Goal: Transaction & Acquisition: Purchase product/service

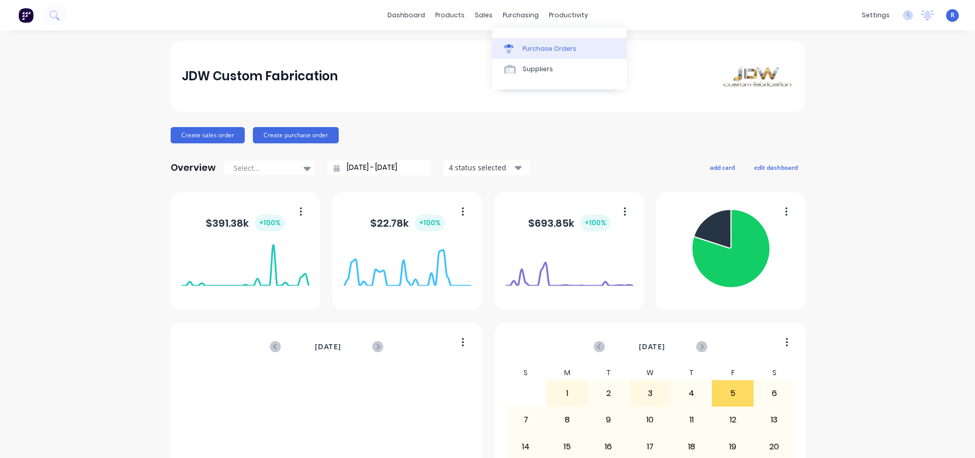
click at [530, 50] on div "Purchase Orders" at bounding box center [550, 48] width 54 height 9
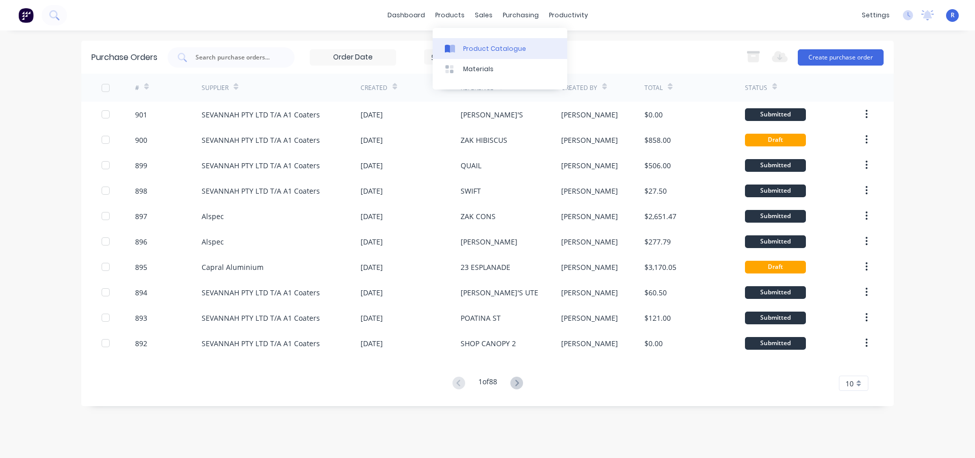
click at [471, 46] on div "Product Catalogue" at bounding box center [494, 48] width 63 height 9
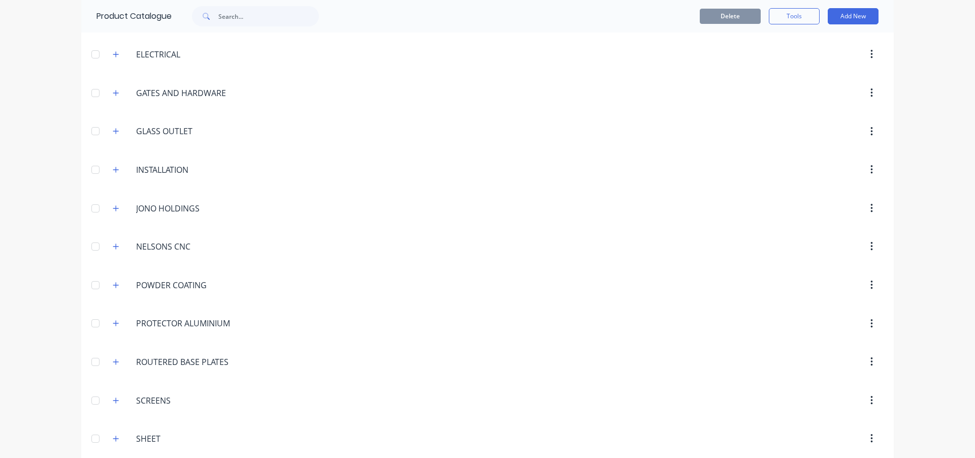
scroll to position [311, 0]
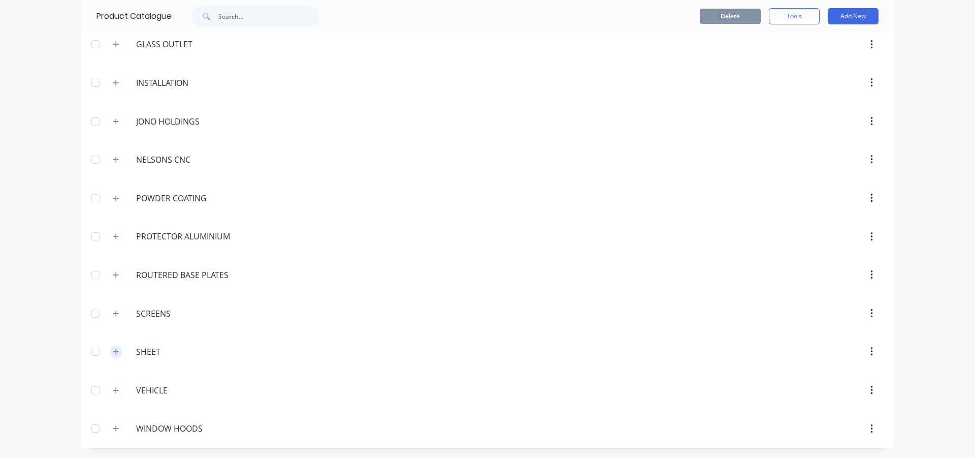
click at [113, 355] on icon "button" at bounding box center [116, 351] width 6 height 7
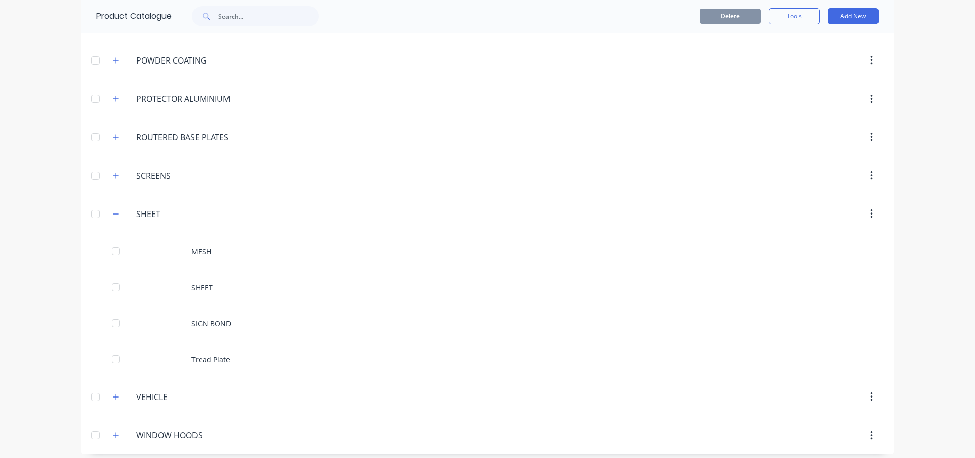
scroll to position [456, 0]
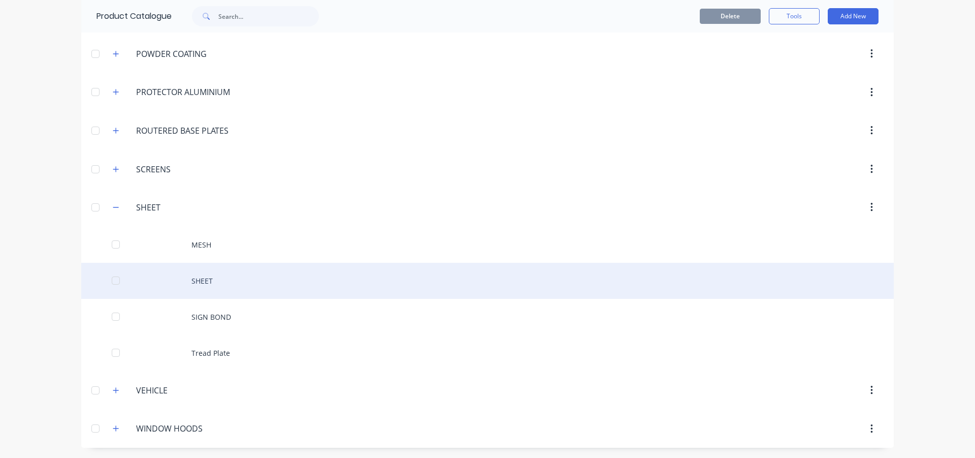
click at [229, 276] on div "SHEET" at bounding box center [487, 281] width 813 height 36
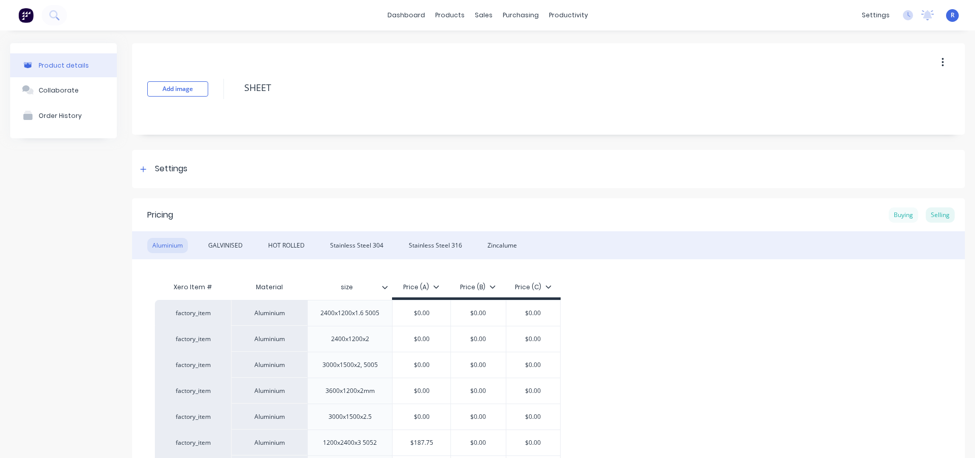
click at [891, 218] on div "Buying" at bounding box center [903, 214] width 29 height 15
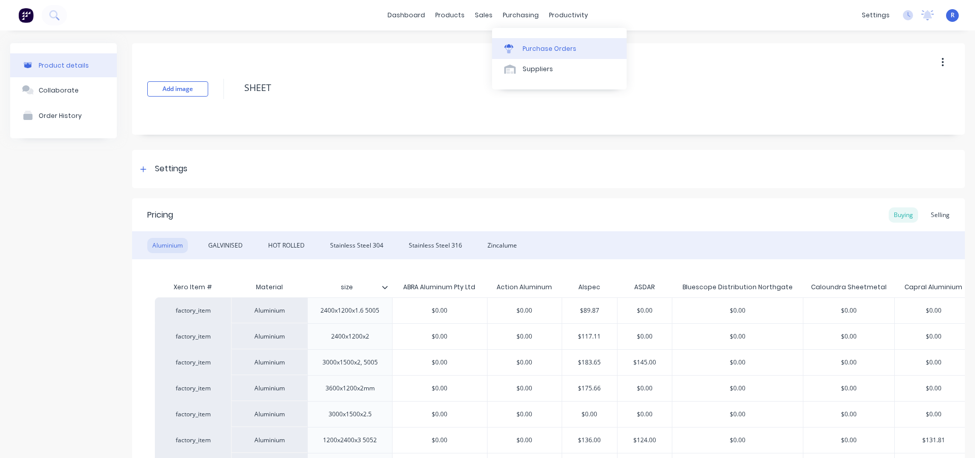
click at [549, 49] on div "Purchase Orders" at bounding box center [550, 48] width 54 height 9
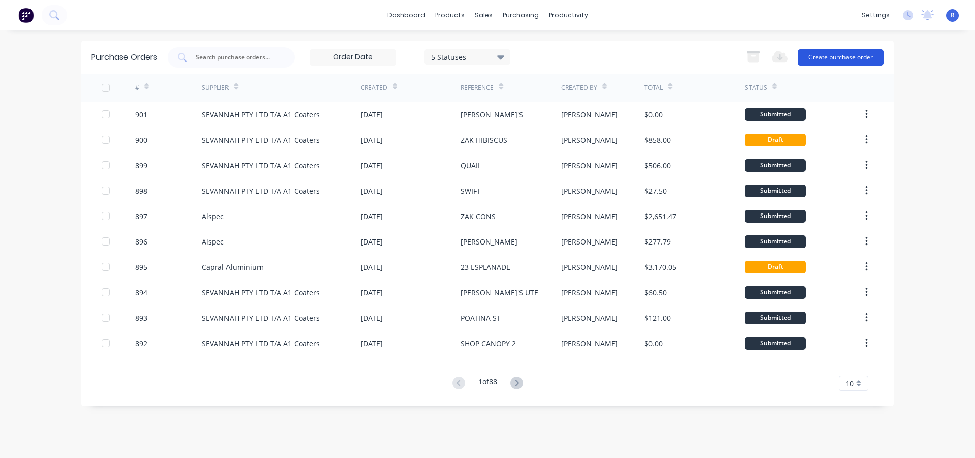
click at [846, 57] on button "Create purchase order" at bounding box center [841, 57] width 86 height 16
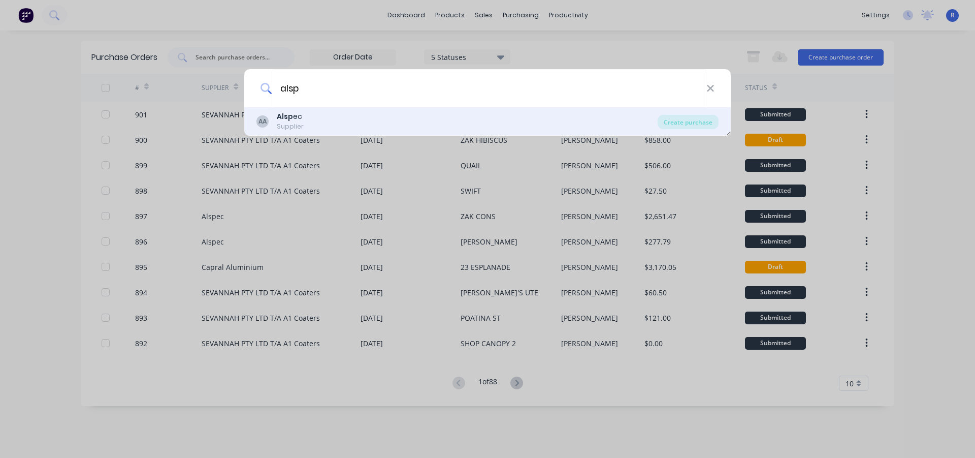
type input "alsp"
click at [319, 111] on div "AA Alsp ec Supplier Create purchase" at bounding box center [487, 121] width 487 height 28
click at [287, 118] on b "Alsp" at bounding box center [285, 116] width 16 height 10
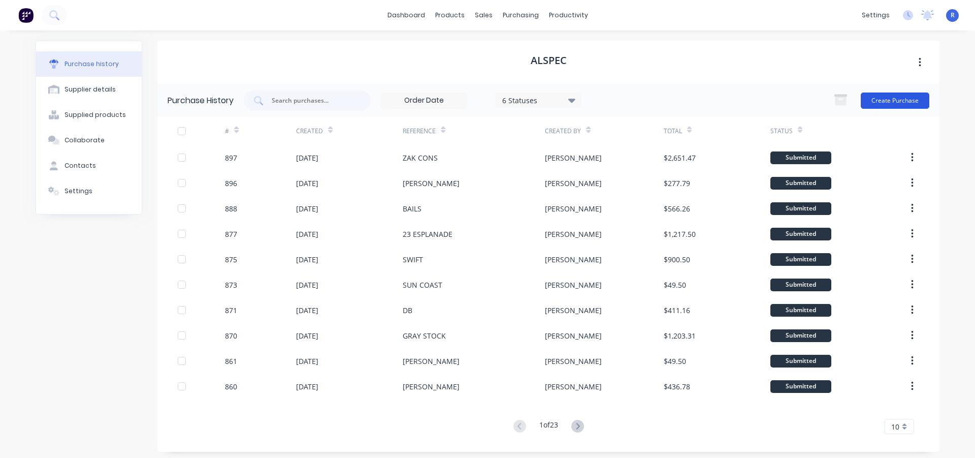
click at [888, 94] on button "Create Purchase" at bounding box center [895, 100] width 69 height 16
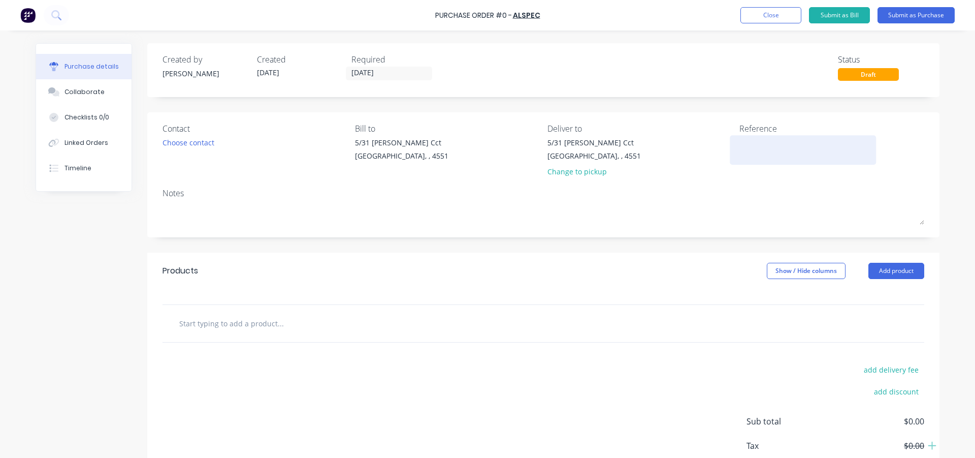
click at [751, 143] on textarea at bounding box center [803, 148] width 127 height 23
drag, startPoint x: 752, startPoint y: 141, endPoint x: 723, endPoint y: 142, distance: 29.0
click at [723, 142] on div "Contact Choose contact [PERSON_NAME] to [STREET_ADDRESS][PERSON_NAME], , 4551 D…" at bounding box center [544, 151] width 762 height 59
type textarea "GRAY"
click at [708, 260] on div "Products Show / Hide columns Add product" at bounding box center [543, 270] width 792 height 37
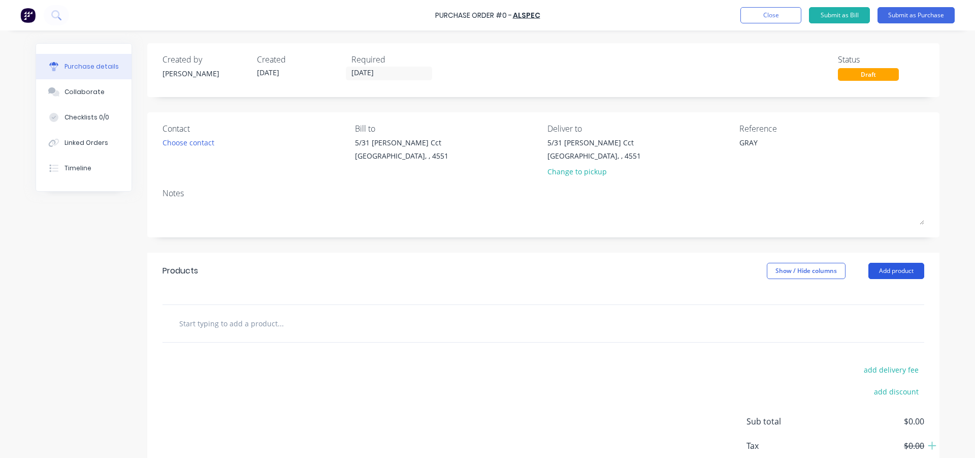
click at [908, 271] on button "Add product" at bounding box center [897, 271] width 56 height 16
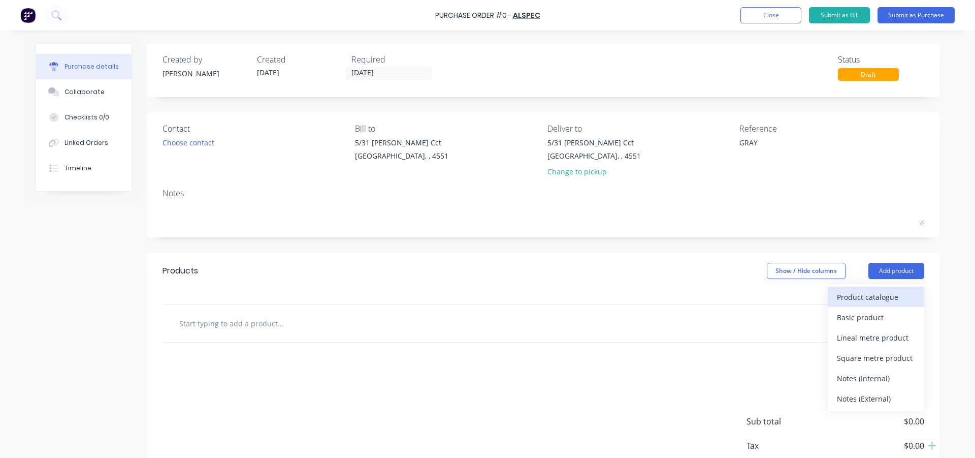
click at [895, 291] on div "Product catalogue" at bounding box center [876, 297] width 78 height 15
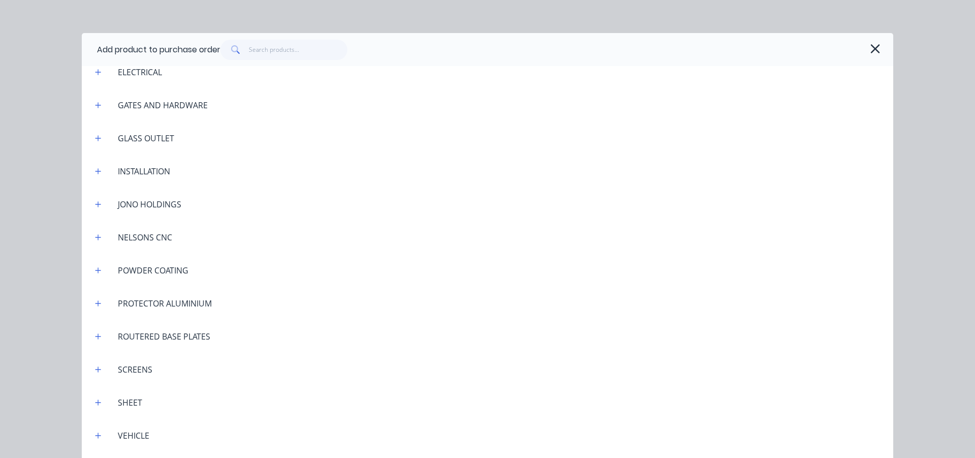
scroll to position [1745, 0]
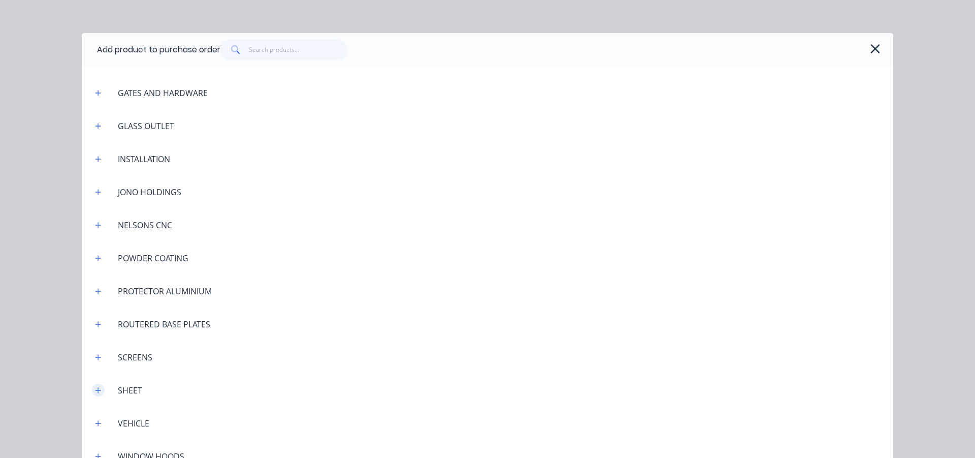
click at [95, 392] on icon "button" at bounding box center [98, 390] width 6 height 7
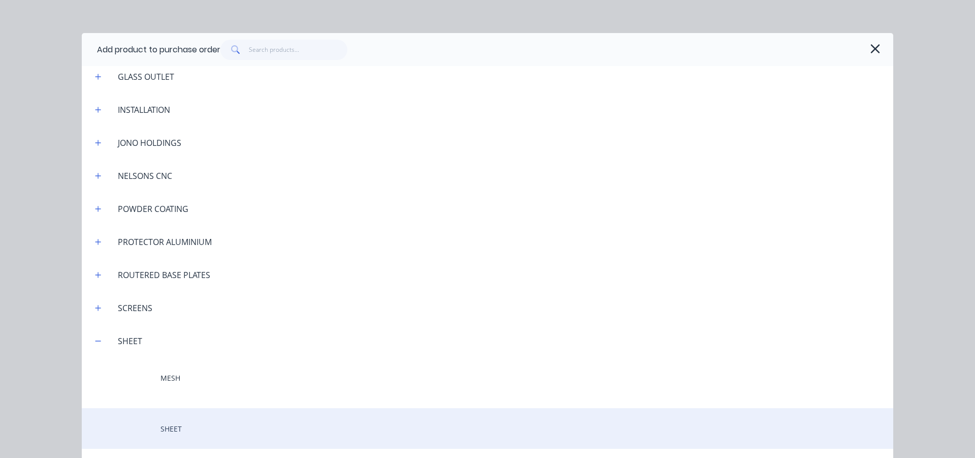
scroll to position [1948, 0]
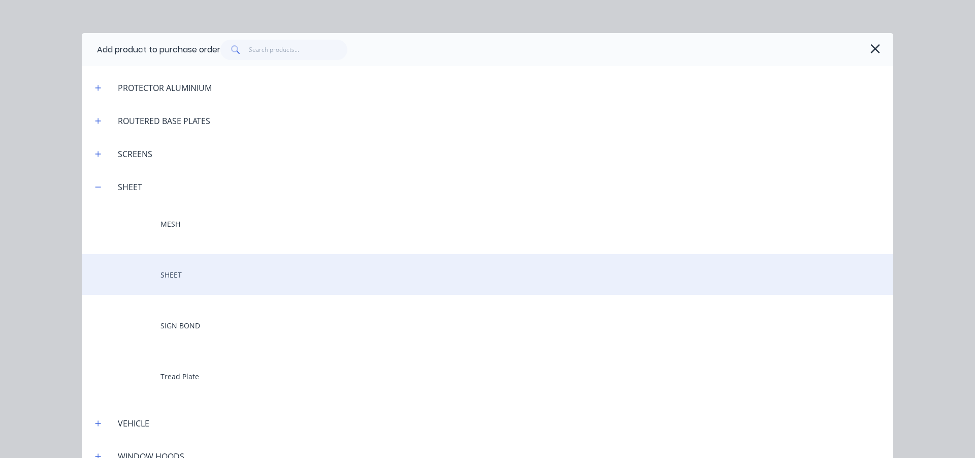
click at [201, 273] on div "SHEET" at bounding box center [488, 274] width 812 height 41
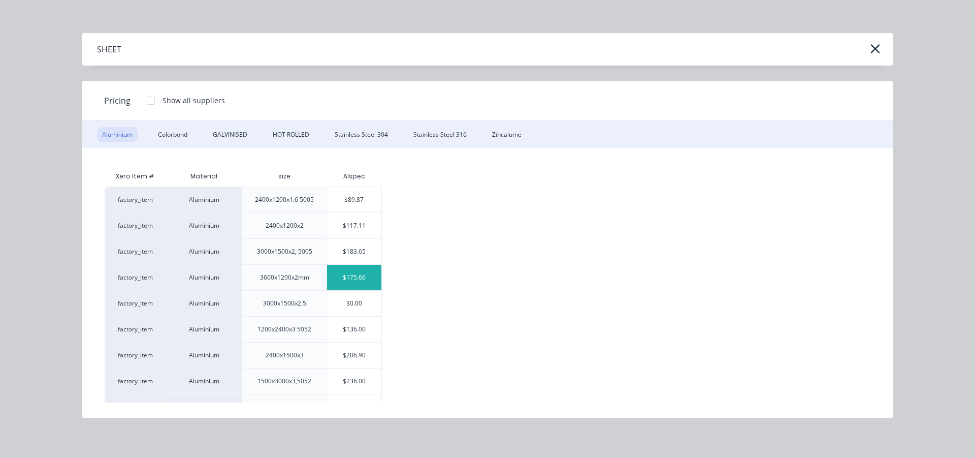
click at [356, 276] on div "$175.66" at bounding box center [354, 277] width 54 height 25
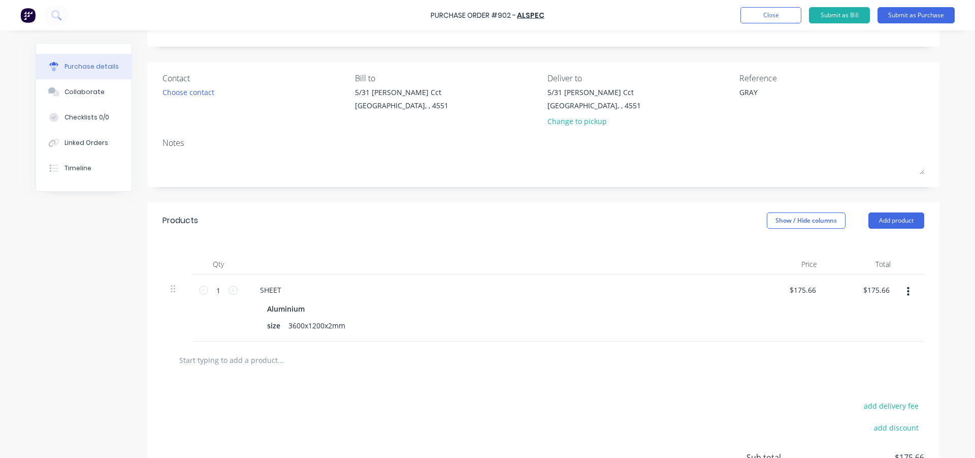
scroll to position [51, 0]
click at [880, 221] on button "Add product" at bounding box center [897, 220] width 56 height 16
click at [871, 244] on div "Product catalogue" at bounding box center [876, 246] width 78 height 15
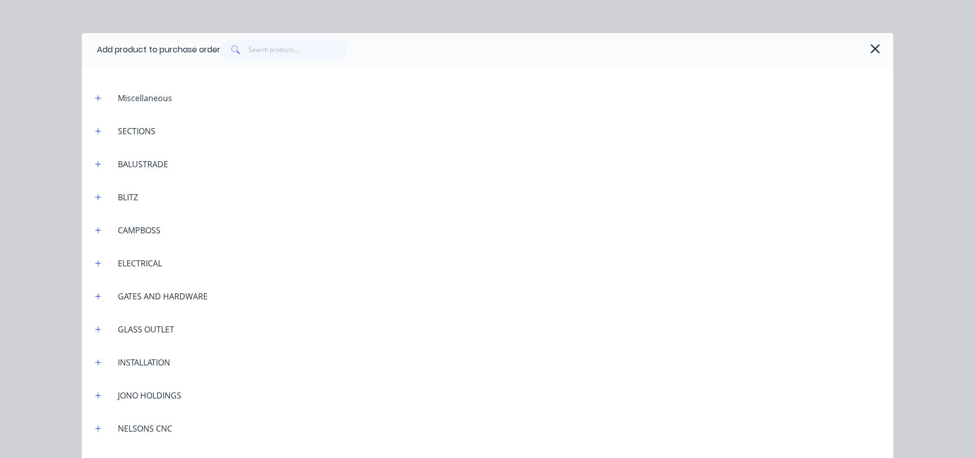
scroll to position [1745, 0]
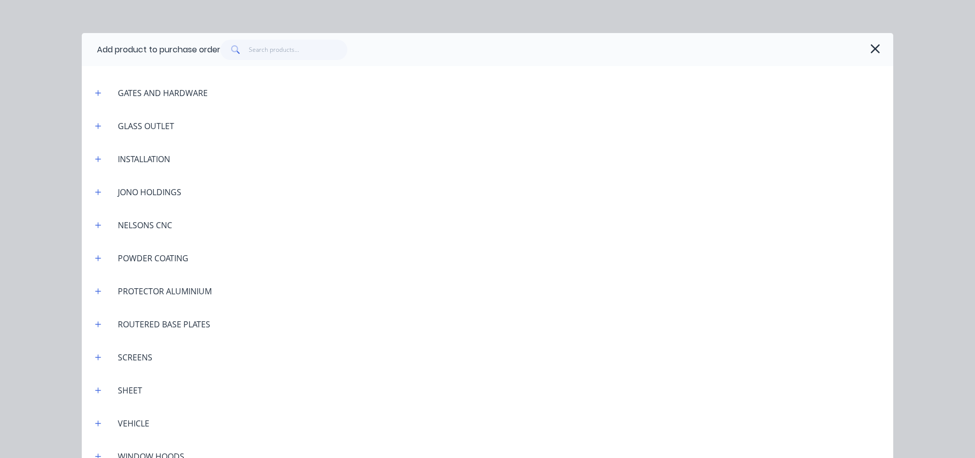
drag, startPoint x: 95, startPoint y: 391, endPoint x: 114, endPoint y: 383, distance: 21.1
click at [95, 391] on icon "button" at bounding box center [98, 390] width 6 height 7
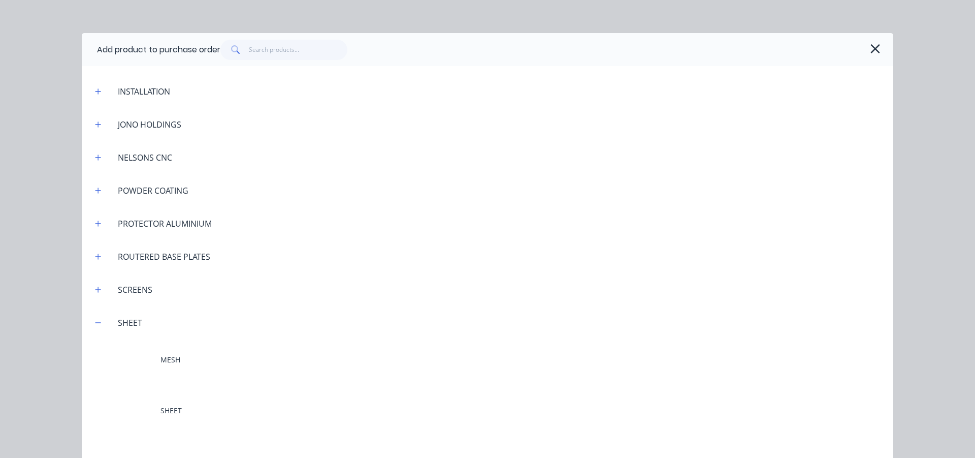
scroll to position [1948, 0]
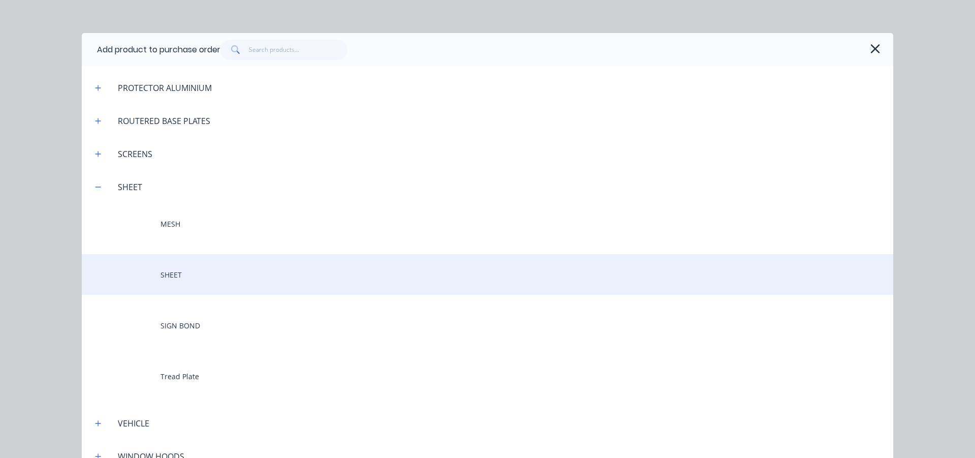
click at [206, 270] on div "SHEET" at bounding box center [488, 274] width 812 height 41
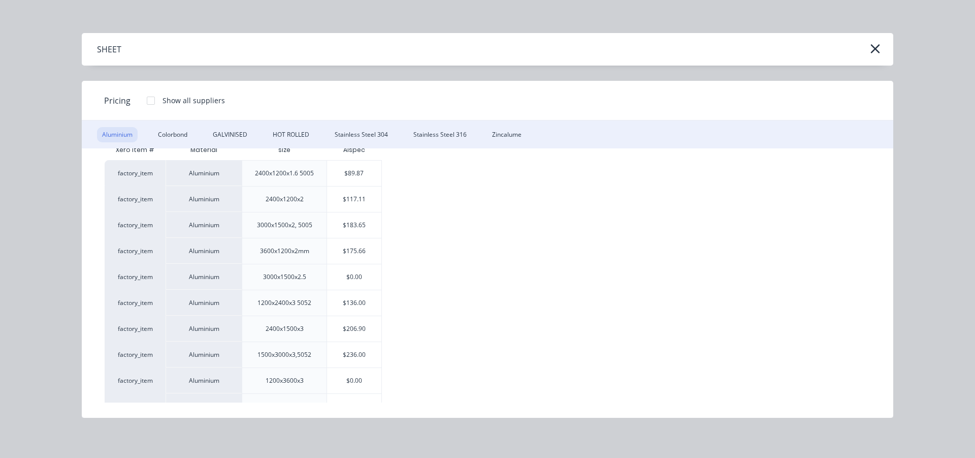
scroll to position [51, 0]
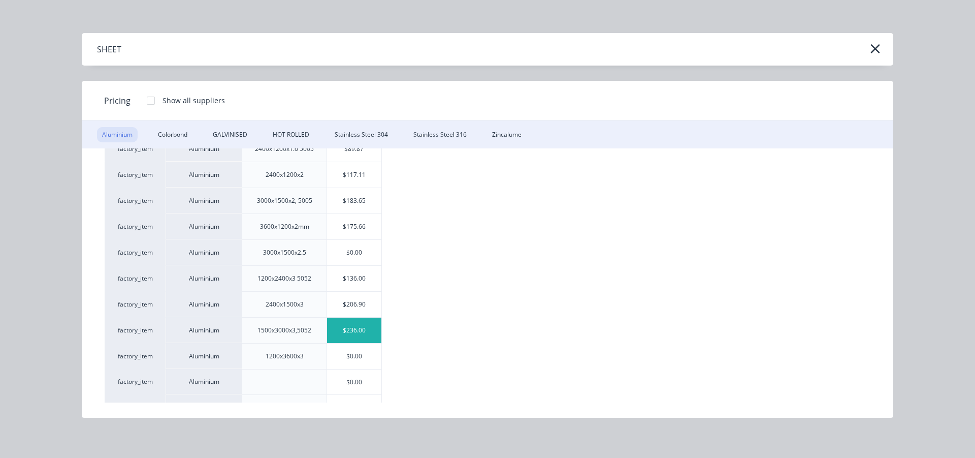
click at [358, 329] on div "$236.00" at bounding box center [354, 330] width 54 height 25
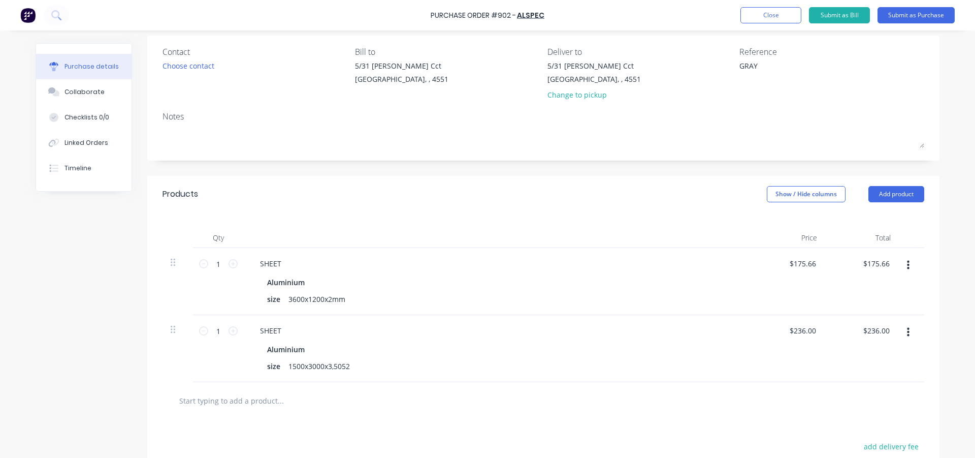
scroll to position [102, 0]
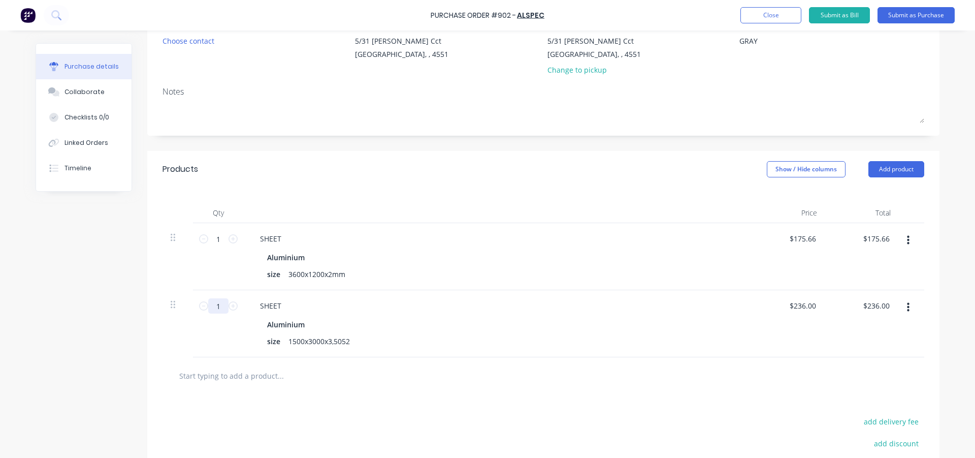
click at [215, 306] on input "1" at bounding box center [218, 305] width 20 height 15
type input "10"
type input "$2,360.00"
type input "10"
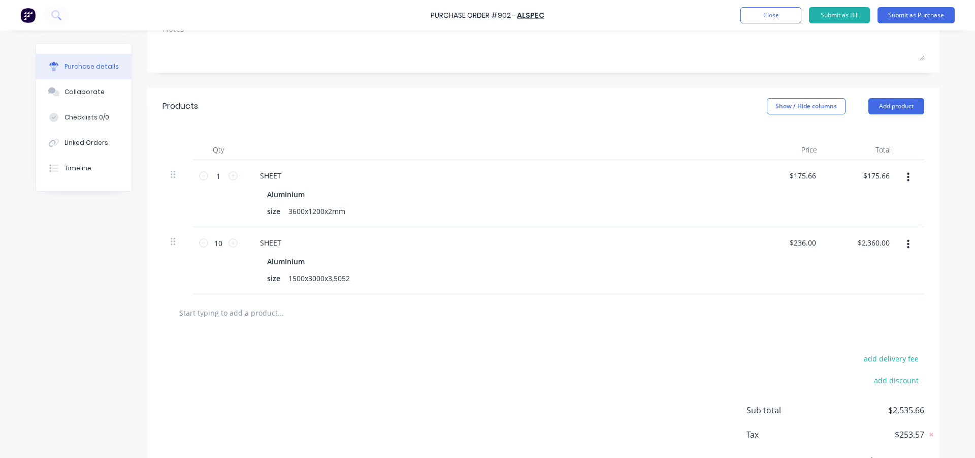
scroll to position [114, 0]
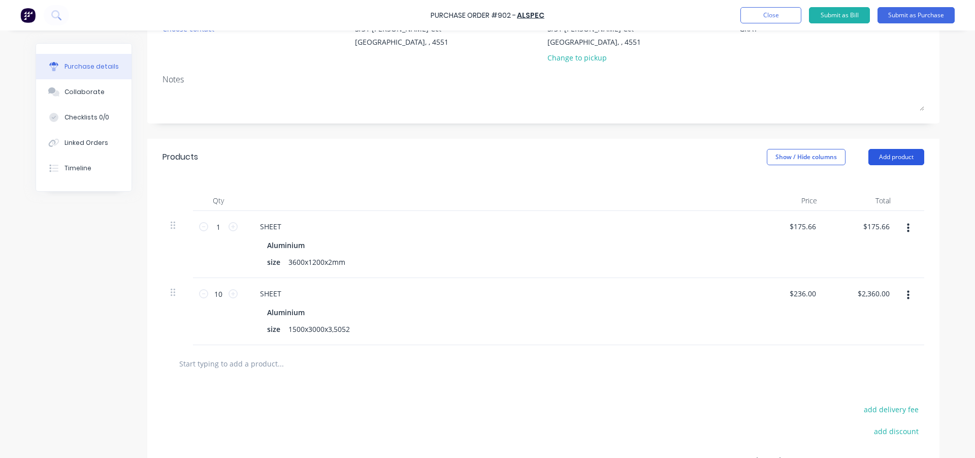
click at [880, 161] on button "Add product" at bounding box center [897, 157] width 56 height 16
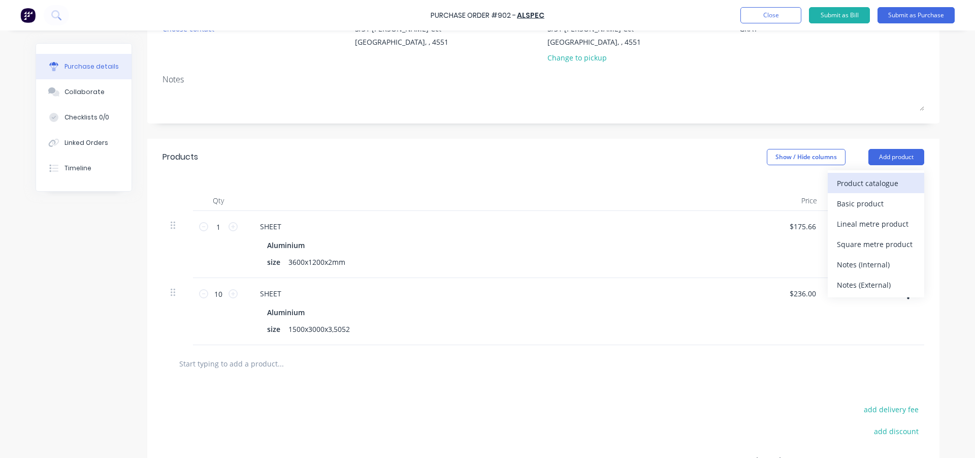
click at [869, 185] on div "Product catalogue" at bounding box center [876, 183] width 78 height 15
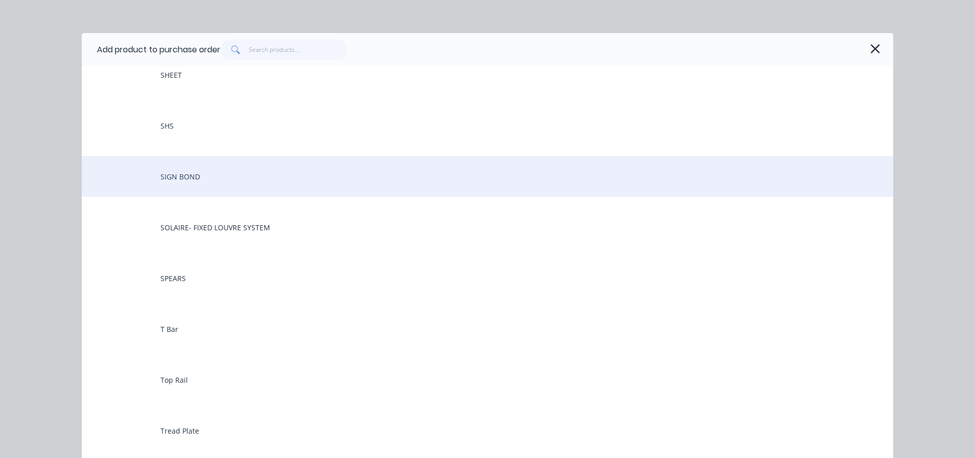
scroll to position [965, 0]
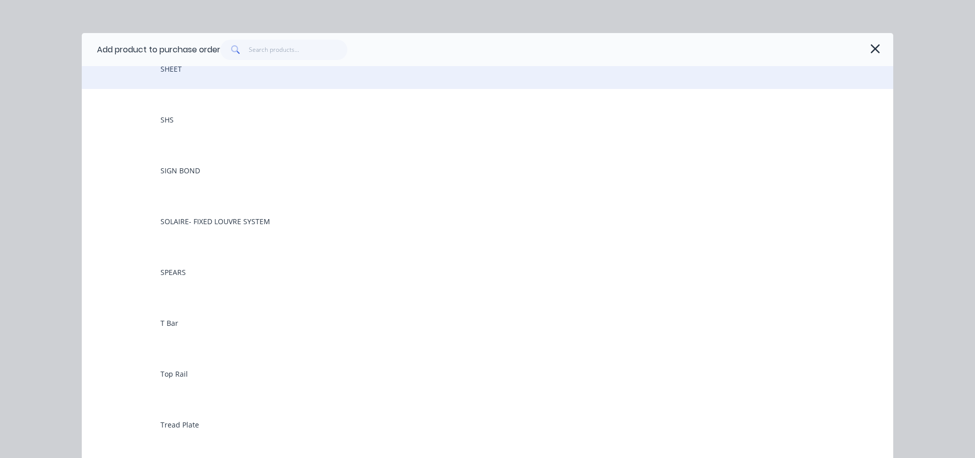
click at [188, 67] on div "SHEET" at bounding box center [488, 68] width 812 height 41
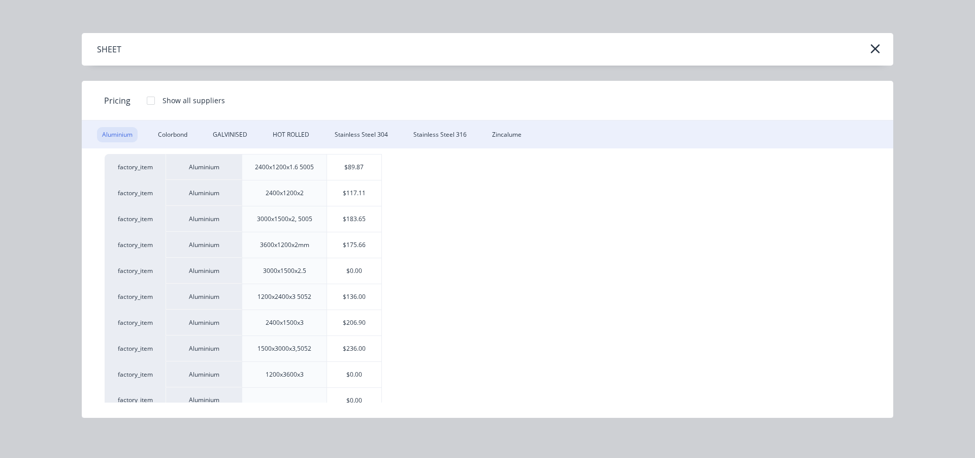
scroll to position [51, 0]
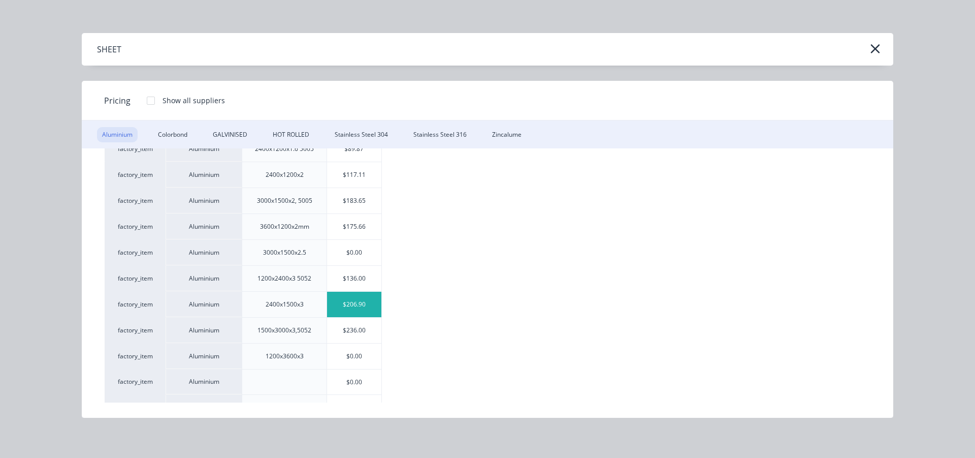
click at [366, 301] on div "$206.90" at bounding box center [354, 304] width 54 height 25
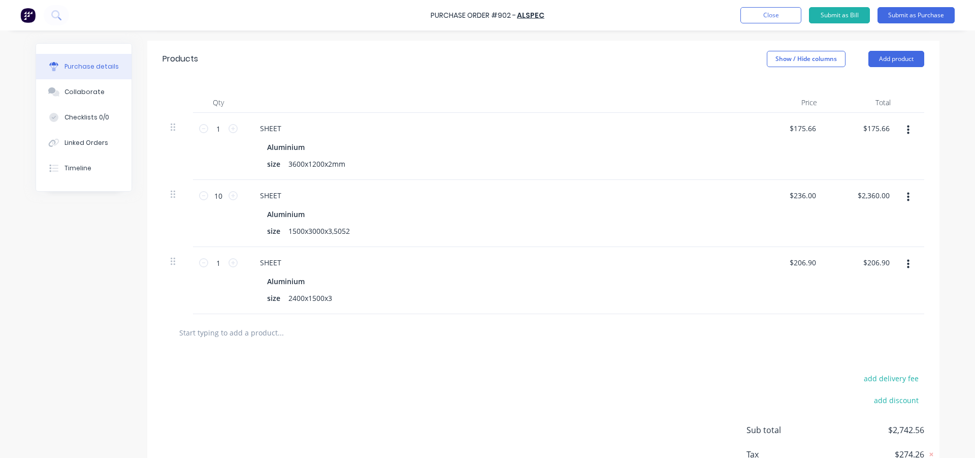
scroll to position [215, 0]
click at [230, 258] on icon at bounding box center [233, 259] width 9 height 9
type input "2"
type input "$413.80"
click at [385, 364] on div "add delivery fee add discount Sub total $2,949.46 Tax $294.95 Total $3,244.41" at bounding box center [543, 430] width 792 height 167
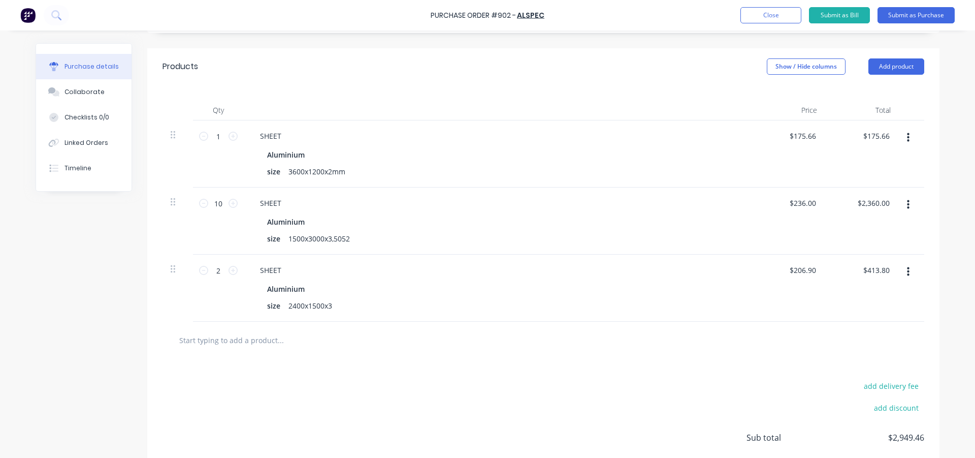
scroll to position [181, 0]
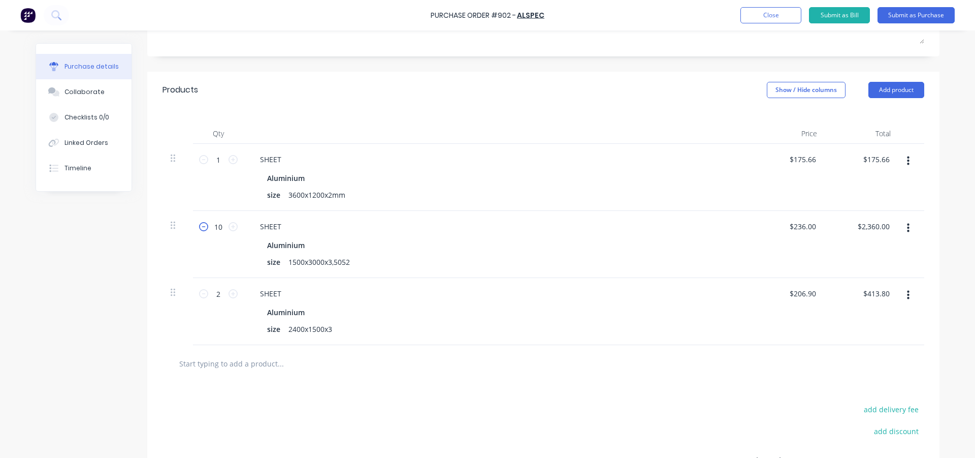
click at [200, 228] on icon at bounding box center [203, 226] width 9 height 9
type input "9"
type input "$2,124.00"
click at [200, 228] on icon at bounding box center [203, 226] width 9 height 9
type input "8"
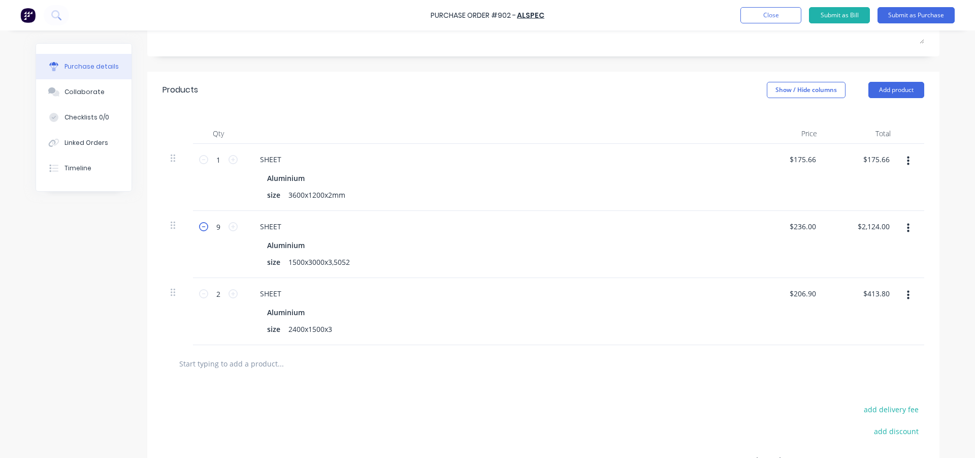
type input "$1,888.00"
click at [200, 228] on icon at bounding box center [203, 226] width 9 height 9
type input "7"
type input "$1,652.00"
click at [200, 228] on icon at bounding box center [203, 226] width 9 height 9
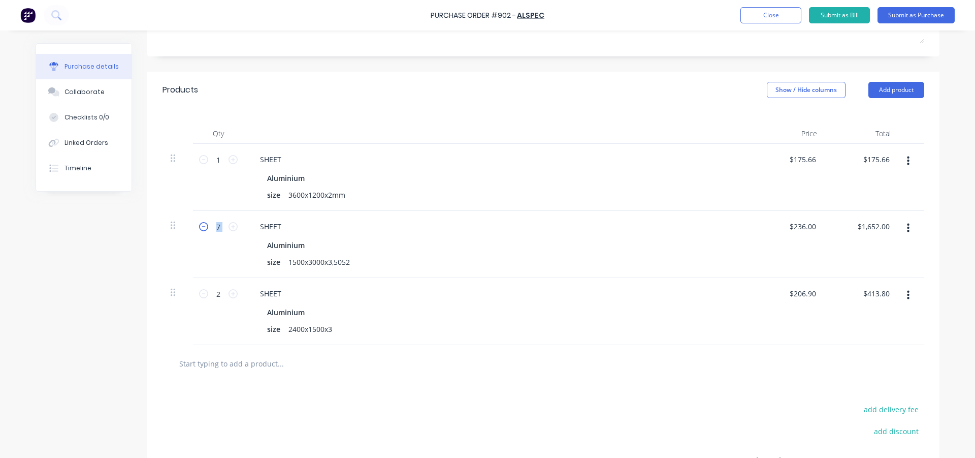
type input "6"
type input "$1,416.00"
click at [200, 228] on icon at bounding box center [203, 226] width 9 height 9
type input "5"
type input "$1,180.00"
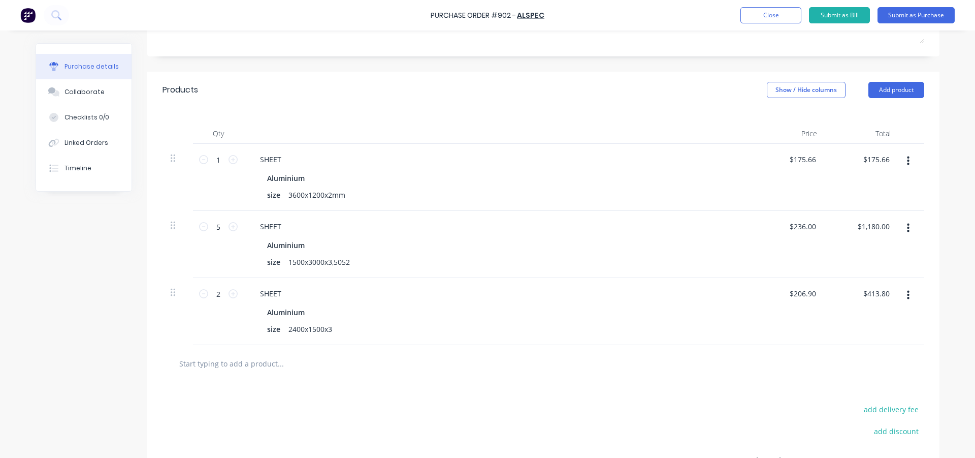
click at [131, 250] on div "Created by [PERSON_NAME] Created [DATE] Required [DATE] Status Draft Contact Ch…" at bounding box center [488, 205] width 904 height 687
click at [498, 409] on div "add delivery fee add discount Sub total $1,769.46 Tax $176.95 Total $1,946.41" at bounding box center [543, 465] width 792 height 167
click at [893, 93] on button "Add product" at bounding box center [897, 90] width 56 height 16
click at [876, 112] on div "Product catalogue" at bounding box center [876, 116] width 78 height 15
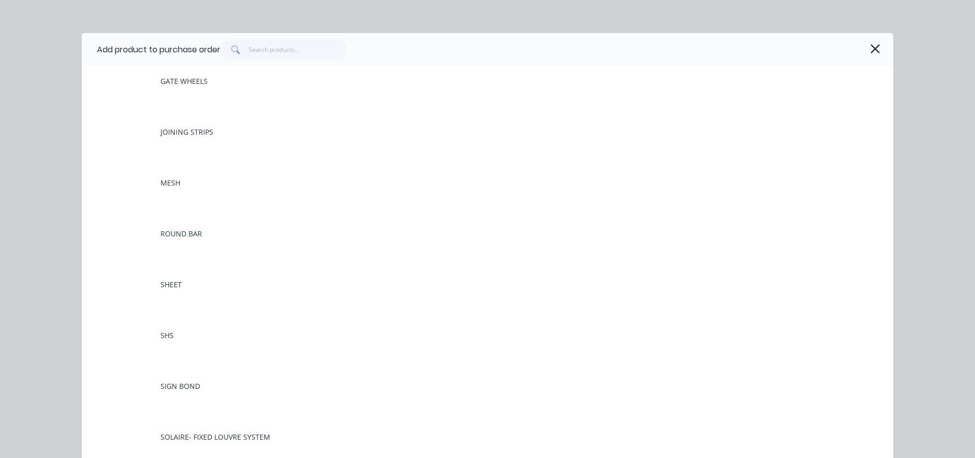
scroll to position [864, 0]
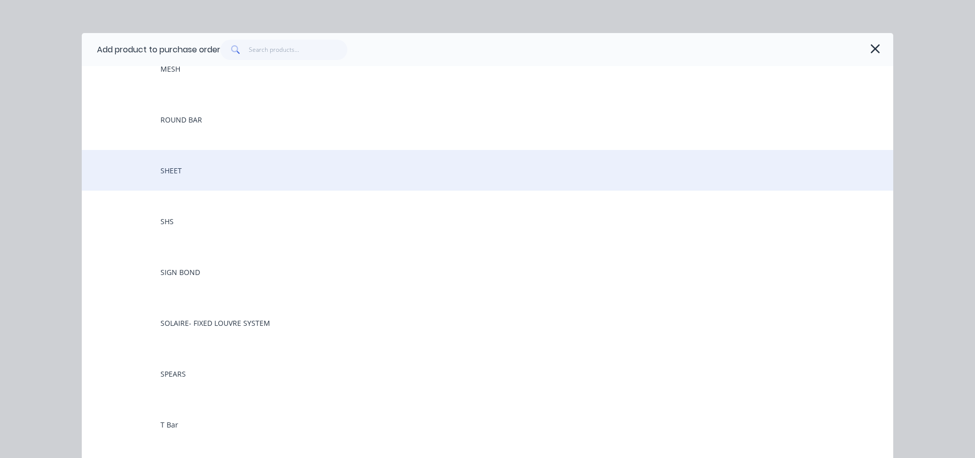
click at [198, 174] on div "SHEET" at bounding box center [488, 170] width 812 height 41
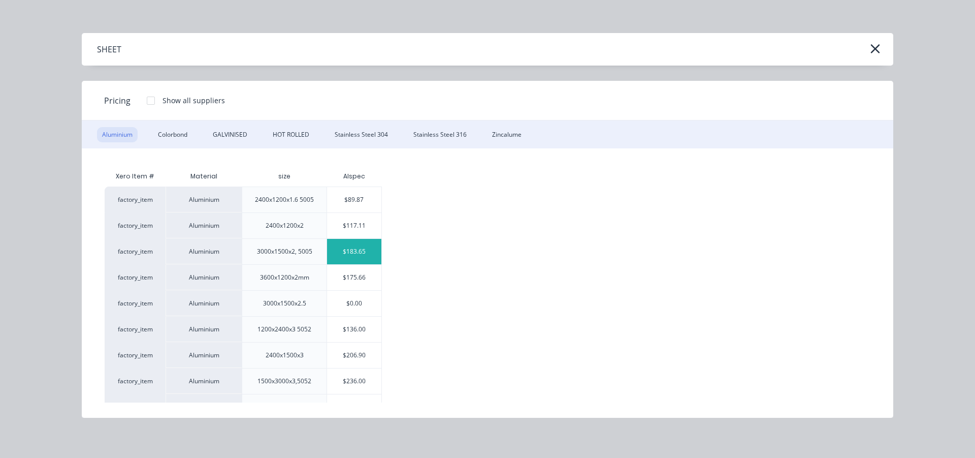
click at [357, 251] on div "$183.65" at bounding box center [354, 251] width 54 height 25
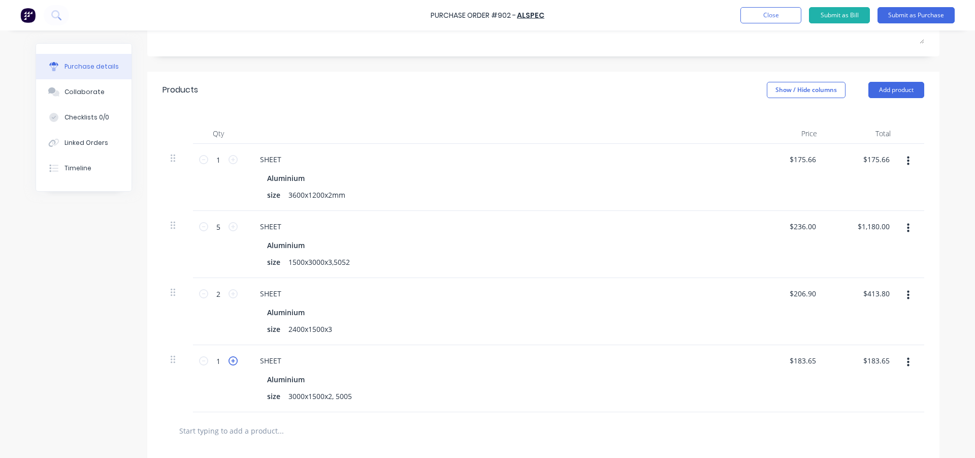
click at [230, 363] on icon at bounding box center [233, 360] width 9 height 9
type input "2"
type input "$367.30"
click at [489, 429] on div at bounding box center [544, 430] width 746 height 20
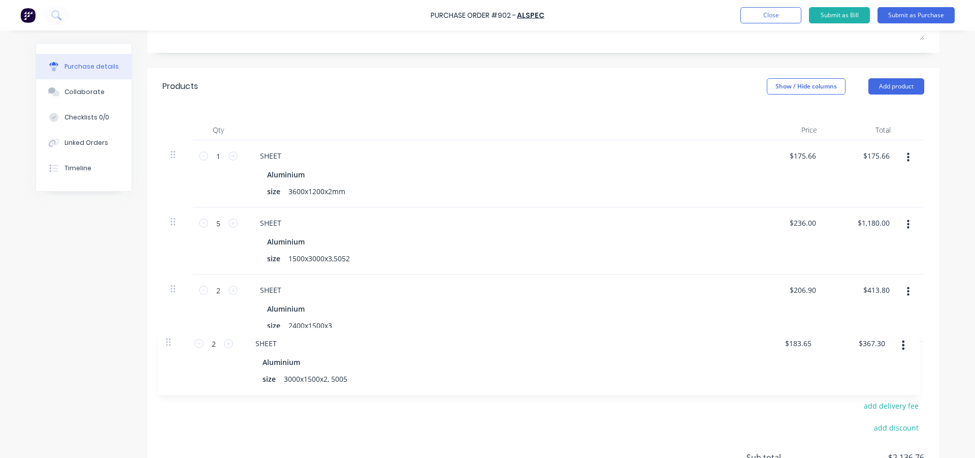
scroll to position [185, 0]
drag, startPoint x: 167, startPoint y: 361, endPoint x: 189, endPoint y: 223, distance: 139.4
click at [170, 215] on div "1 1 SHEET Aluminium size 3600x1200x2mm $175.66 $175.66 $175.66 $175.66 5 5 SHEE…" at bounding box center [544, 239] width 762 height 201
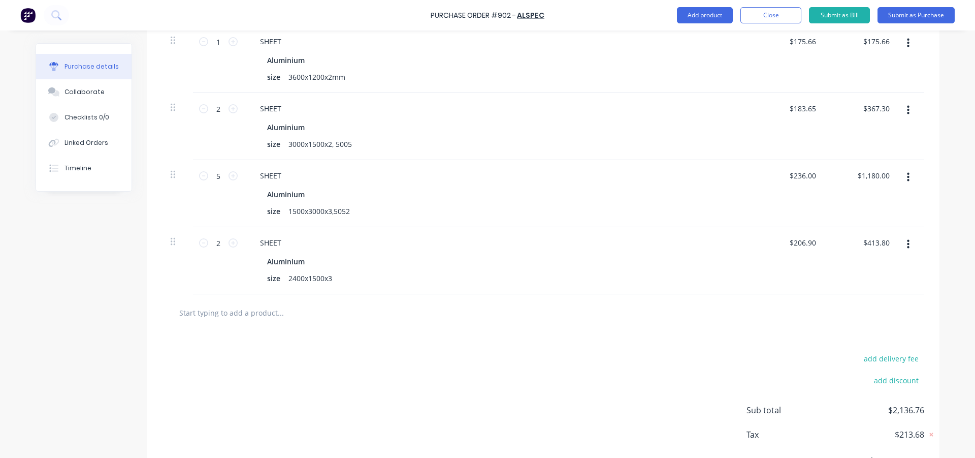
scroll to position [248, 0]
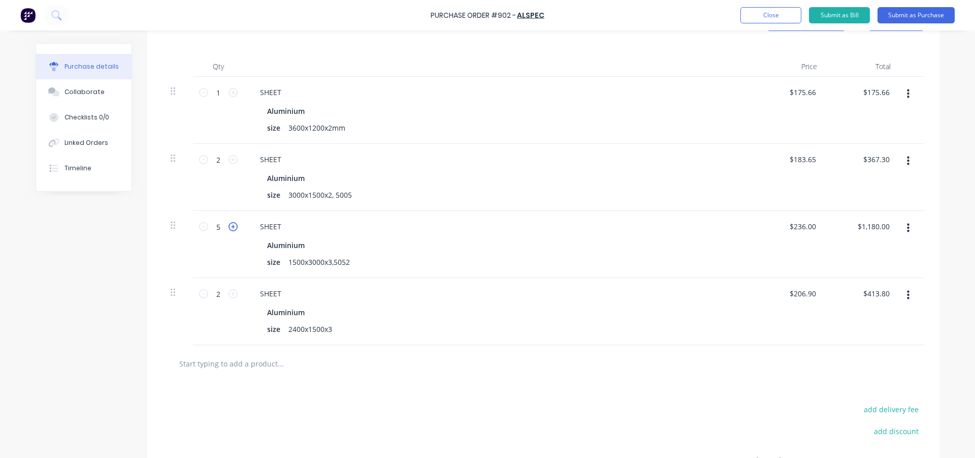
click at [231, 228] on icon at bounding box center [233, 226] width 9 height 9
type input "6"
type input "$1,416.00"
click at [231, 228] on icon at bounding box center [233, 226] width 9 height 9
type input "7"
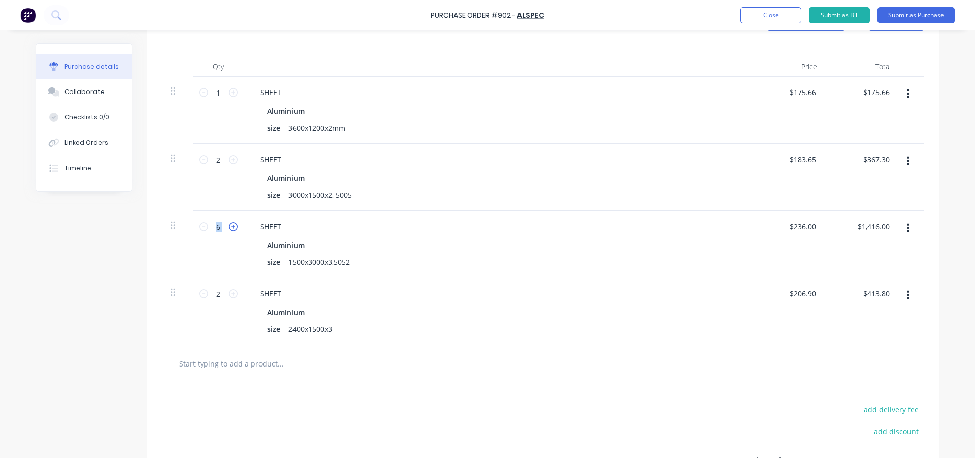
type input "$1,652.00"
click at [231, 228] on icon at bounding box center [233, 226] width 9 height 9
type input "8"
type input "$1,888.00"
click at [231, 228] on icon at bounding box center [233, 226] width 9 height 9
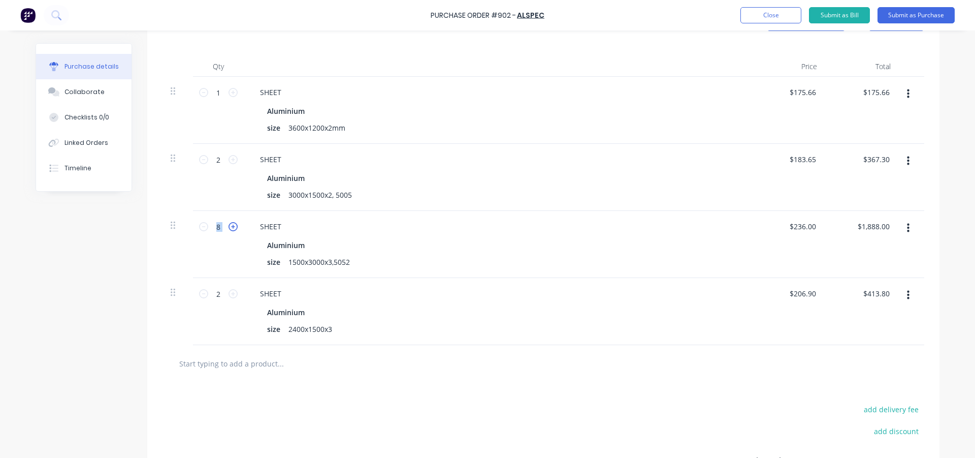
type input "9"
type input "$2,124.00"
click at [231, 228] on icon at bounding box center [233, 226] width 9 height 9
type input "10"
type input "$2,360.00"
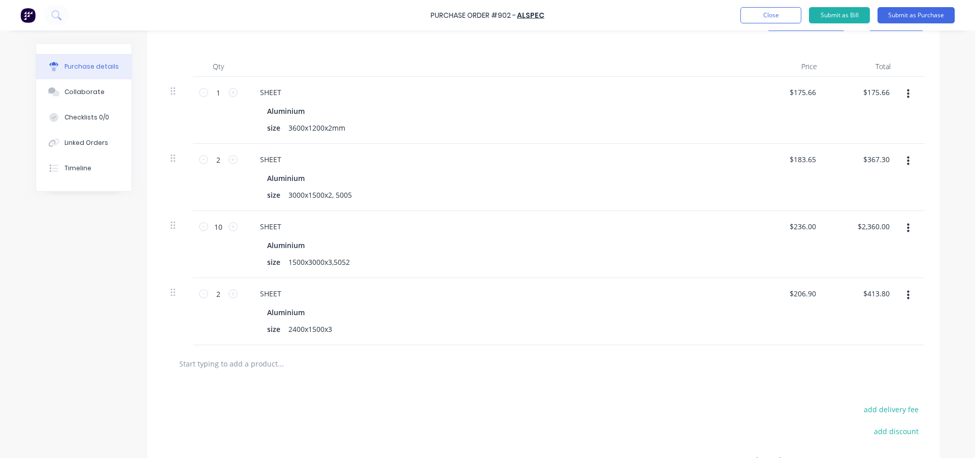
click at [119, 269] on div "Created by [PERSON_NAME] Created [DATE] Required [DATE] Status Draft Contact Ch…" at bounding box center [488, 172] width 904 height 754
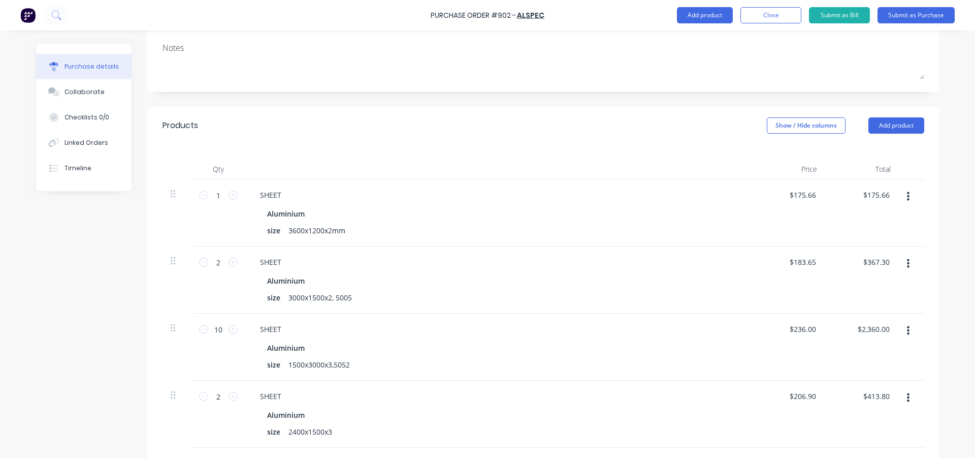
scroll to position [45, 0]
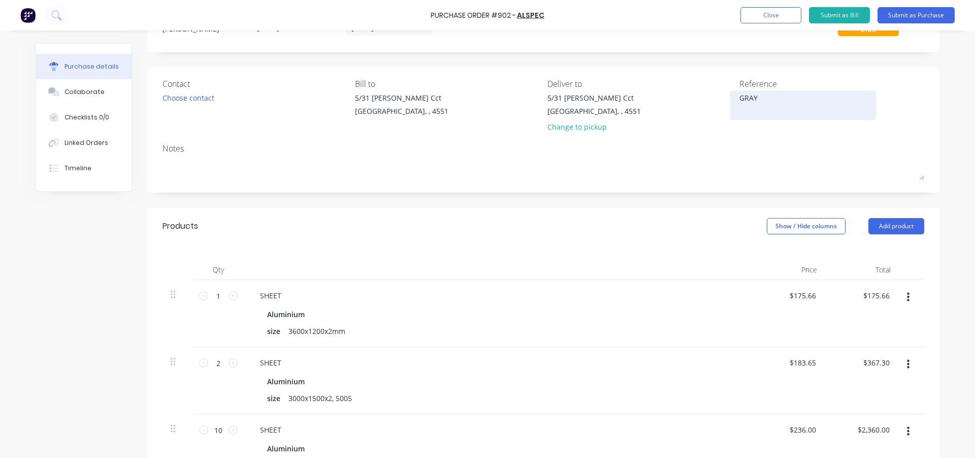
click at [755, 103] on textarea "GRAY" at bounding box center [803, 103] width 127 height 23
type textarea "[PERSON_NAME]"
click at [684, 200] on div "Created by [PERSON_NAME] Created [DATE] Required [DATE] Status Draft Contact Ch…" at bounding box center [543, 375] width 792 height 754
click at [885, 223] on button "Add product" at bounding box center [897, 226] width 56 height 16
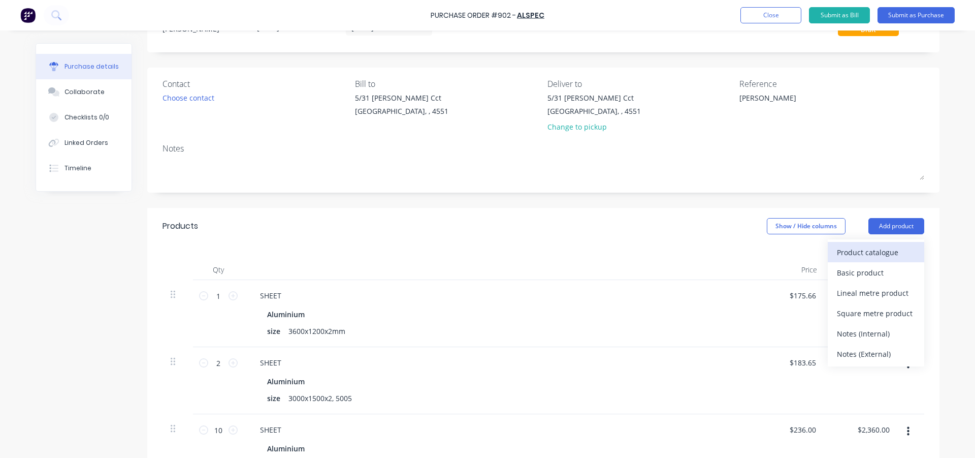
click at [864, 251] on div "Product catalogue" at bounding box center [876, 252] width 78 height 15
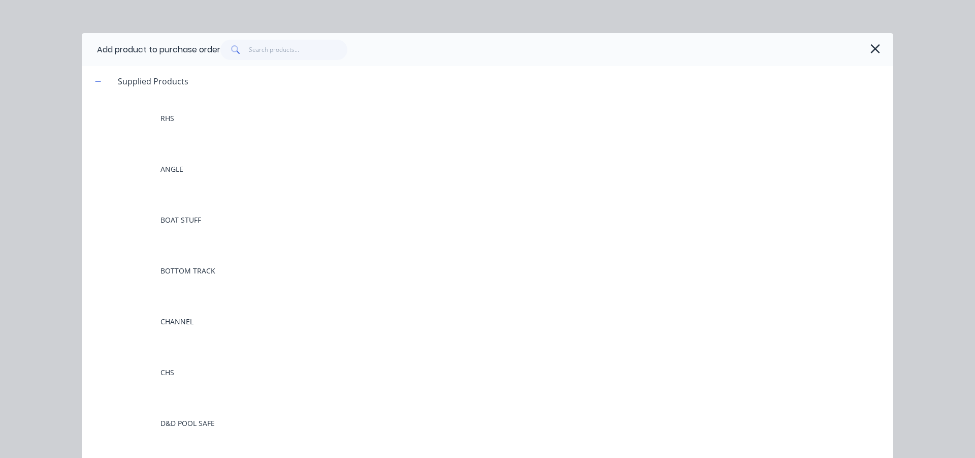
scroll to position [0, 0]
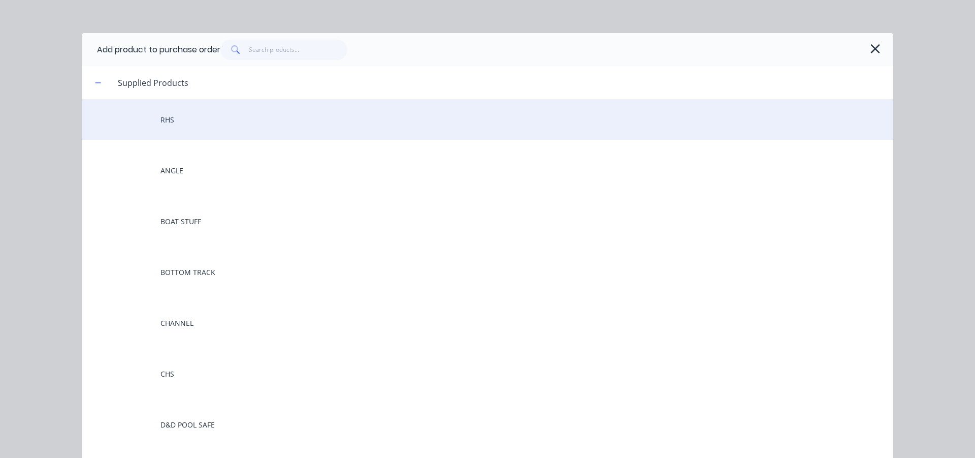
click at [174, 117] on div "RHS" at bounding box center [488, 119] width 812 height 41
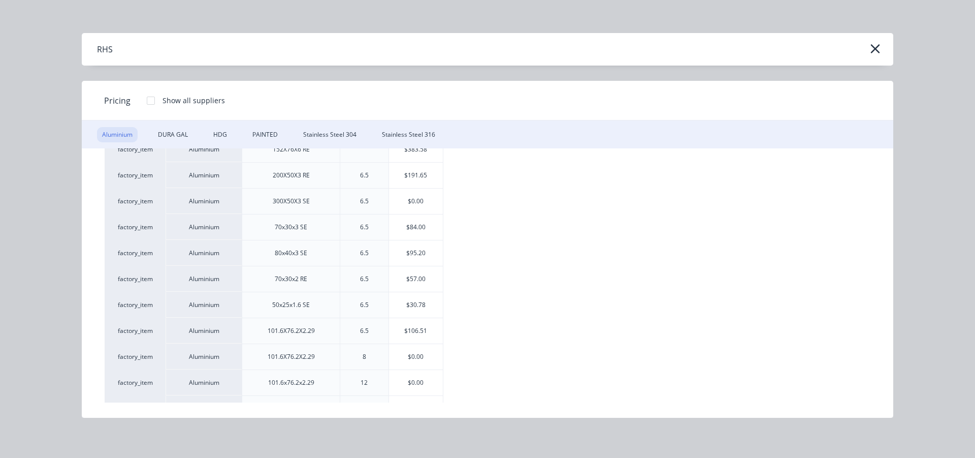
scroll to position [717, 0]
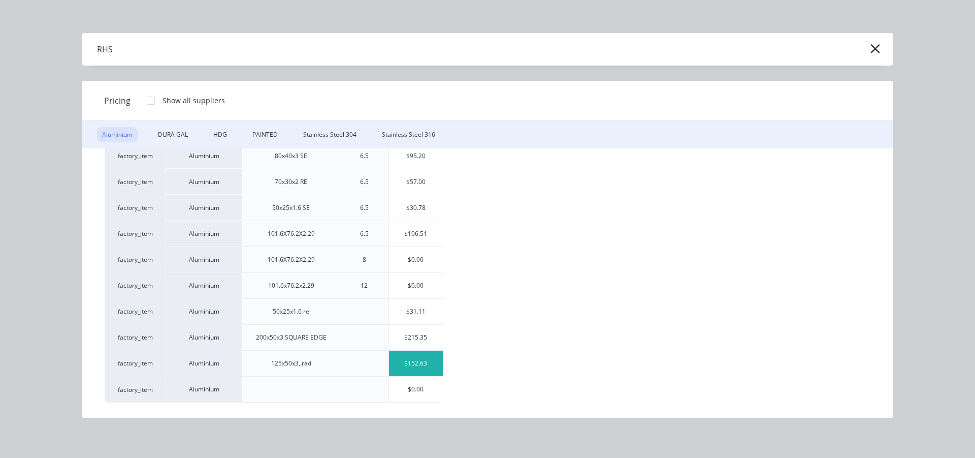
click at [412, 363] on div "$152.63" at bounding box center [416, 363] width 54 height 25
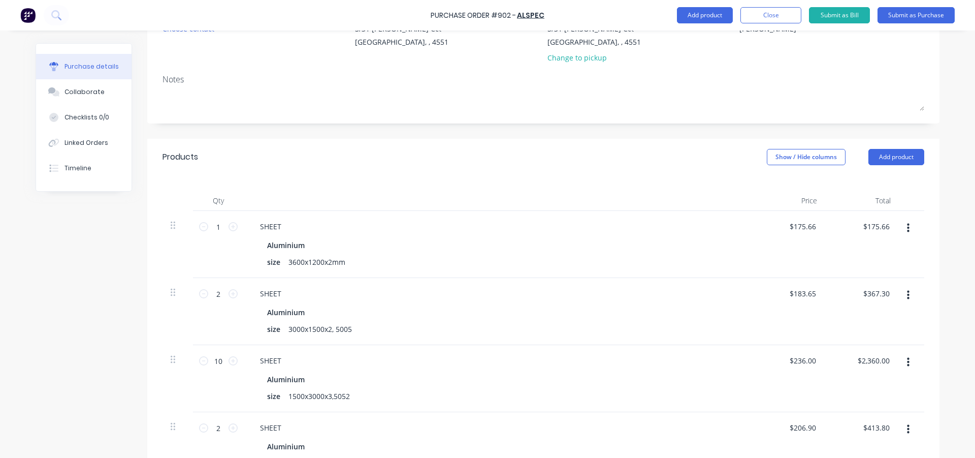
scroll to position [299, 0]
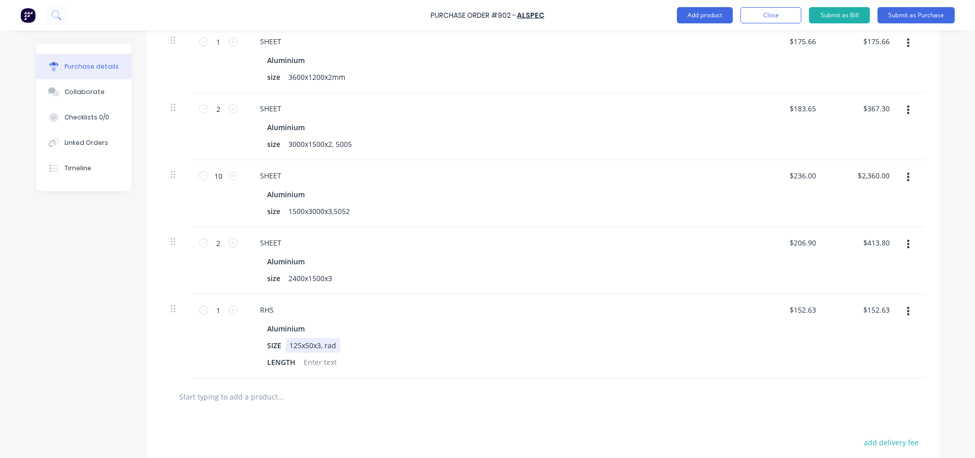
click at [309, 345] on div "125x50x3, rad" at bounding box center [312, 345] width 55 height 15
click at [328, 400] on input "text" at bounding box center [280, 396] width 203 height 20
type input "M"
click at [229, 313] on icon at bounding box center [233, 309] width 9 height 9
type input "2"
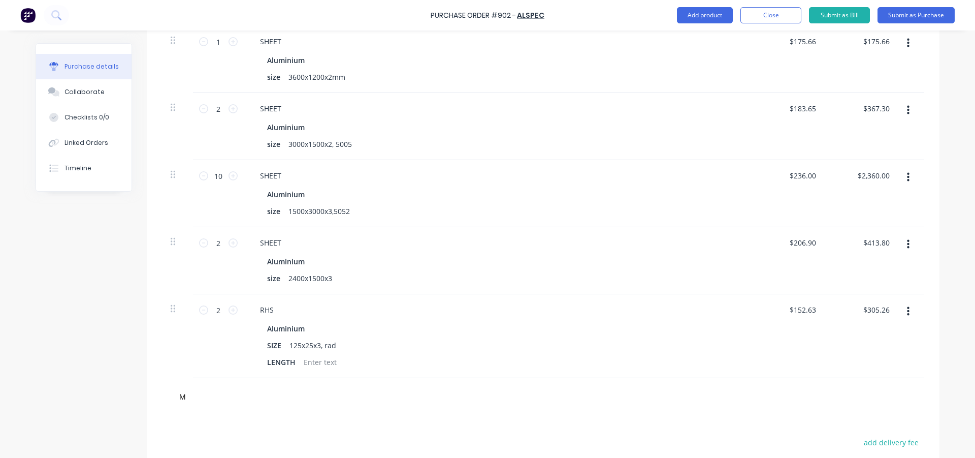
type input "$305.26"
click at [818, 308] on div "$152.63 $152.63" at bounding box center [805, 309] width 36 height 15
click at [815, 310] on div "$152.63 $152.63" at bounding box center [805, 309] width 36 height 15
drag, startPoint x: 812, startPoint y: 310, endPoint x: 768, endPoint y: 306, distance: 44.9
click at [768, 306] on div "152.63 152.63" at bounding box center [789, 336] width 74 height 84
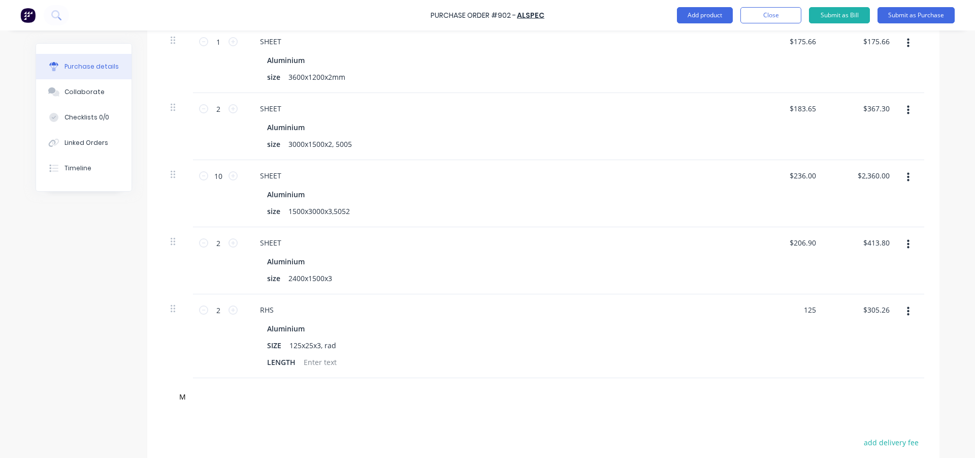
type input "$125.00"
type input "$250.00"
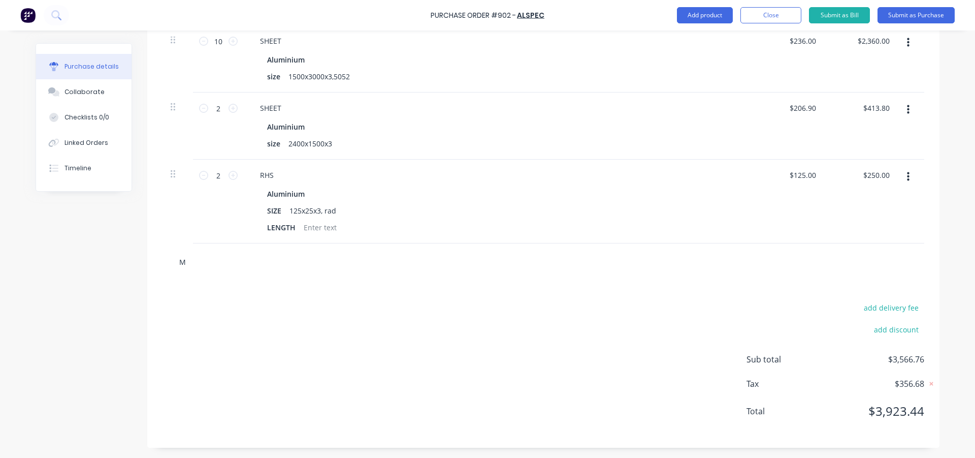
click at [181, 261] on input "M" at bounding box center [280, 261] width 203 height 20
type input "M"
click at [561, 382] on div "add delivery fee add discount Sub total $3,566.76 Tax $356.68 Total $3,923.44" at bounding box center [543, 363] width 792 height 167
click at [703, 13] on button "Add product" at bounding box center [705, 15] width 56 height 16
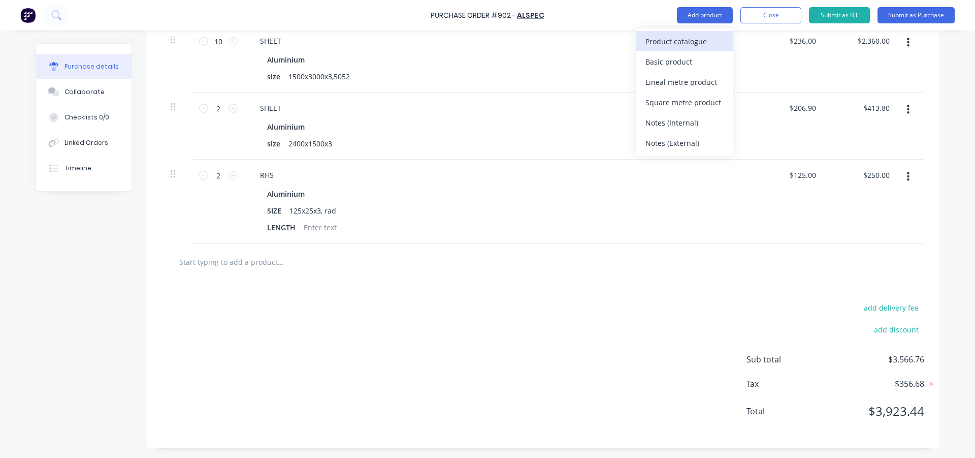
click at [696, 40] on div "Product catalogue" at bounding box center [685, 41] width 78 height 15
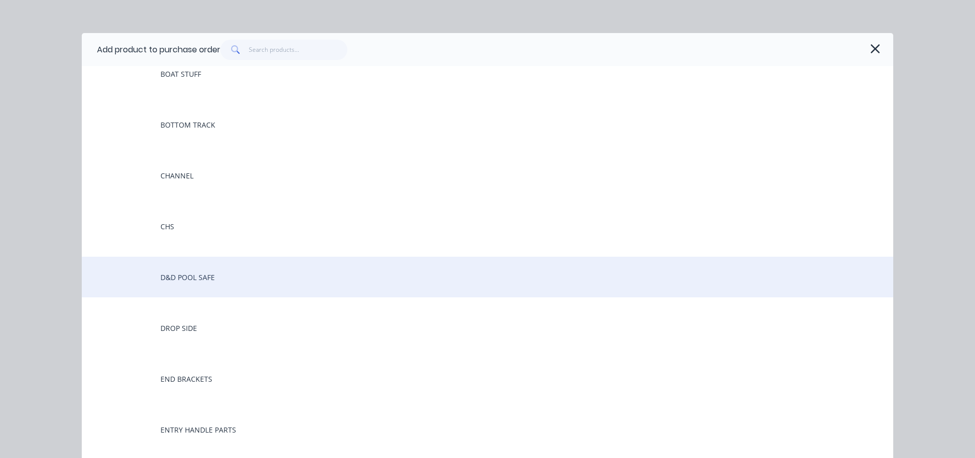
scroll to position [152, 0]
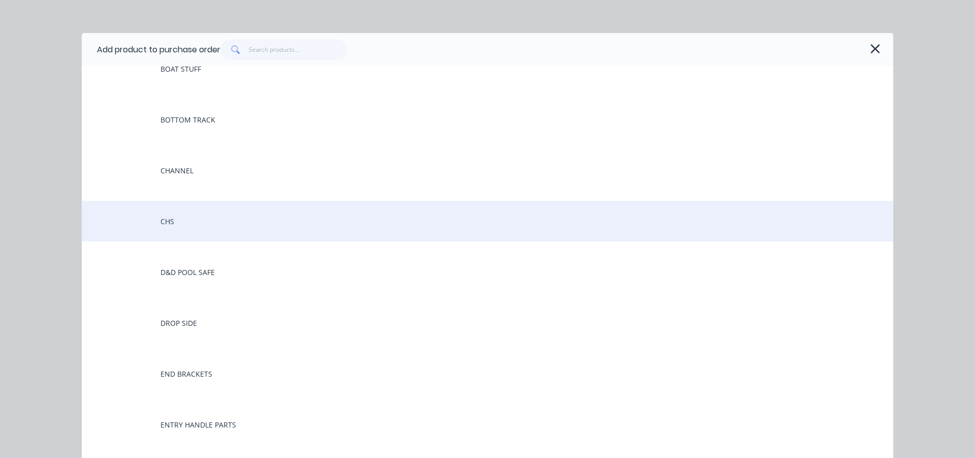
click at [194, 225] on div "CHS" at bounding box center [488, 221] width 812 height 41
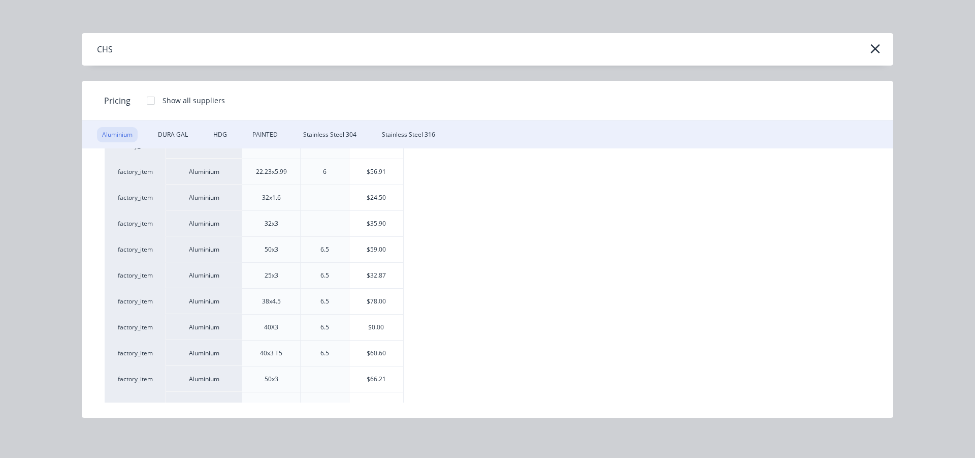
scroll to position [96, 0]
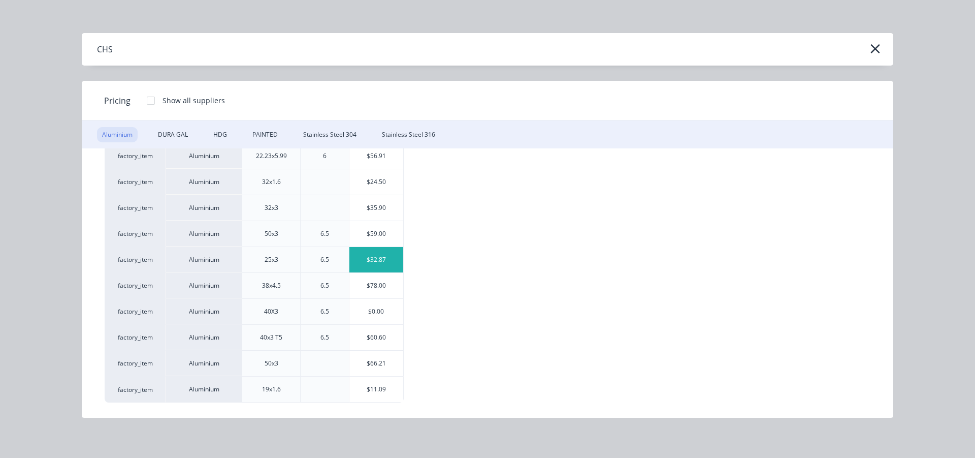
click at [369, 259] on div "$32.87" at bounding box center [377, 259] width 54 height 25
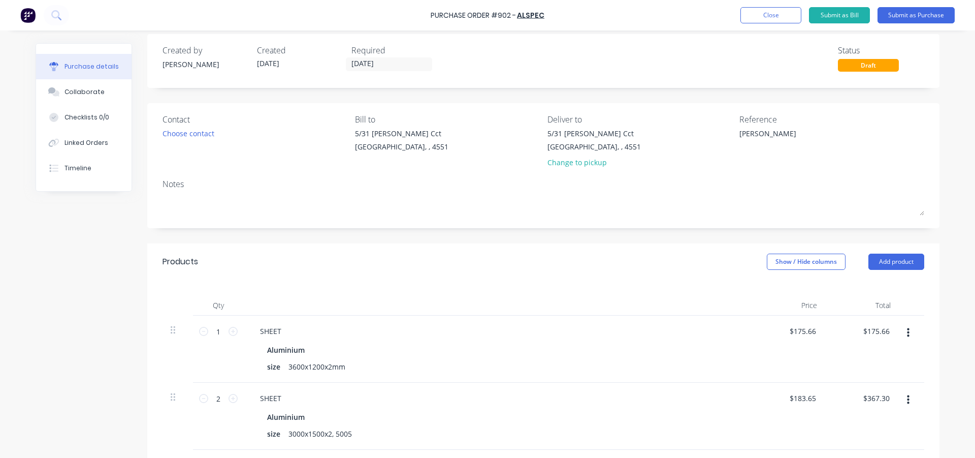
scroll to position [0, 0]
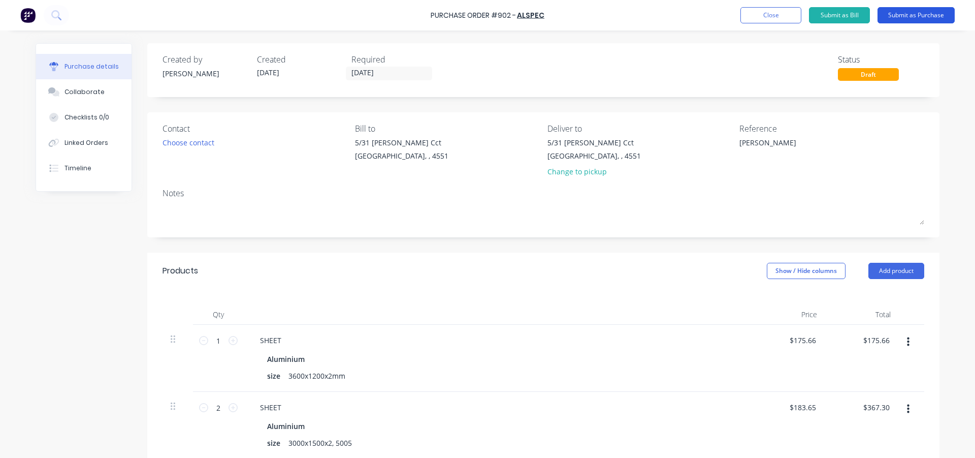
click at [904, 15] on button "Submit as Purchase" at bounding box center [916, 15] width 77 height 16
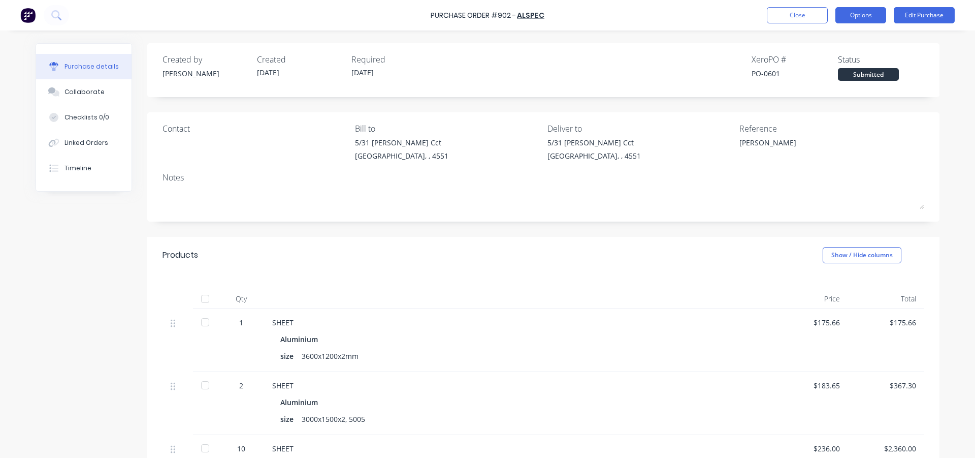
click at [851, 20] on button "Options" at bounding box center [861, 15] width 51 height 16
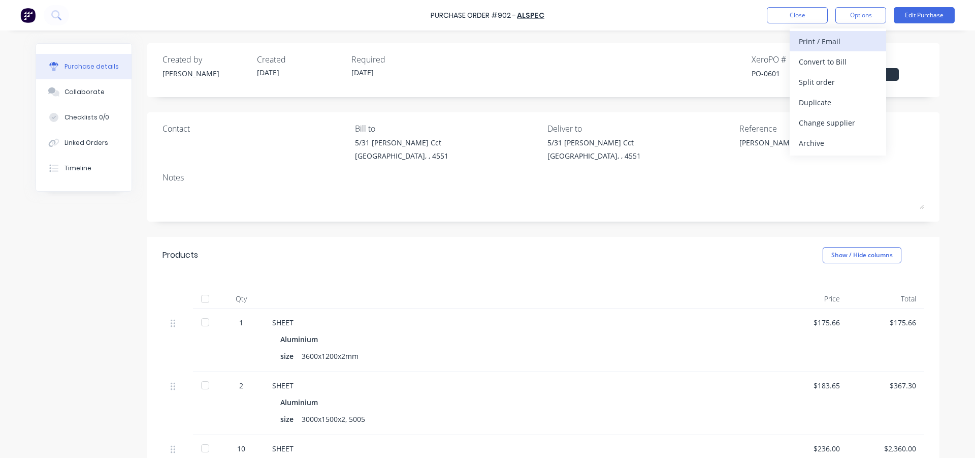
click at [829, 46] on div "Print / Email" at bounding box center [838, 41] width 78 height 15
click at [820, 66] on div "With pricing" at bounding box center [838, 61] width 78 height 15
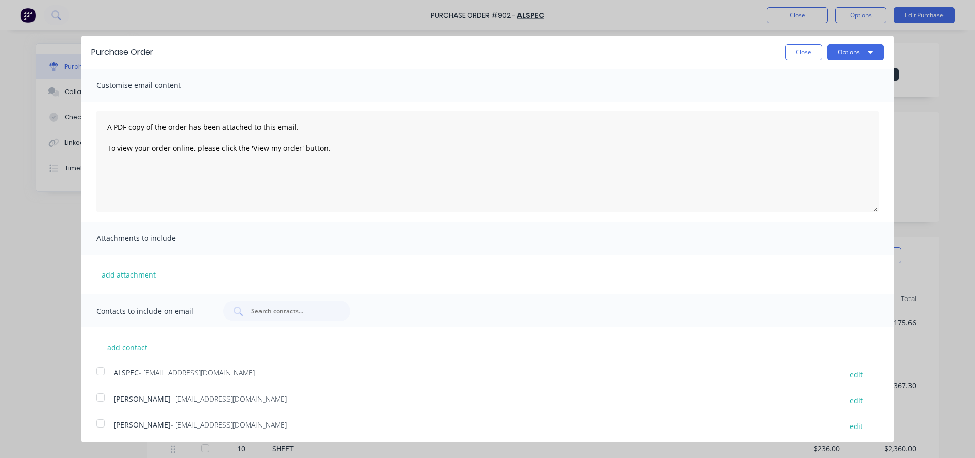
click at [101, 400] on div at bounding box center [100, 397] width 20 height 20
click at [840, 52] on button "Options" at bounding box center [856, 52] width 56 height 16
click at [824, 76] on div "Print" at bounding box center [836, 78] width 78 height 15
click at [775, 54] on div "Close Options Print Email" at bounding box center [524, 52] width 720 height 16
click at [794, 53] on button "Close" at bounding box center [803, 52] width 37 height 16
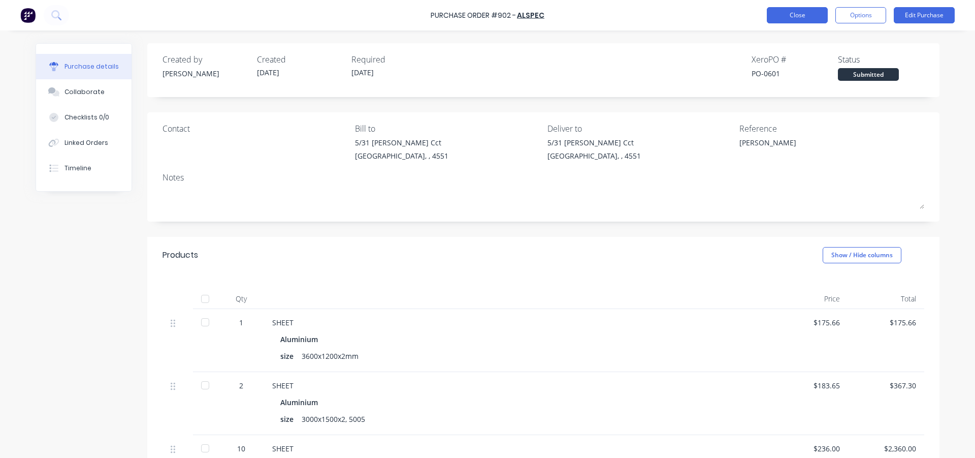
click at [800, 13] on button "Close" at bounding box center [797, 15] width 61 height 16
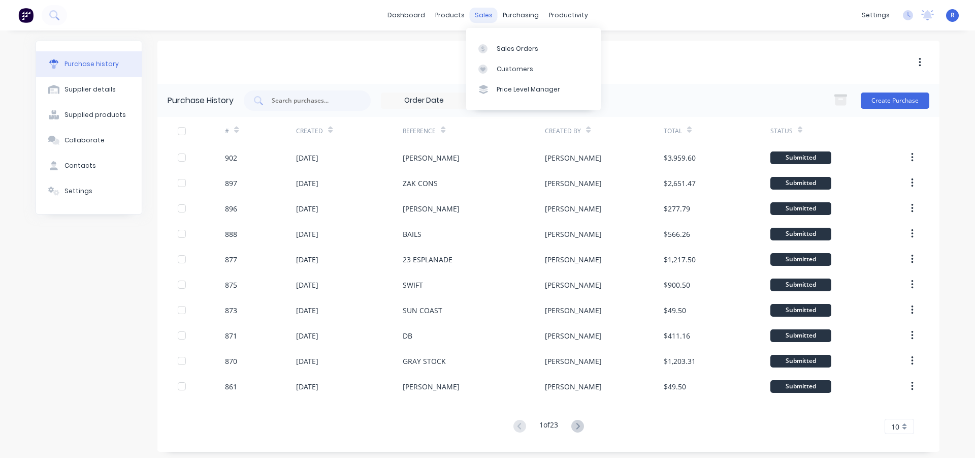
click at [477, 16] on div "sales" at bounding box center [484, 15] width 28 height 15
click at [495, 44] on link "Sales Orders" at bounding box center [533, 48] width 135 height 20
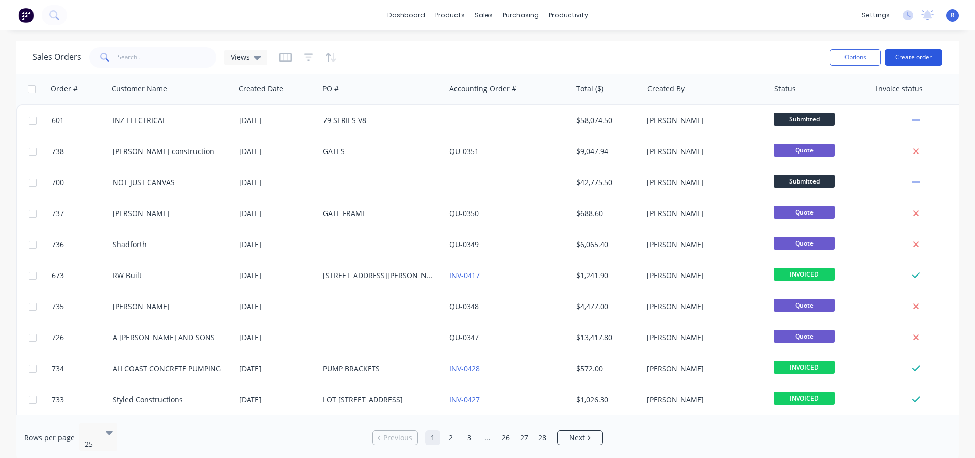
click at [914, 62] on button "Create order" at bounding box center [914, 57] width 58 height 16
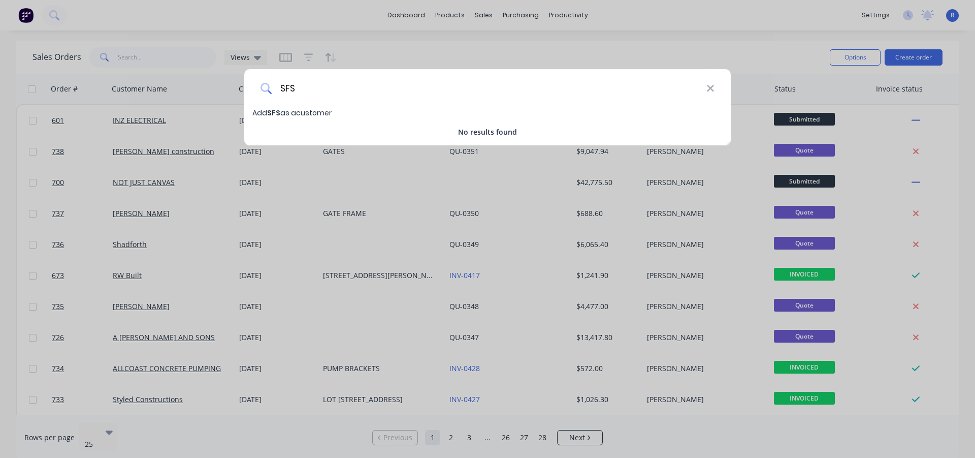
type input "SFS"
click at [313, 113] on span "Add SFS as a customer" at bounding box center [291, 113] width 79 height 10
select select "AU"
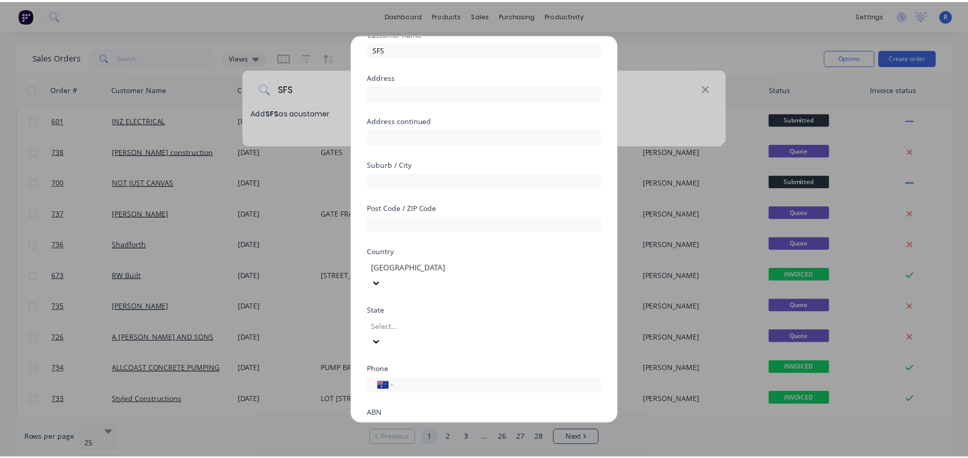
scroll to position [107, 0]
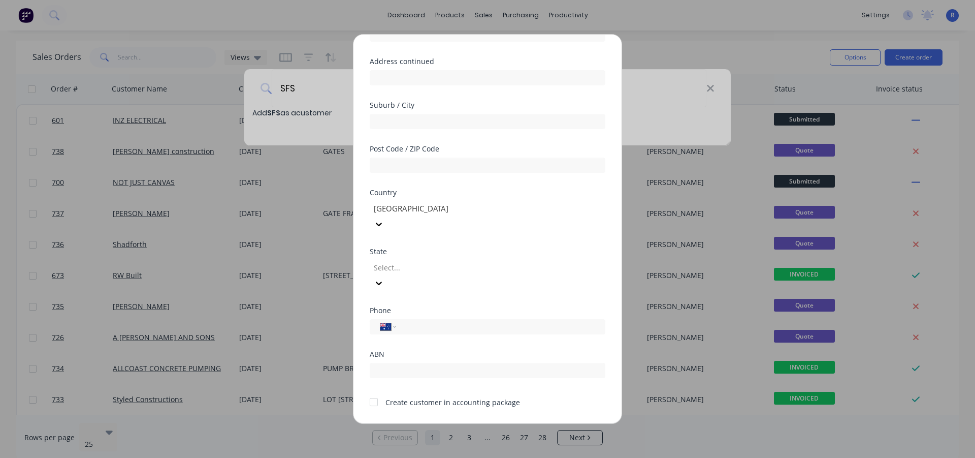
click at [374, 392] on div at bounding box center [374, 402] width 20 height 20
click at [460, 424] on button "Save" at bounding box center [456, 432] width 56 height 16
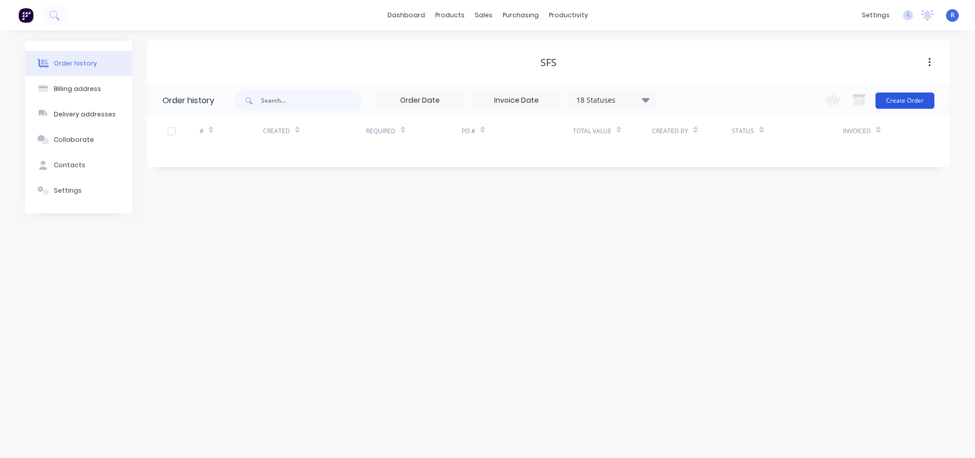
click at [909, 101] on button "Create Order" at bounding box center [905, 100] width 59 height 16
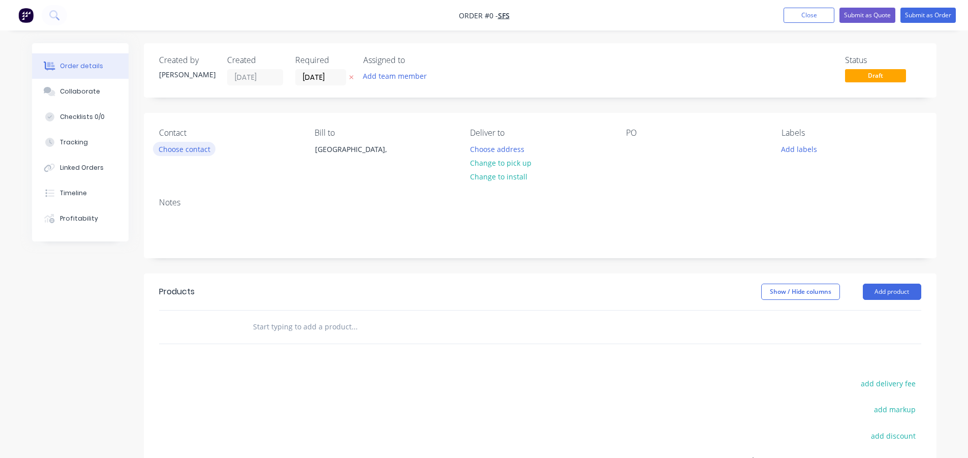
click at [185, 148] on button "Choose contact" at bounding box center [184, 149] width 62 height 14
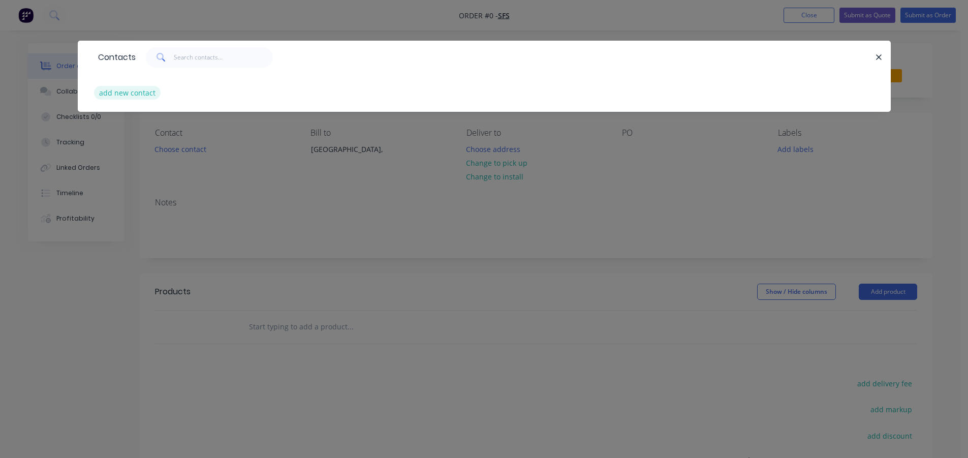
click at [131, 90] on button "add new contact" at bounding box center [127, 93] width 67 height 14
select select "AU"
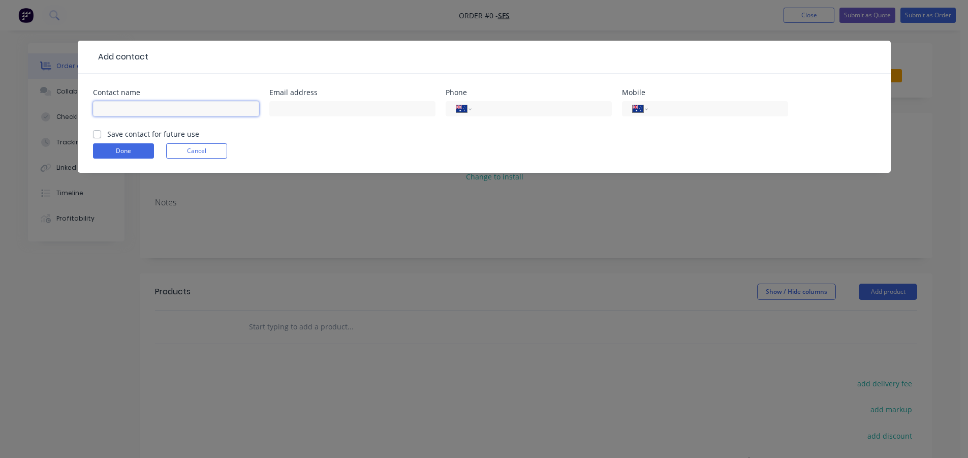
click at [155, 110] on input "text" at bounding box center [176, 108] width 166 height 15
type input "[PERSON_NAME]"
click at [313, 106] on input "text" at bounding box center [352, 108] width 166 height 15
type input "[EMAIL_ADDRESS][DOMAIN_NAME]"
click at [679, 103] on input "tel" at bounding box center [716, 109] width 122 height 12
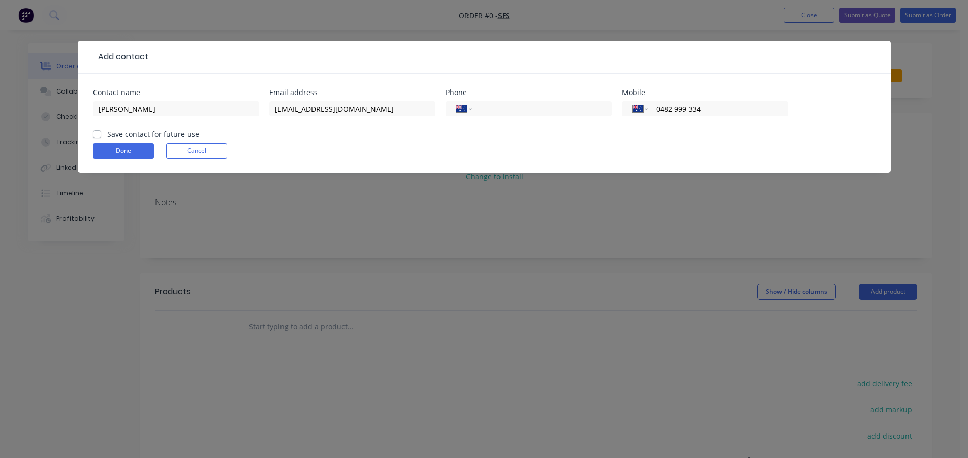
type input "0482 999 334"
click at [107, 133] on label "Save contact for future use" at bounding box center [153, 134] width 92 height 11
click at [97, 133] on input "Save contact for future use" at bounding box center [97, 134] width 8 height 10
checkbox input "true"
click at [111, 147] on button "Done" at bounding box center [123, 150] width 61 height 15
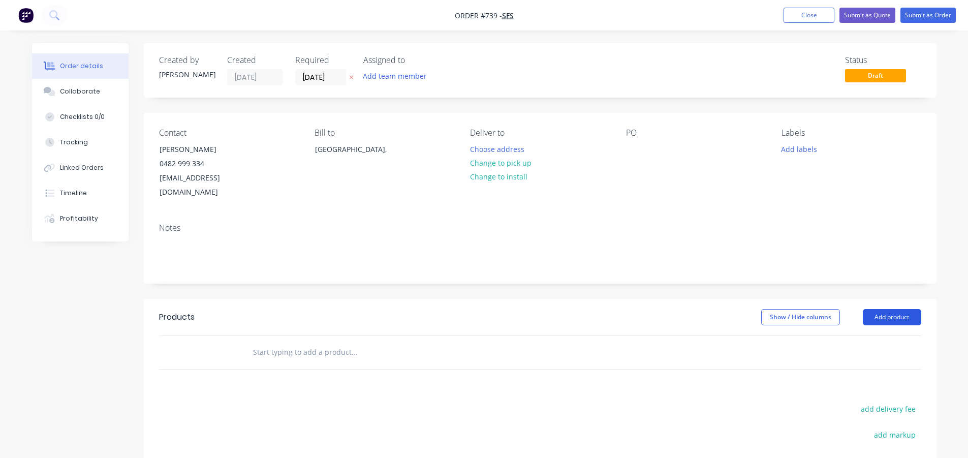
click at [903, 309] on button "Add product" at bounding box center [892, 317] width 58 height 16
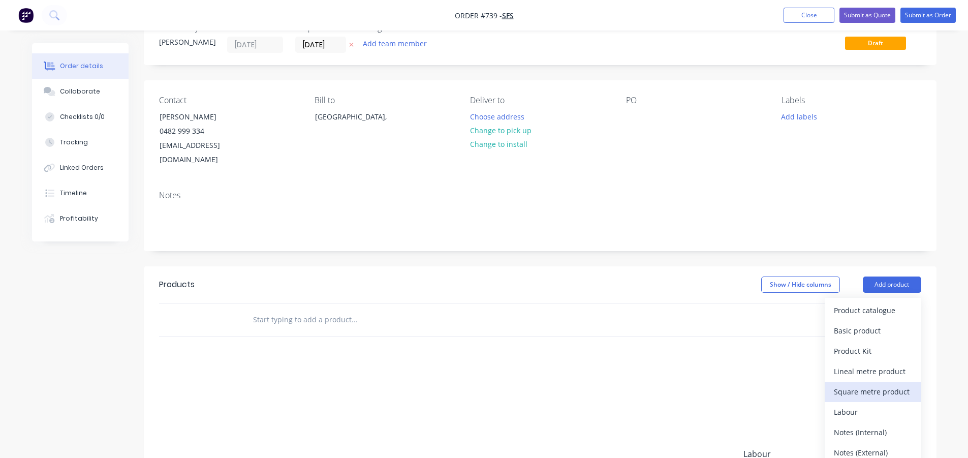
scroll to position [51, 0]
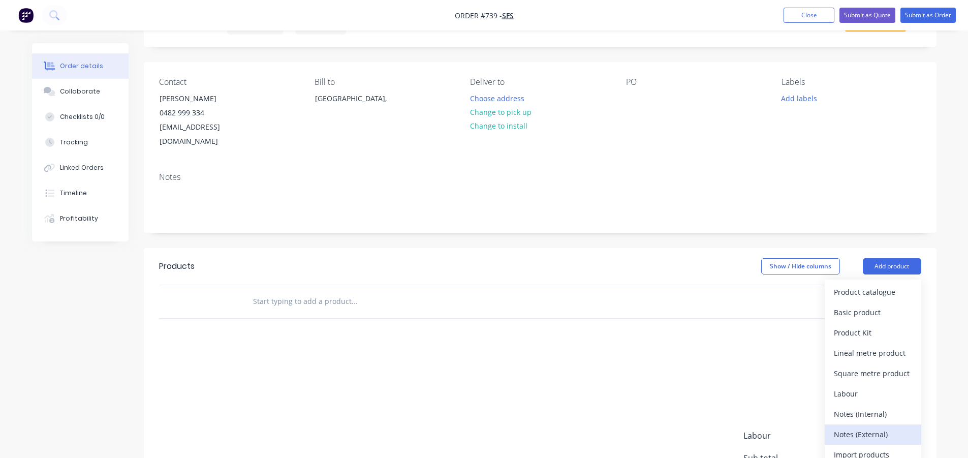
click at [864, 427] on div "Notes (External)" at bounding box center [873, 434] width 78 height 15
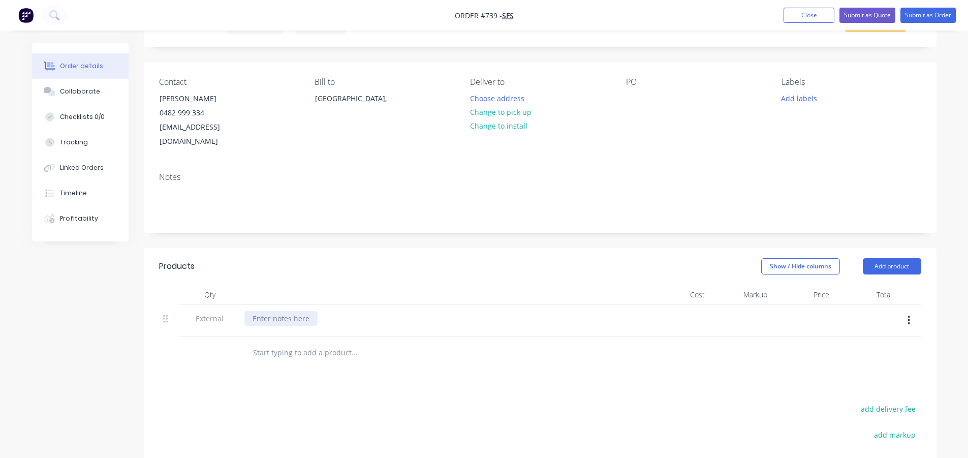
click at [271, 311] on div at bounding box center [280, 318] width 73 height 15
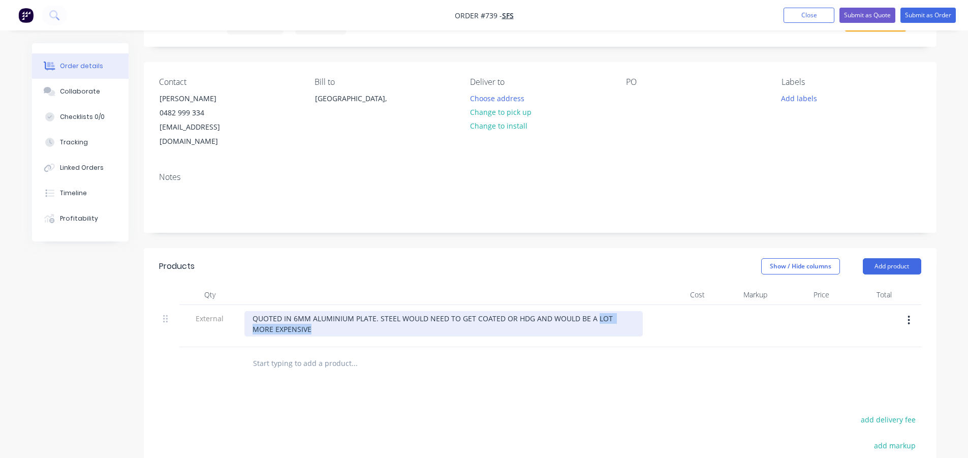
drag, startPoint x: 292, startPoint y: 319, endPoint x: 592, endPoint y: 306, distance: 301.0
click at [592, 311] on div "QUOTED IN 6MM ALUMINIUM PLATE. STEEL WOULD NEED TO GET COATED OR HDG AND WOULD …" at bounding box center [443, 323] width 398 height 25
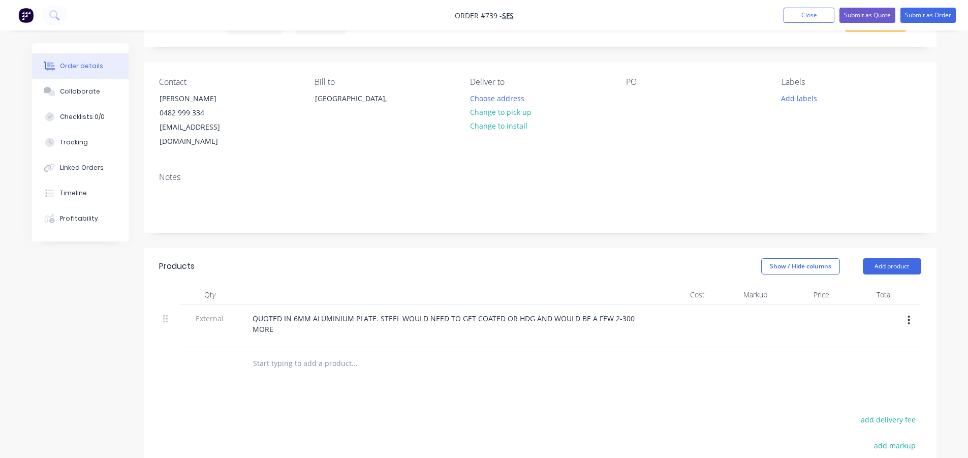
click at [643, 372] on div "Products Show / Hide columns Add product Qty Cost Markup Price Total External Q…" at bounding box center [540, 436] width 792 height 376
click at [885, 258] on button "Add product" at bounding box center [892, 266] width 58 height 16
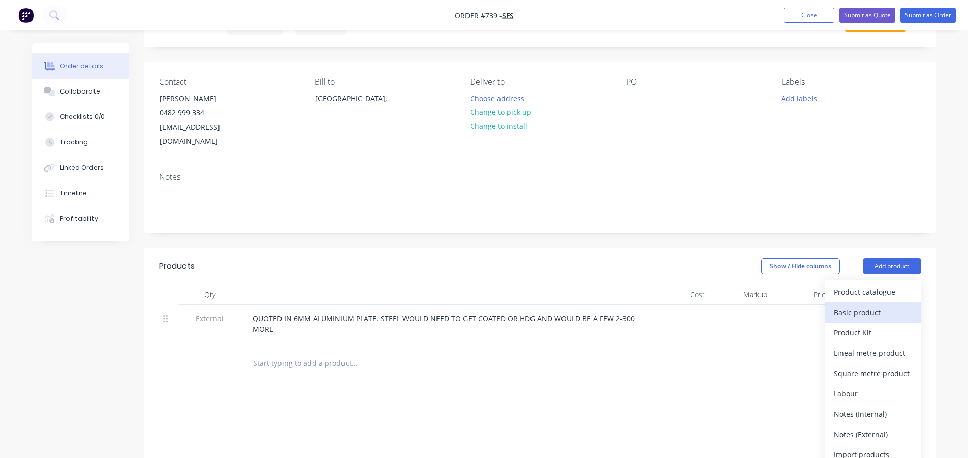
click at [857, 305] on div "Basic product" at bounding box center [873, 312] width 78 height 15
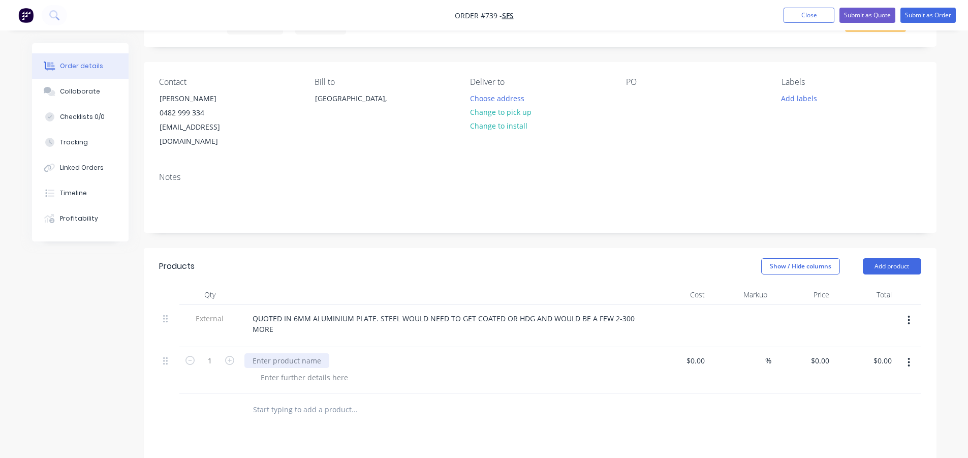
click at [268, 353] on div at bounding box center [286, 360] width 85 height 15
click at [274, 370] on div at bounding box center [304, 377] width 104 height 15
click at [297, 370] on div "- 6MM ALU" at bounding box center [278, 377] width 53 height 15
type input "$0.00"
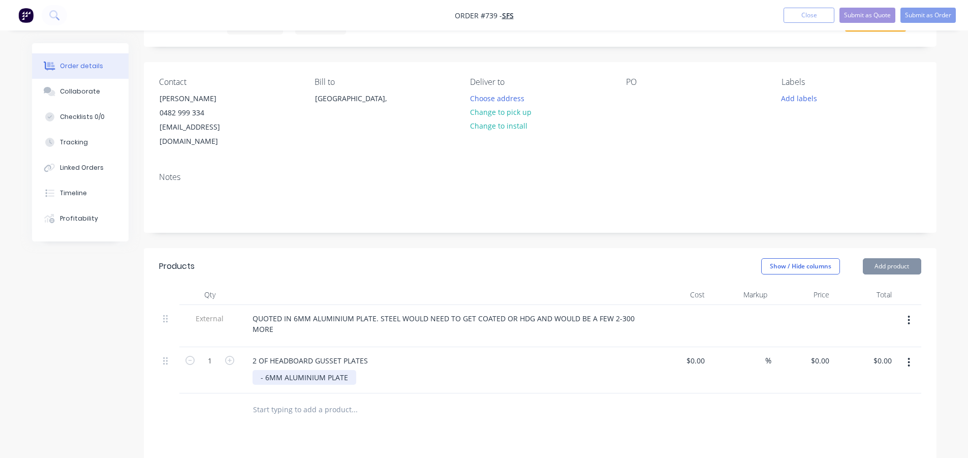
click at [353, 370] on div "- 6MM ALUMINIUM PLATE" at bounding box center [304, 377] width 104 height 15
click at [352, 370] on div "- 6MM ALUMINIUM PLATE" at bounding box center [304, 377] width 104 height 15
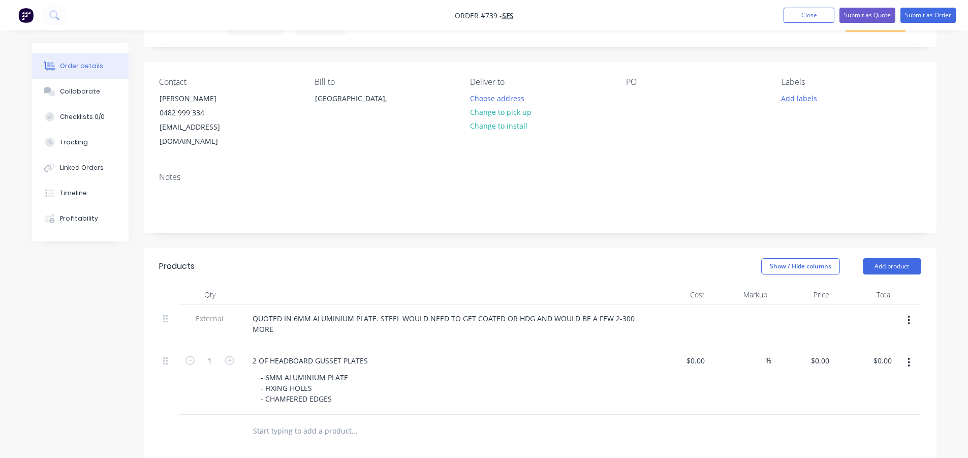
click at [450, 421] on input "text" at bounding box center [353, 431] width 203 height 20
click at [824, 353] on input "0" at bounding box center [821, 360] width 23 height 15
type input "$220.00"
click at [850, 415] on div at bounding box center [540, 431] width 762 height 33
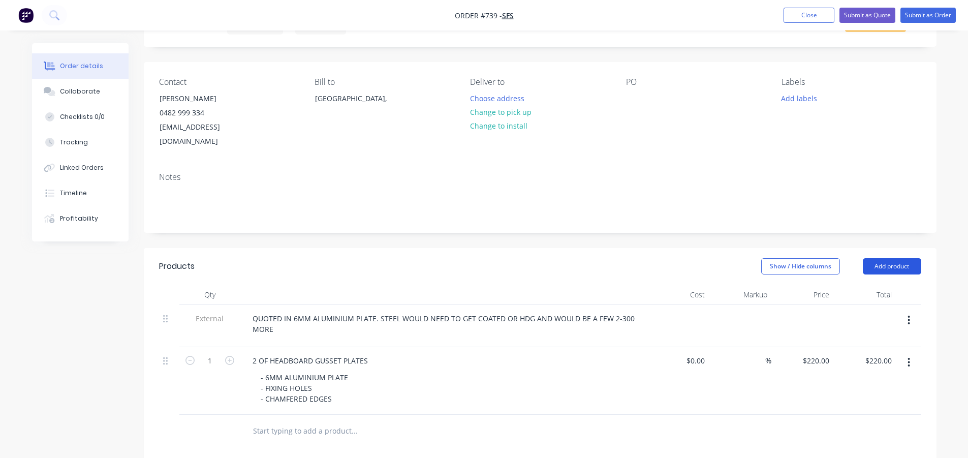
click at [890, 258] on button "Add product" at bounding box center [892, 266] width 58 height 16
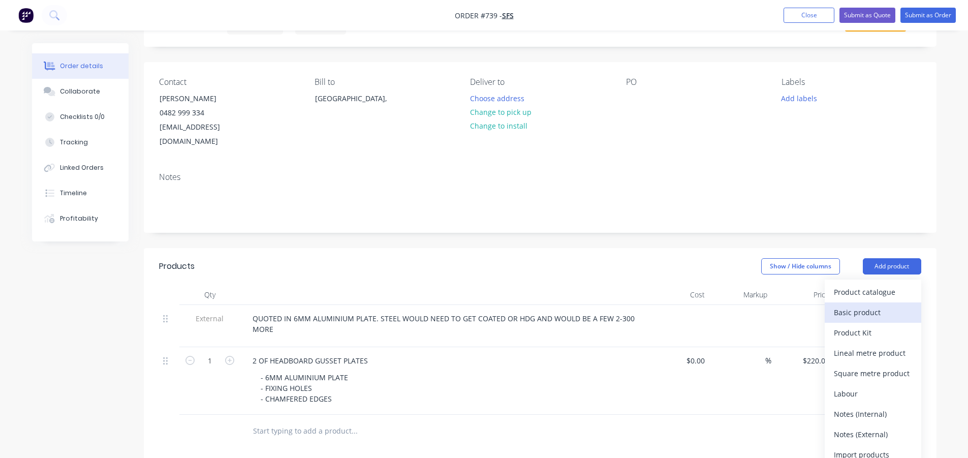
click at [869, 305] on div "Basic product" at bounding box center [873, 312] width 78 height 15
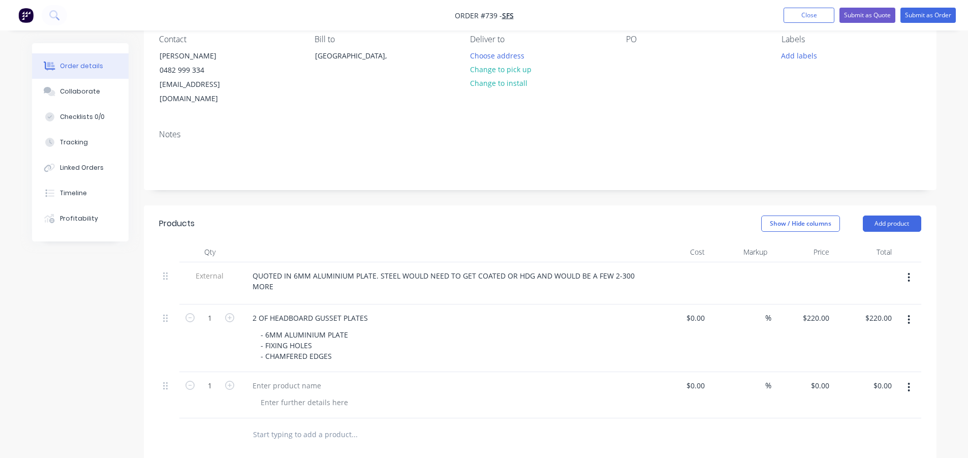
scroll to position [152, 0]
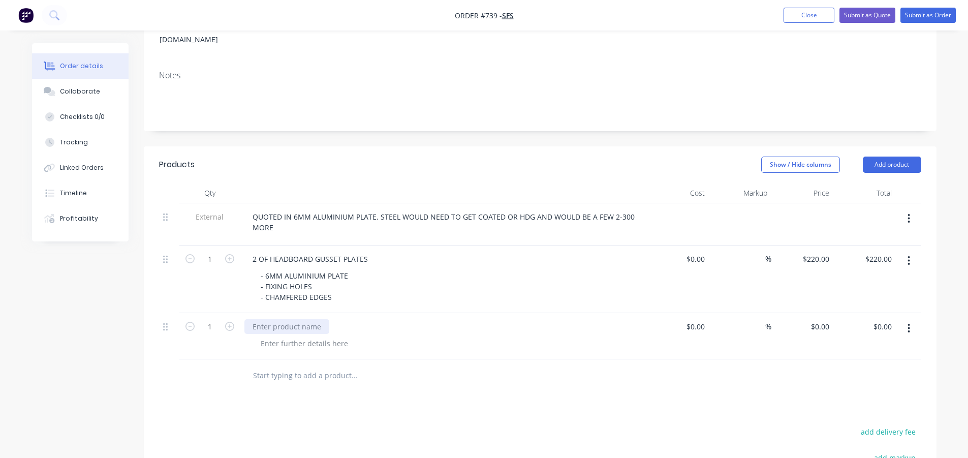
click at [277, 319] on div at bounding box center [286, 326] width 85 height 15
click at [439, 319] on div "REPAIR HAIRLINE CRACK AND WELD SIDE STEP BACK ON" at bounding box center [347, 326] width 206 height 15
click at [489, 365] on div at bounding box center [396, 375] width 305 height 20
drag, startPoint x: 443, startPoint y: 312, endPoint x: 336, endPoint y: 316, distance: 107.2
click at [336, 319] on div "REPAIR HAIRLINE CRACK AND WELD SIDE STEP BACK ON" at bounding box center [347, 326] width 206 height 15
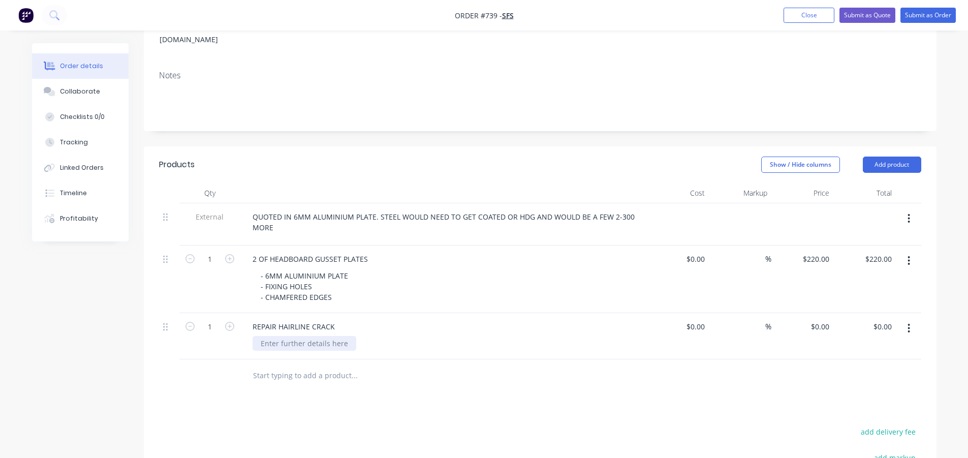
click at [315, 336] on div at bounding box center [304, 343] width 104 height 15
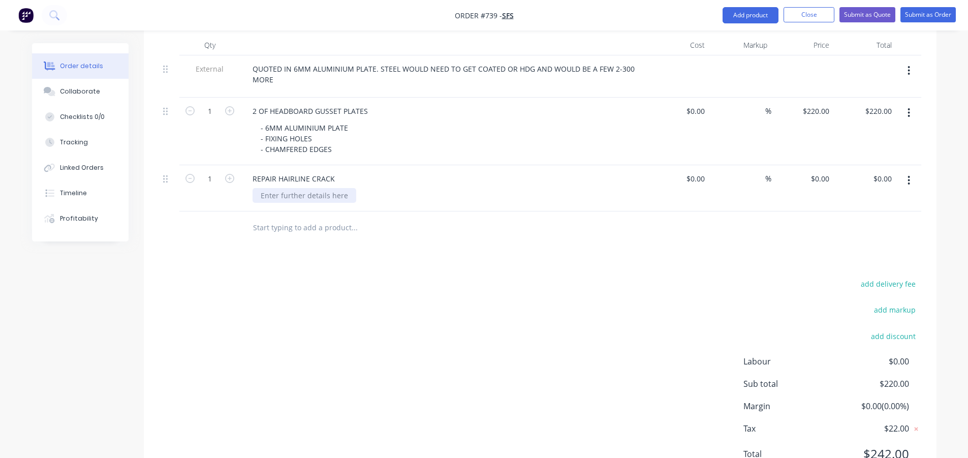
scroll to position [332, 0]
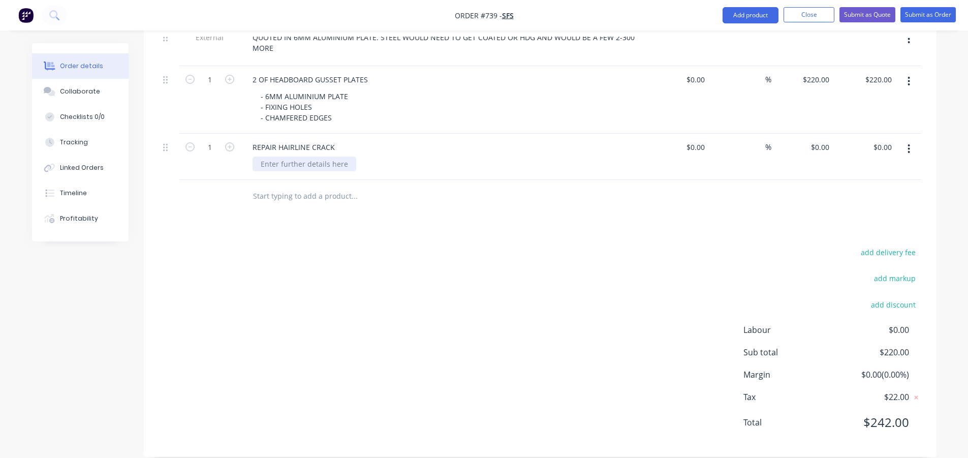
click at [291, 156] on div at bounding box center [304, 163] width 104 height 15
click at [332, 156] on div "- [PERSON_NAME] OUT AND REWELD" at bounding box center [323, 163] width 142 height 15
click at [529, 271] on div "add delivery fee add markup add discount Labour $0.00 Sub total $220.00 Margin …" at bounding box center [540, 343] width 762 height 196
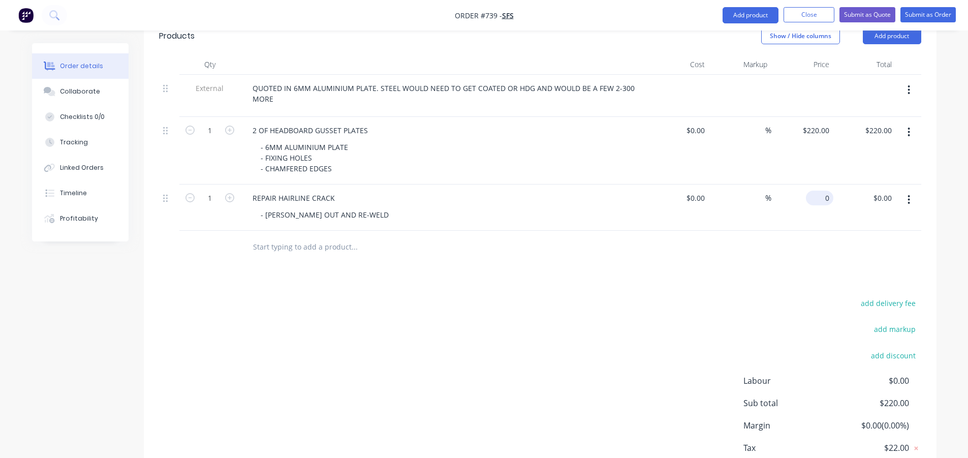
click at [823, 191] on input "0" at bounding box center [821, 198] width 23 height 15
type input "$120.00"
click at [363, 310] on div "add delivery fee add markup add discount Labour $0.00 Sub total $340.00 Margin …" at bounding box center [540, 394] width 762 height 196
click at [338, 151] on div "- 6MM ALUMINIUM PLATE - FIXING HOLES - CHAMFERED EDGES" at bounding box center [304, 158] width 104 height 36
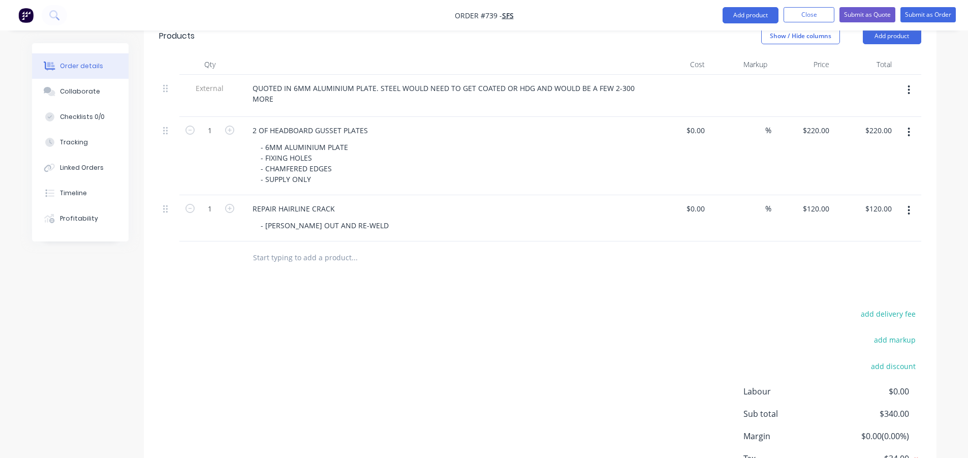
click at [492, 374] on div "add delivery fee add markup add discount Labour $0.00 Sub total $340.00 Margin …" at bounding box center [540, 405] width 762 height 196
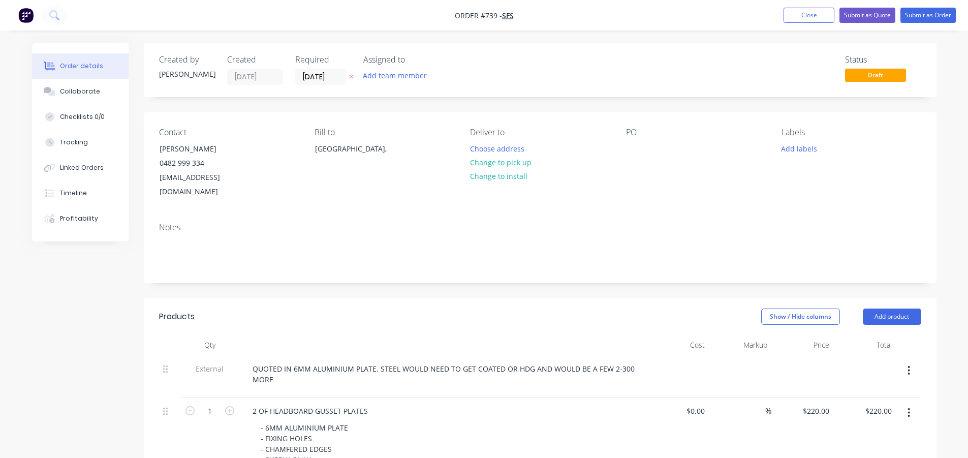
scroll to position [0, 0]
click at [636, 149] on div at bounding box center [634, 149] width 16 height 15
click at [599, 275] on div "Created by [PERSON_NAME] Created [DATE] Required [DATE] Assigned to Add team me…" at bounding box center [540, 421] width 792 height 756
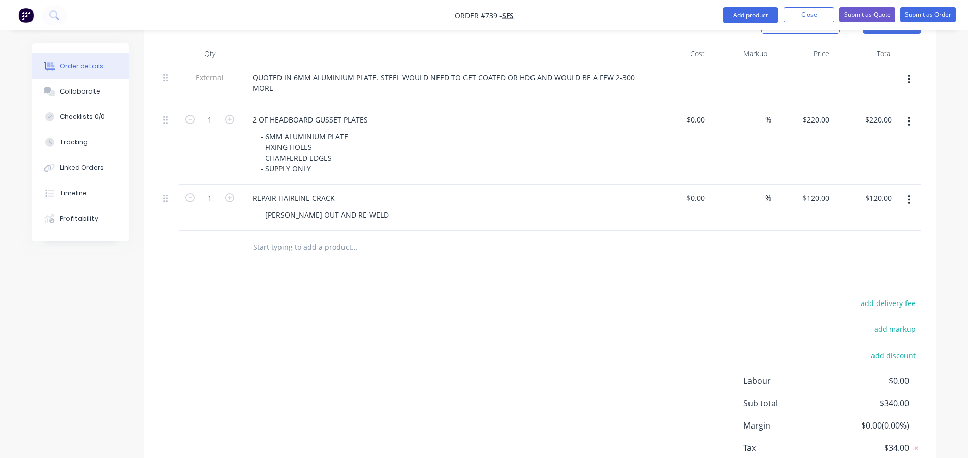
scroll to position [241, 0]
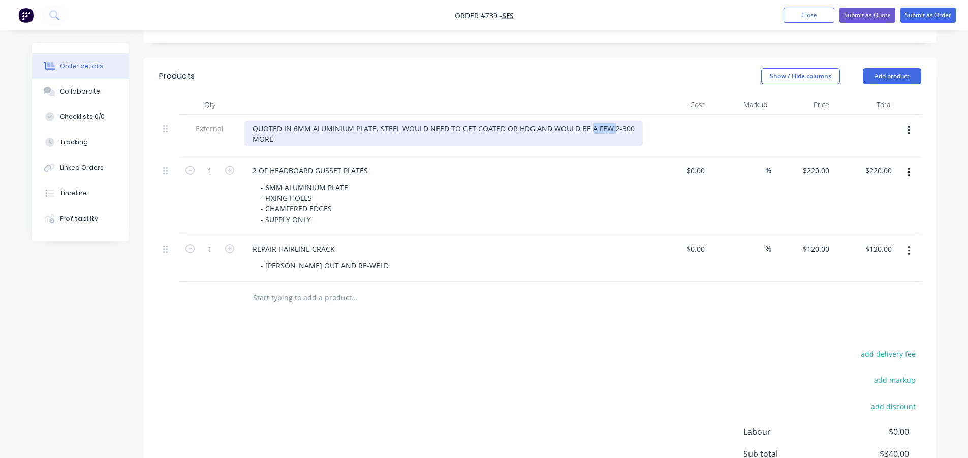
drag, startPoint x: 608, startPoint y: 113, endPoint x: 586, endPoint y: 116, distance: 22.1
click at [586, 121] on div "QUOTED IN 6MM ALUMINIUM PLATE. STEEL WOULD NEED TO GET COATED OR HDG AND WOULD …" at bounding box center [443, 133] width 398 height 25
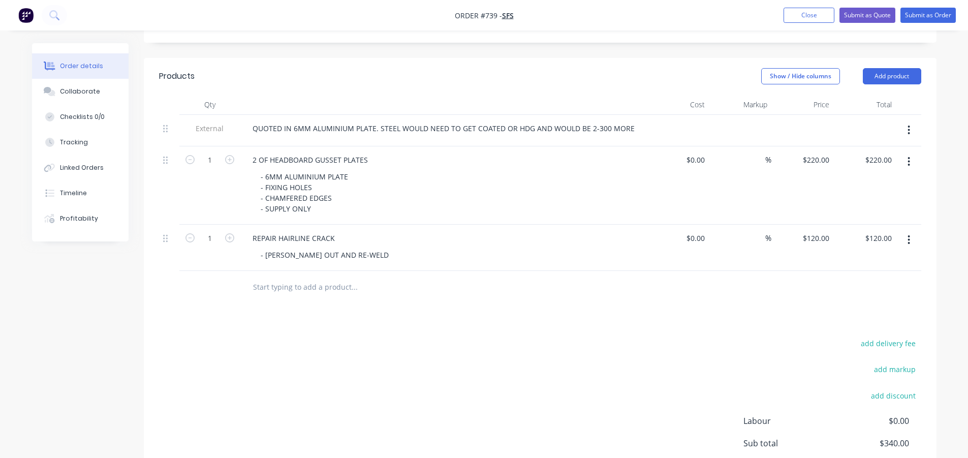
click at [569, 308] on div "Products Show / Hide columns Add product Qty Cost Markup Price Total External Q…" at bounding box center [540, 303] width 792 height 490
click at [587, 121] on div "QUOTED IN 6MM ALUMINIUM PLATE. STEEL WOULD NEED TO GET COATED OR HDG AND WOULD …" at bounding box center [443, 128] width 398 height 15
click at [583, 121] on div "QUOTED IN 6MM ALUMINIUM PLATE. STEEL WOULD NEED TO GET COATED OR HDG AND WOULD …" at bounding box center [443, 128] width 398 height 15
click at [557, 336] on div "add delivery fee add markup add discount Labour $0.00 Sub total $340.00 Margin …" at bounding box center [540, 434] width 762 height 196
click at [535, 94] on div at bounding box center [443, 104] width 406 height 20
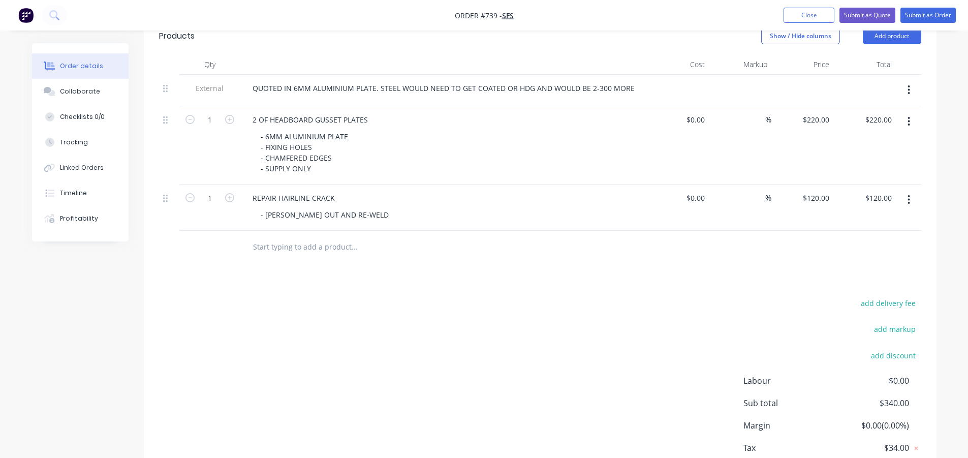
scroll to position [78, 0]
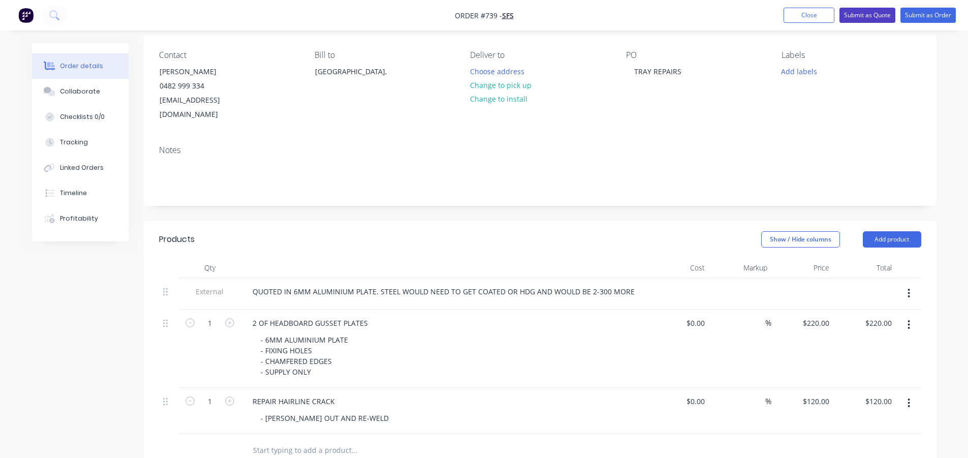
click at [869, 16] on button "Submit as Quote" at bounding box center [867, 15] width 56 height 15
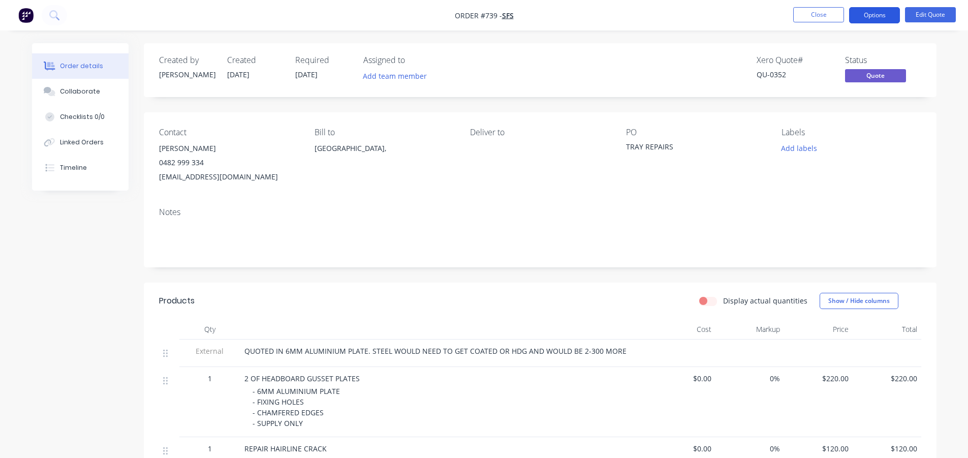
click at [869, 16] on button "Options" at bounding box center [874, 15] width 51 height 16
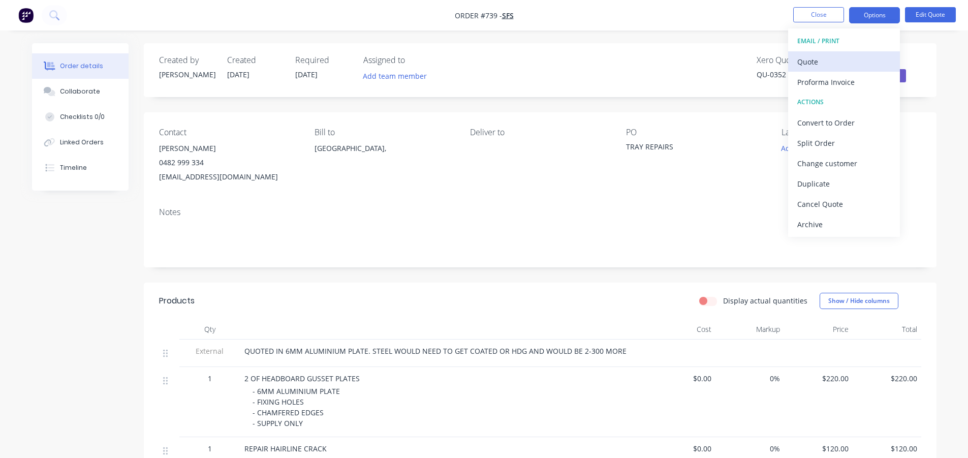
click at [839, 61] on div "Quote" at bounding box center [843, 61] width 93 height 15
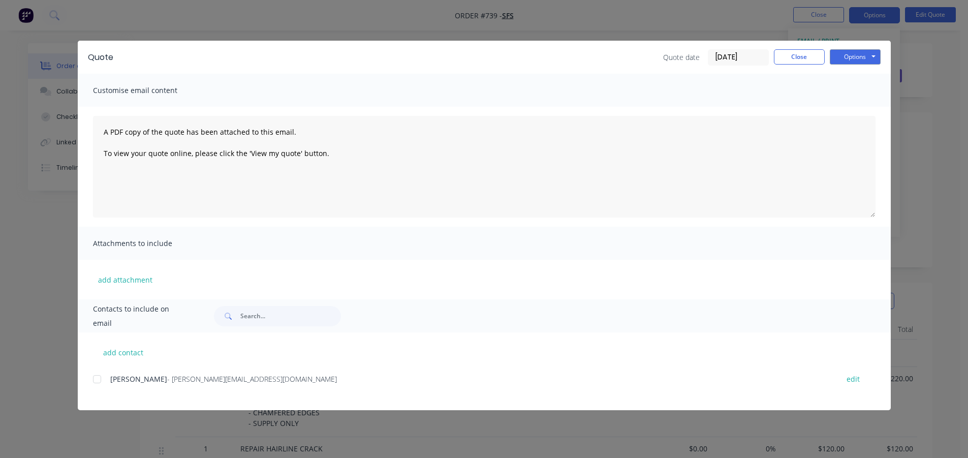
click at [100, 380] on div at bounding box center [97, 379] width 20 height 20
click at [851, 57] on button "Options" at bounding box center [855, 56] width 51 height 15
click at [862, 110] on button "Email" at bounding box center [862, 108] width 65 height 17
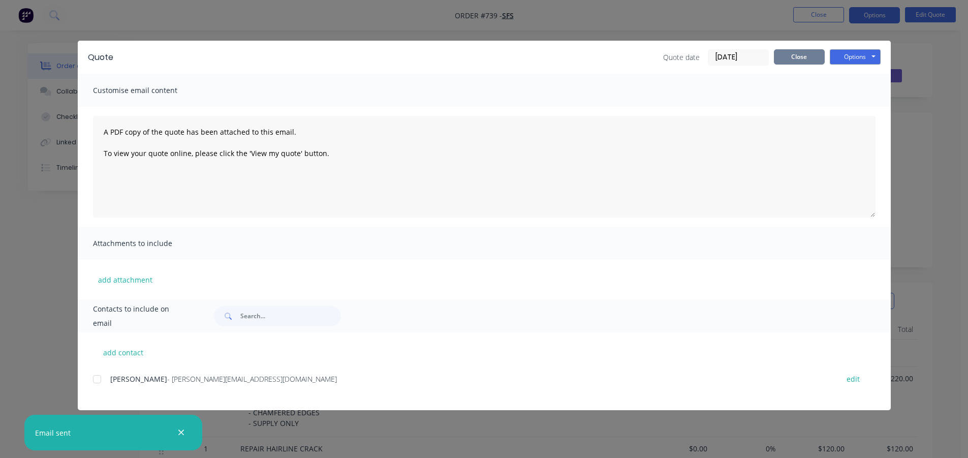
click at [802, 58] on button "Close" at bounding box center [799, 56] width 51 height 15
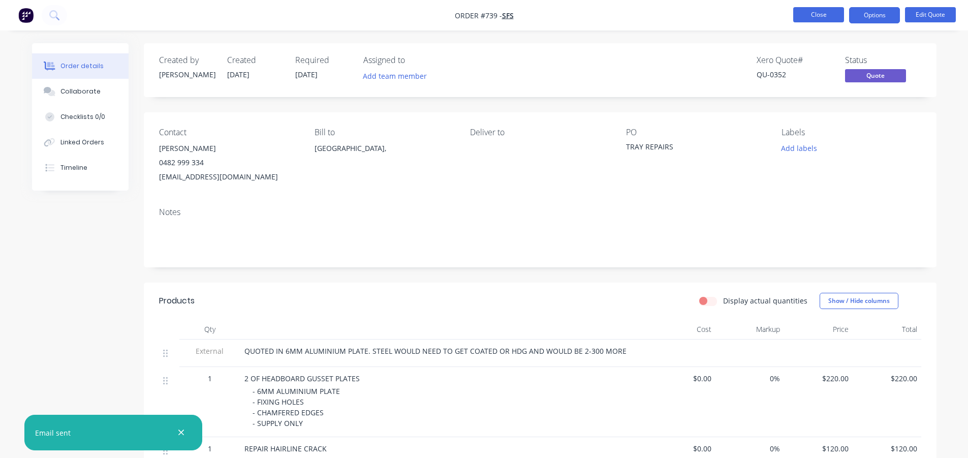
click at [817, 13] on button "Close" at bounding box center [818, 14] width 51 height 15
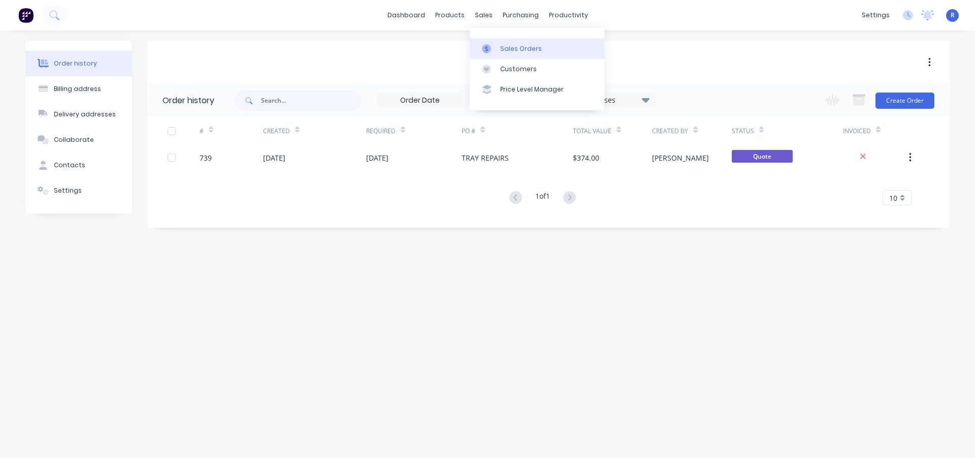
click at [505, 51] on div "Sales Orders" at bounding box center [521, 48] width 42 height 9
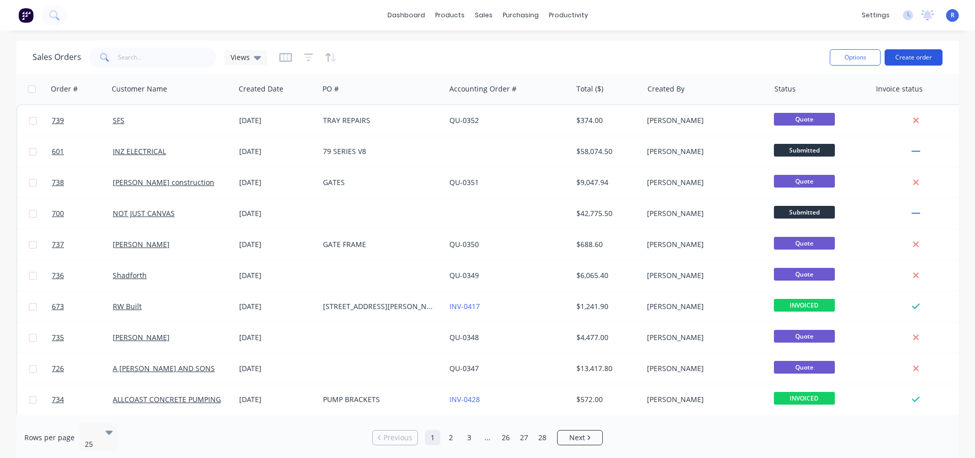
click at [918, 55] on button "Create order" at bounding box center [914, 57] width 58 height 16
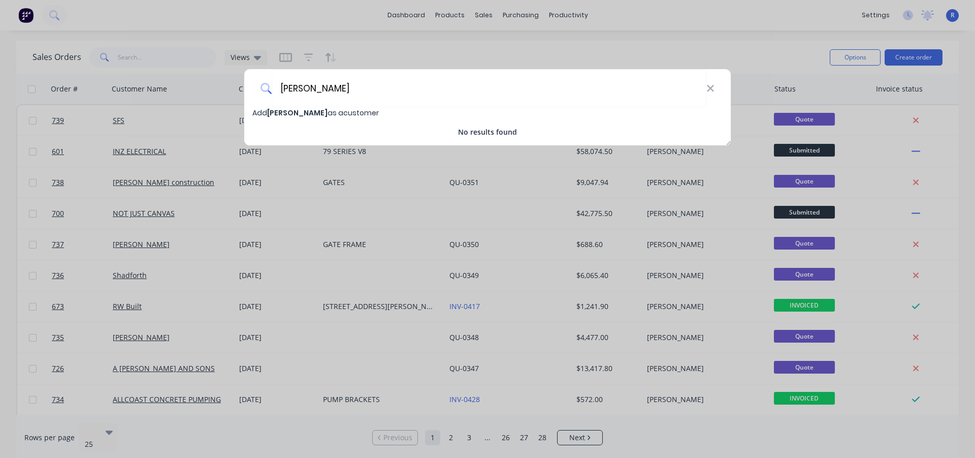
type input "[PERSON_NAME]"
click at [264, 110] on span "Add [PERSON_NAME] as a customer" at bounding box center [315, 113] width 126 height 10
select select "AU"
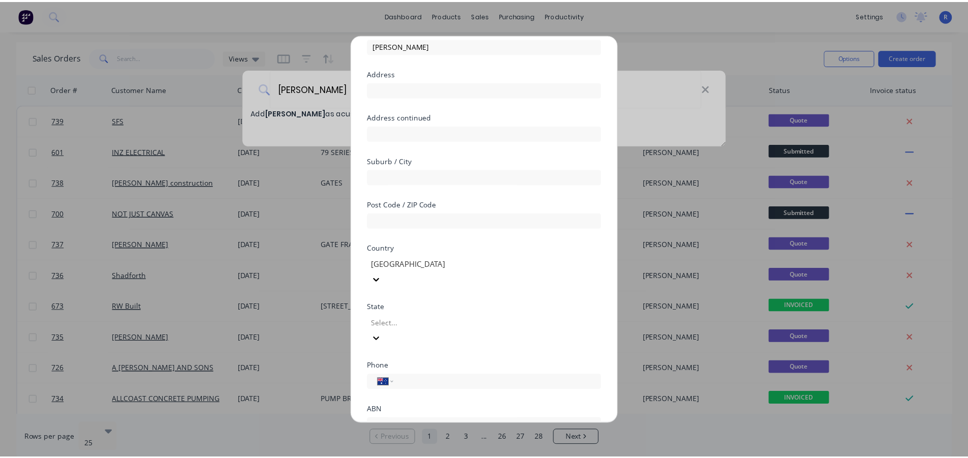
scroll to position [107, 0]
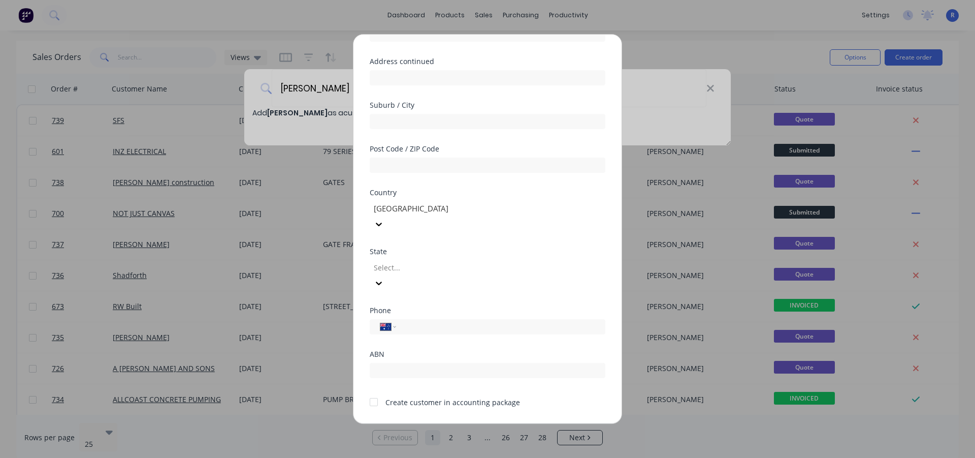
click at [374, 392] on div at bounding box center [374, 402] width 20 height 20
click at [442, 424] on button "Save" at bounding box center [456, 432] width 56 height 16
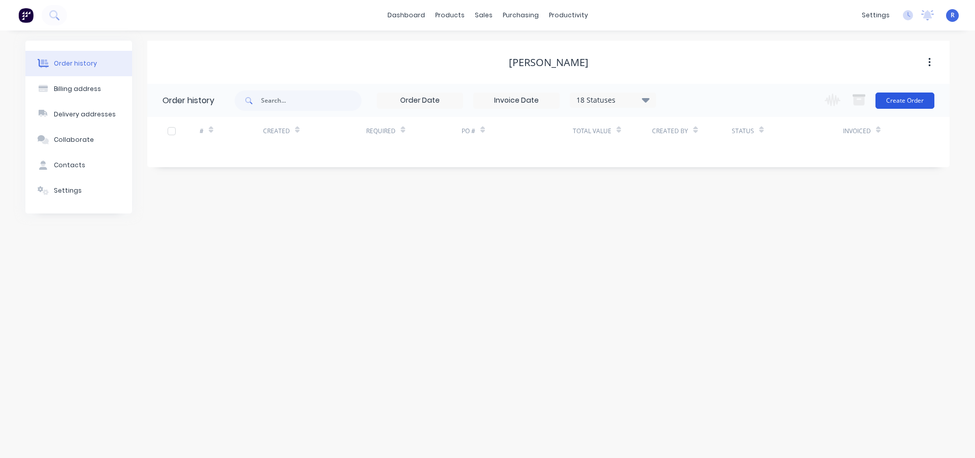
click at [895, 99] on button "Create Order" at bounding box center [905, 100] width 59 height 16
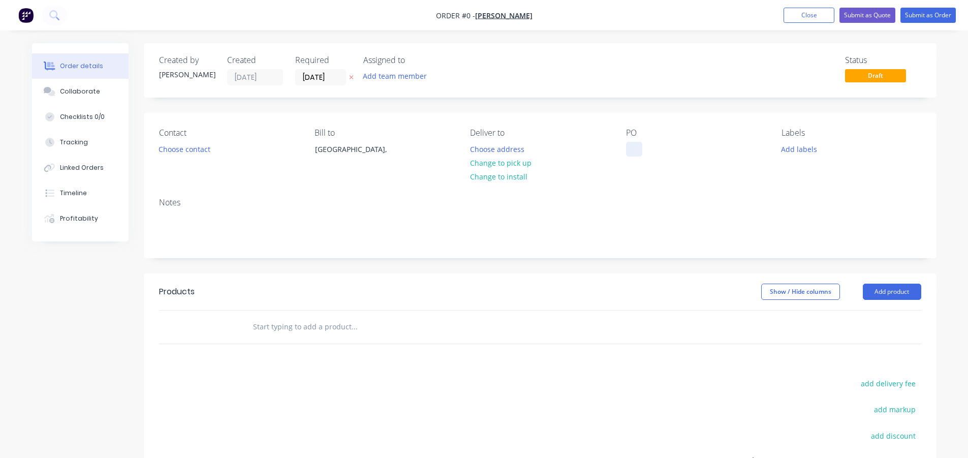
click at [634, 150] on div at bounding box center [634, 149] width 16 height 15
click at [876, 291] on div "Order details Collaborate Checklists 0/0 Tracking Linked Orders Timeline Profit…" at bounding box center [484, 323] width 925 height 560
click at [874, 293] on button "Add product" at bounding box center [892, 291] width 58 height 16
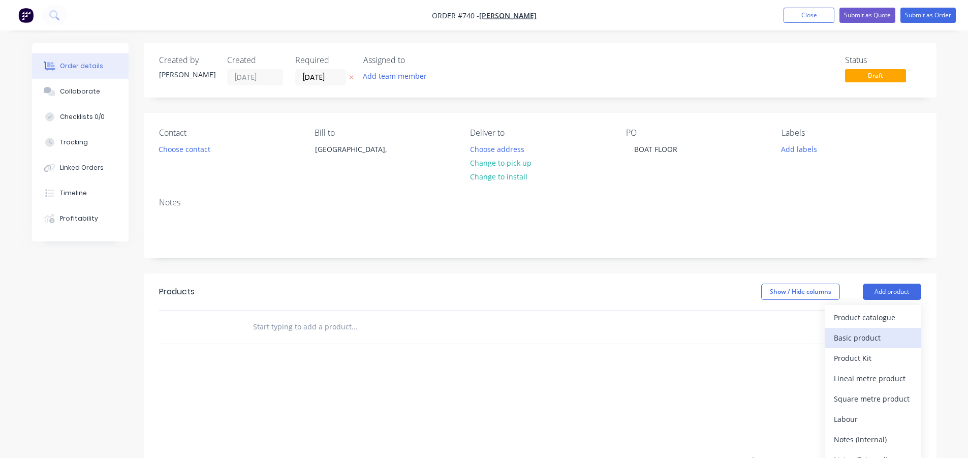
click at [857, 336] on div "Basic product" at bounding box center [873, 337] width 78 height 15
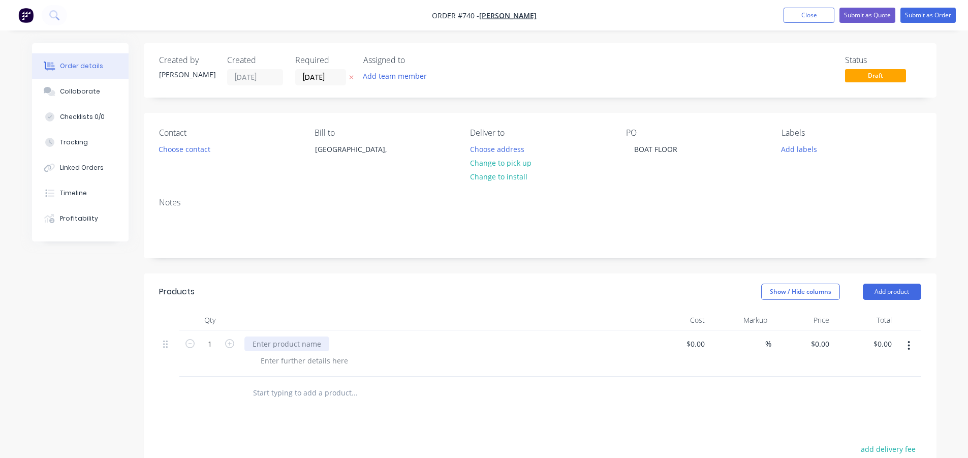
click at [305, 343] on div at bounding box center [286, 343] width 85 height 15
click at [298, 360] on div at bounding box center [304, 360] width 104 height 15
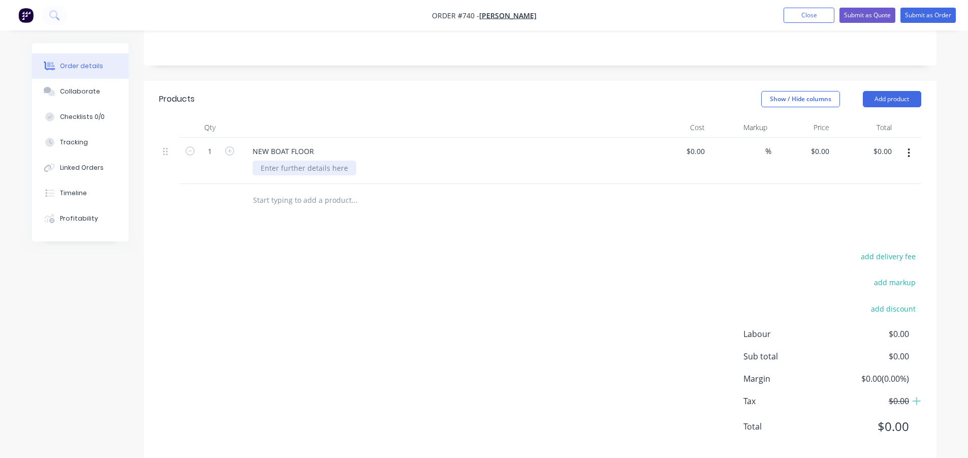
scroll to position [211, 0]
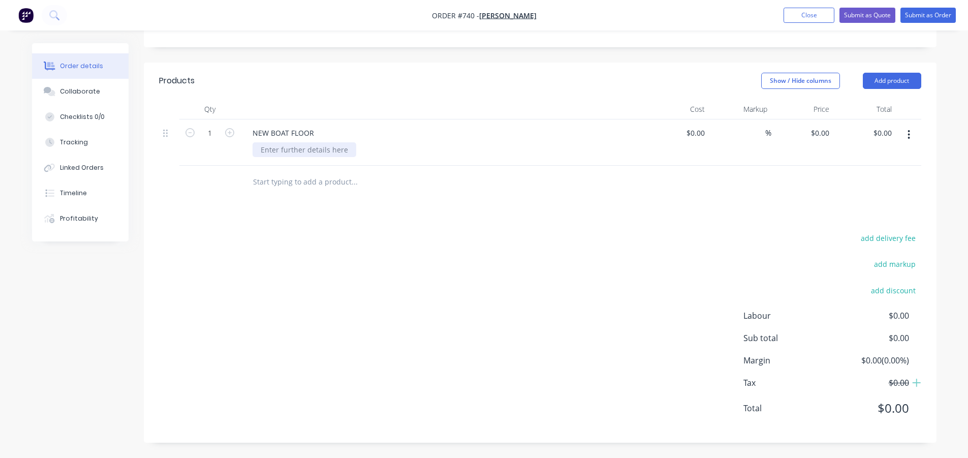
click at [312, 148] on div at bounding box center [304, 149] width 104 height 15
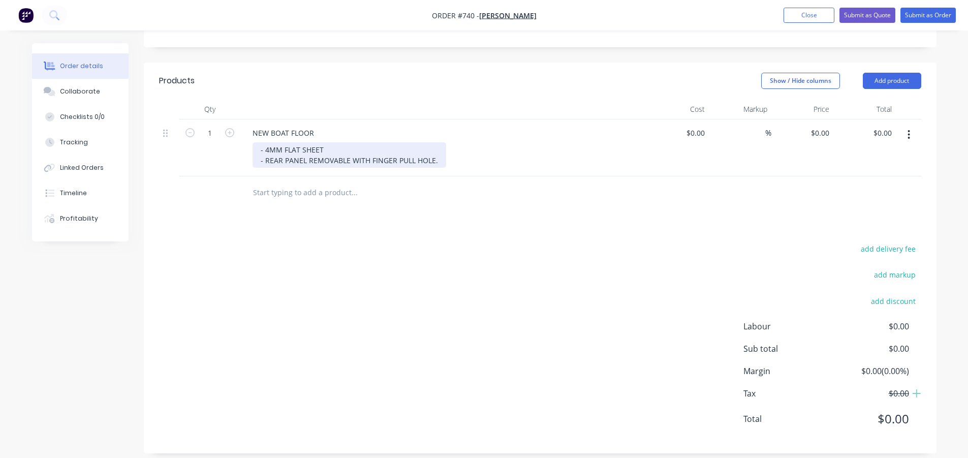
click at [351, 152] on div "- 4MM FLAT SHEET - REAR PANEL REMOVABLE WITH FINGER PULL HOLE." at bounding box center [349, 154] width 194 height 25
click at [259, 151] on div "- 4MM FLAT SHEET - NEW BRACING AS NEEDED - REAR PANEL REMOVABLE WITH FINGER PUL…" at bounding box center [396, 154] width 288 height 25
drag, startPoint x: 437, startPoint y: 181, endPoint x: 265, endPoint y: 181, distance: 171.7
click at [265, 168] on div "- - 4MM FLAT SHEET - NEW BRACING AS NEEDED - REAR PANEL REMOVABLE WITH FINGER P…" at bounding box center [396, 154] width 288 height 25
copy div "REAR PANEL REMOVABLE WITH FINGER PULL HOLE."
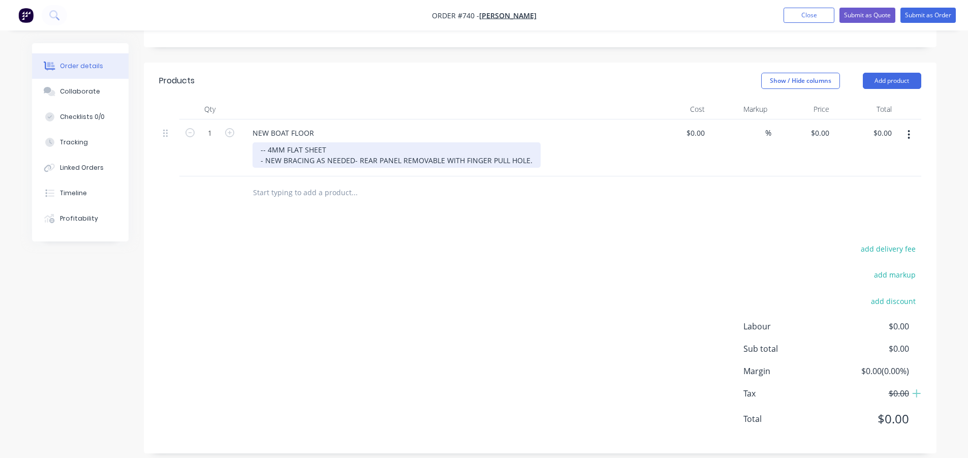
click at [273, 147] on div "- - 4MM FLAT SHEET - NEW BRACING AS NEEDED - REAR PANEL REMOVABLE WITH FINGER P…" at bounding box center [396, 154] width 288 height 25
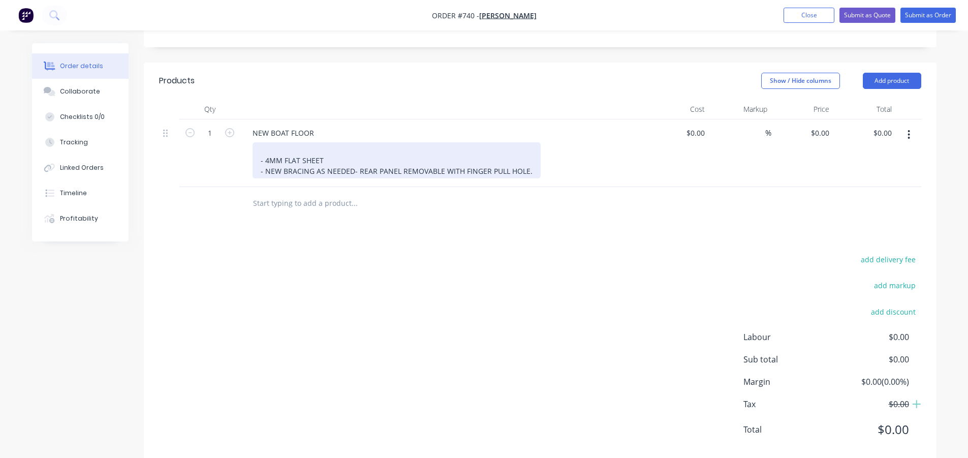
click at [261, 161] on div "- 4MM FLAT SHEET - NEW BRACING AS NEEDED - REAR PANEL REMOVABLE WITH FINGER PUL…" at bounding box center [396, 160] width 288 height 36
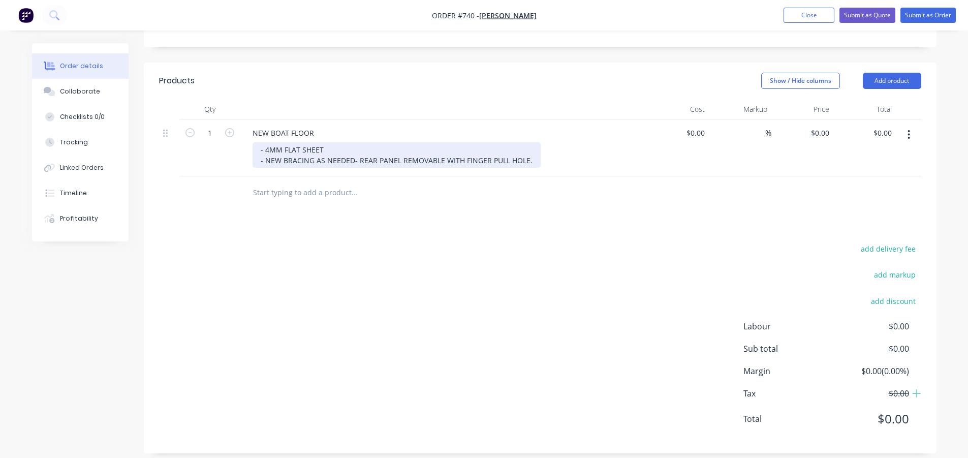
click at [435, 168] on div "- 4MM FLAT SHEET - NEW BRACING AS NEEDED - REAR PANEL REMOVABLE WITH FINGER PUL…" at bounding box center [396, 154] width 288 height 25
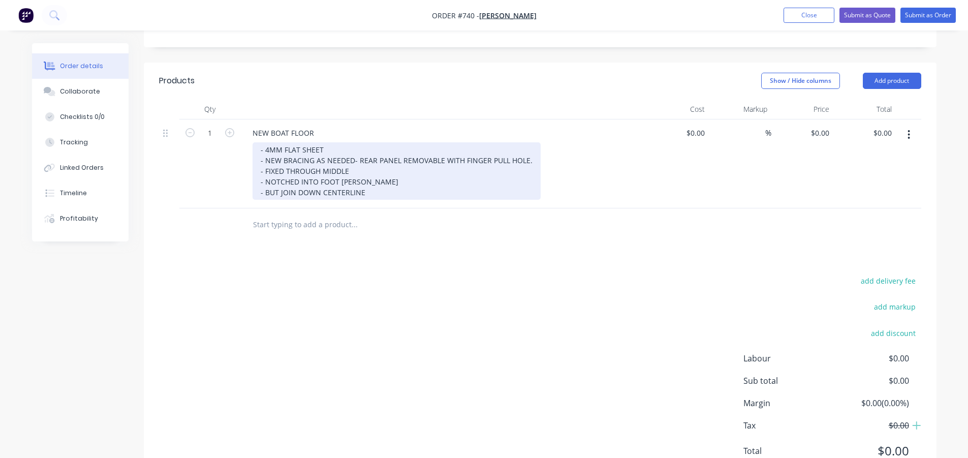
click at [356, 181] on div "- 4MM FLAT SHEET - NEW BRACING AS NEEDED - REAR PANEL REMOVABLE WITH FINGER PUL…" at bounding box center [396, 170] width 288 height 57
click at [277, 200] on div "- 4MM FLAT SHEET - NEW BRACING AS NEEDED - REAR PANEL REMOVABLE WITH FINGER PUL…" at bounding box center [425, 170] width 346 height 57
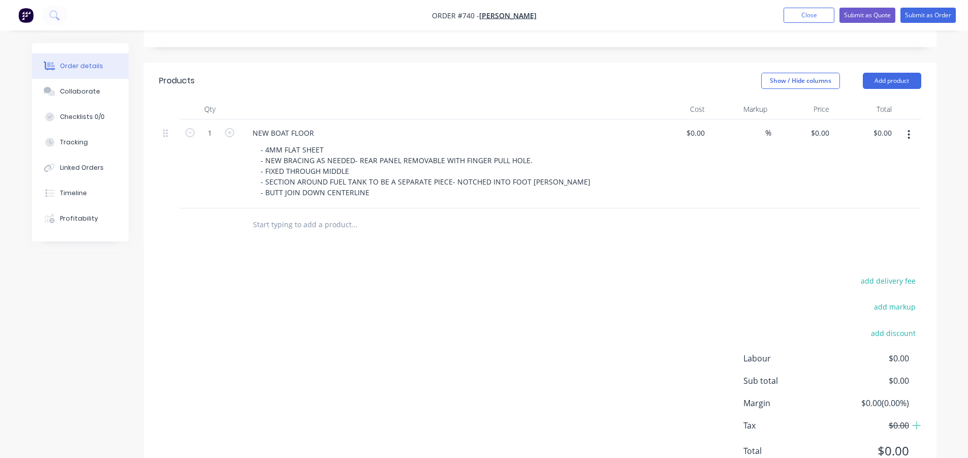
click at [419, 307] on div "add delivery fee add markup add discount Labour $0.00 Sub total $0.00 Margin $0…" at bounding box center [540, 372] width 762 height 196
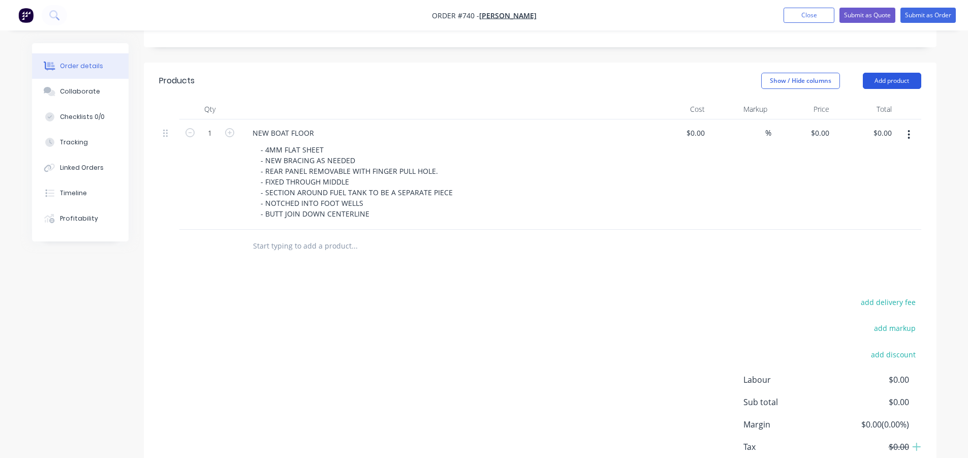
click at [887, 84] on button "Add product" at bounding box center [892, 81] width 58 height 16
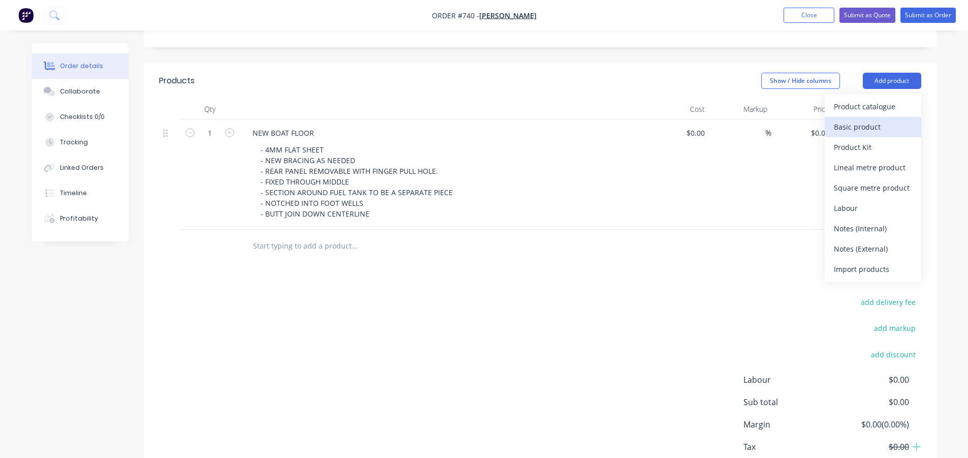
click at [866, 125] on div "Basic product" at bounding box center [873, 126] width 78 height 15
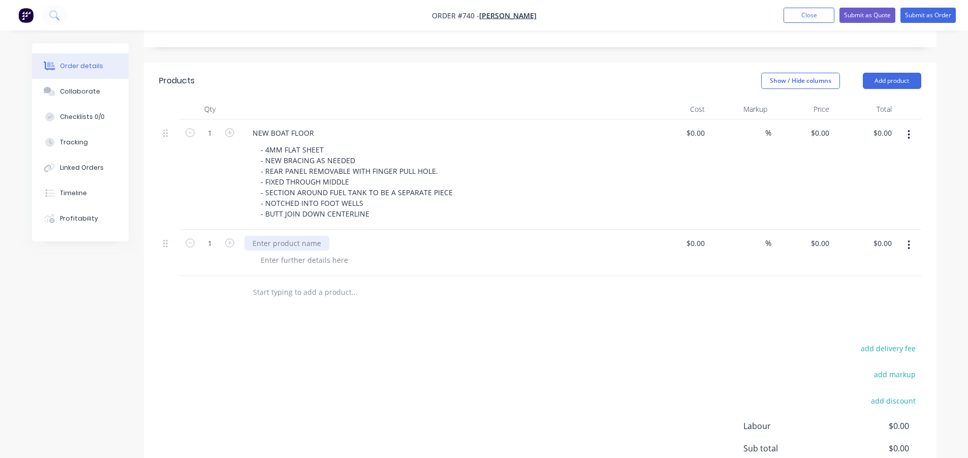
click at [268, 242] on div at bounding box center [286, 243] width 85 height 15
click at [427, 295] on input "text" at bounding box center [353, 292] width 203 height 20
click at [519, 364] on div "add delivery fee add markup add discount Labour $0.00 Sub total $0.00 Margin $0…" at bounding box center [540, 439] width 762 height 196
click at [278, 257] on div at bounding box center [304, 259] width 104 height 15
click at [406, 369] on div "add delivery fee add markup add discount Labour $0.00 Sub total $0.00 Margin $0…" at bounding box center [540, 439] width 762 height 196
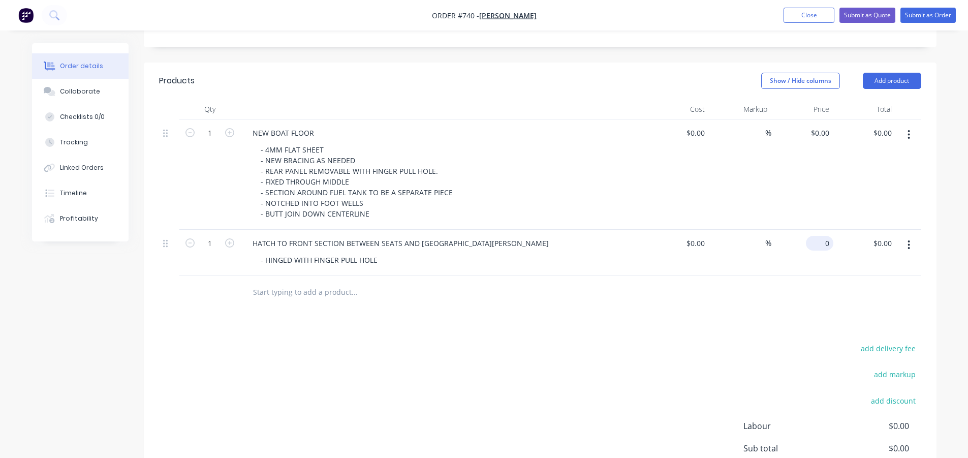
click at [830, 241] on input "0" at bounding box center [821, 243] width 23 height 15
type input "$520.00"
click at [568, 330] on div "Products Show / Hide columns Add product Qty Cost Markup Price Total 1 NEW BOAT…" at bounding box center [540, 307] width 792 height 490
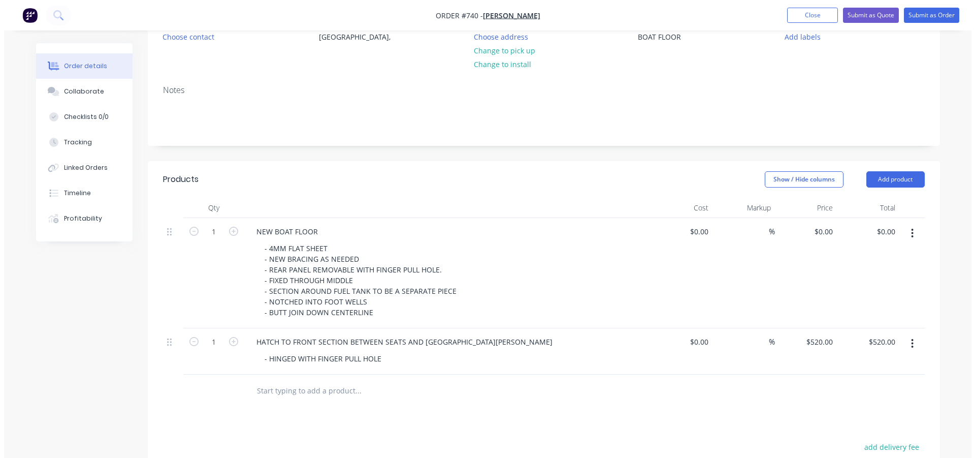
scroll to position [0, 0]
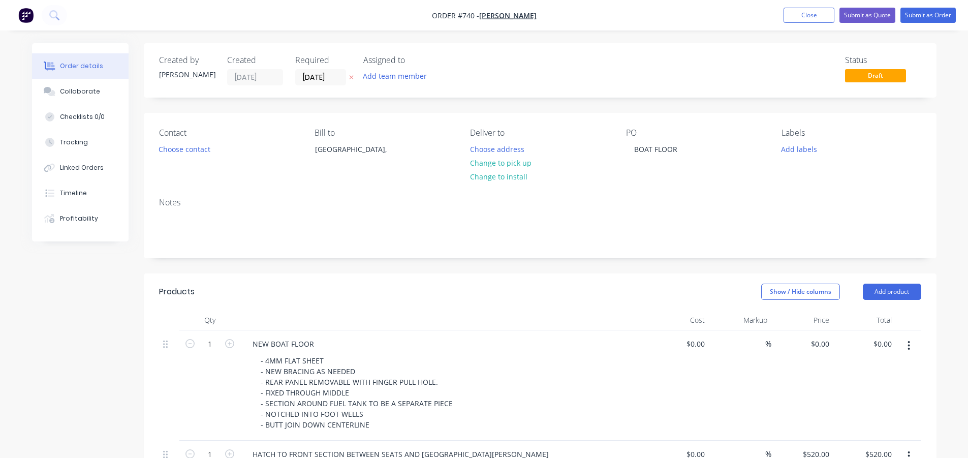
drag, startPoint x: 697, startPoint y: 185, endPoint x: 701, endPoint y: 171, distance: 15.2
click at [697, 185] on div "Contact Choose contact Bill to [GEOGRAPHIC_DATA], Deliver to Choose address Cha…" at bounding box center [540, 151] width 792 height 77
click at [814, 12] on button "Close" at bounding box center [808, 15] width 51 height 15
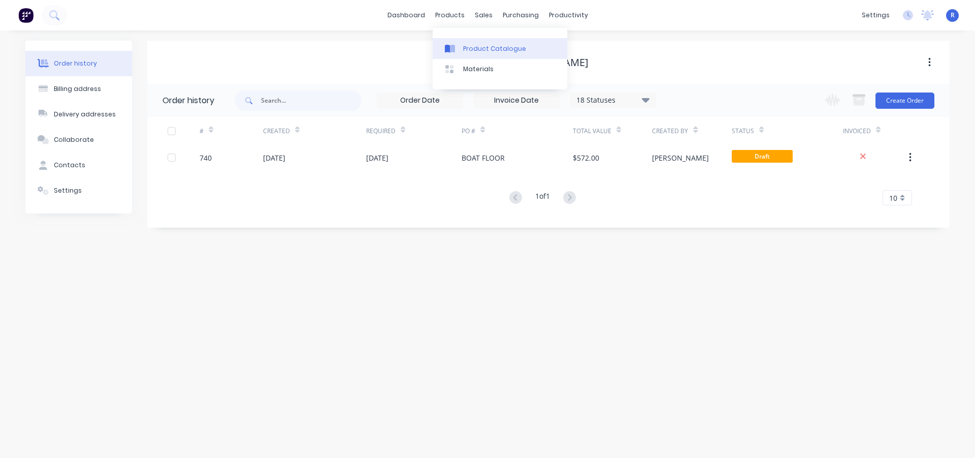
click at [498, 45] on div "Product Catalogue" at bounding box center [494, 48] width 63 height 9
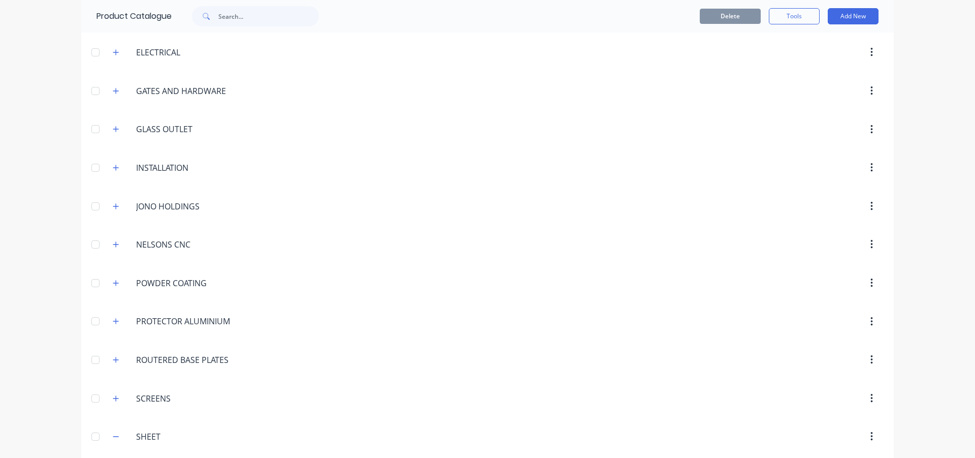
scroll to position [456, 0]
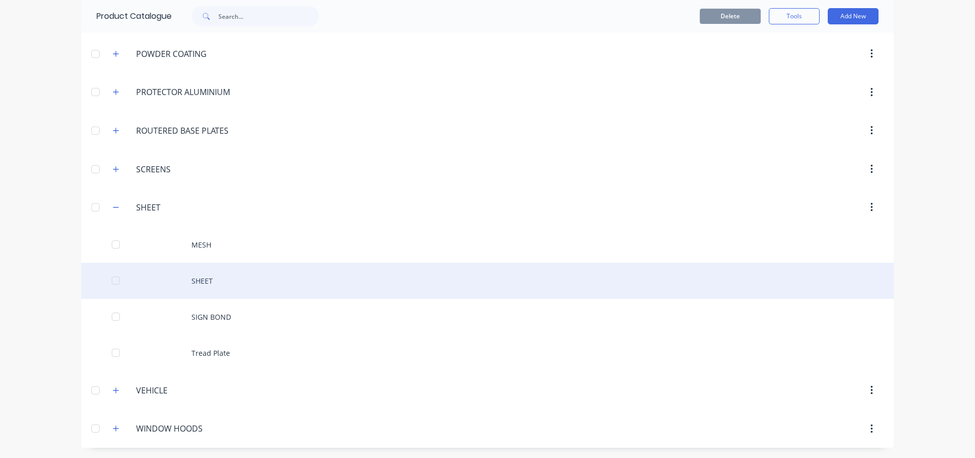
click at [195, 278] on div "SHEET" at bounding box center [487, 281] width 813 height 36
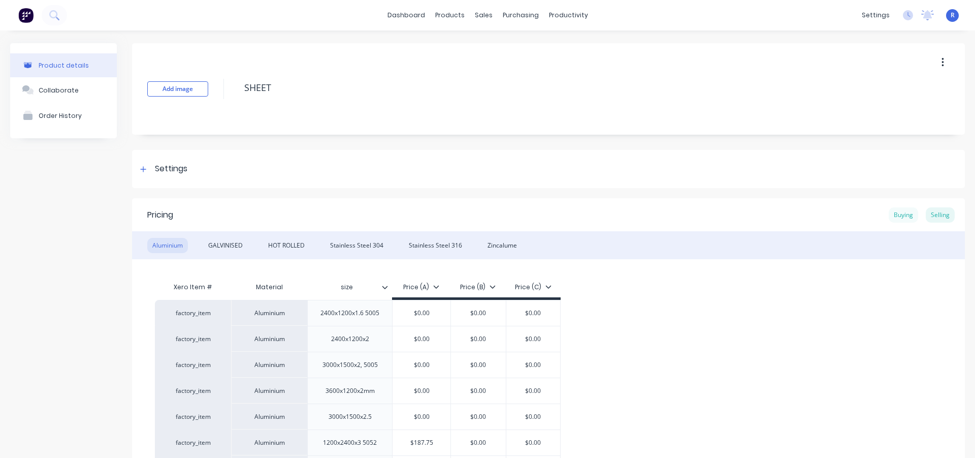
drag, startPoint x: 905, startPoint y: 212, endPoint x: 839, endPoint y: 206, distance: 65.9
click at [905, 212] on div "Buying" at bounding box center [903, 214] width 29 height 15
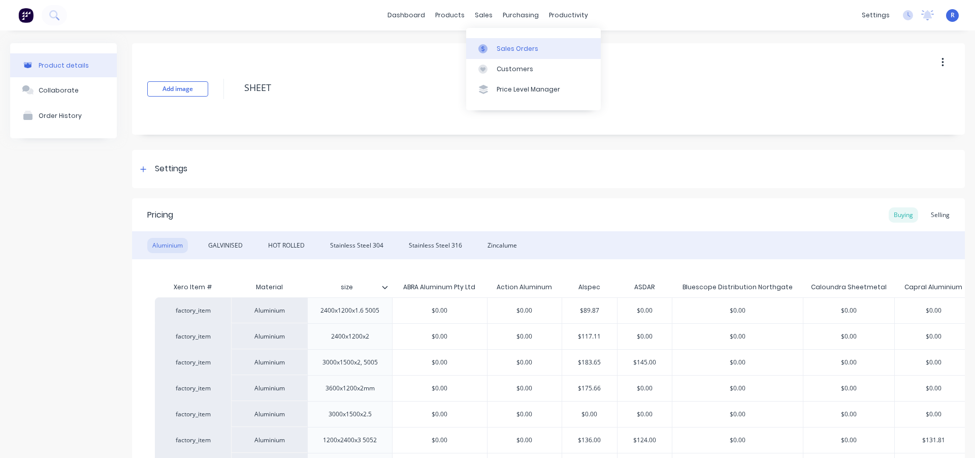
click at [511, 44] on div "Sales Orders" at bounding box center [518, 48] width 42 height 9
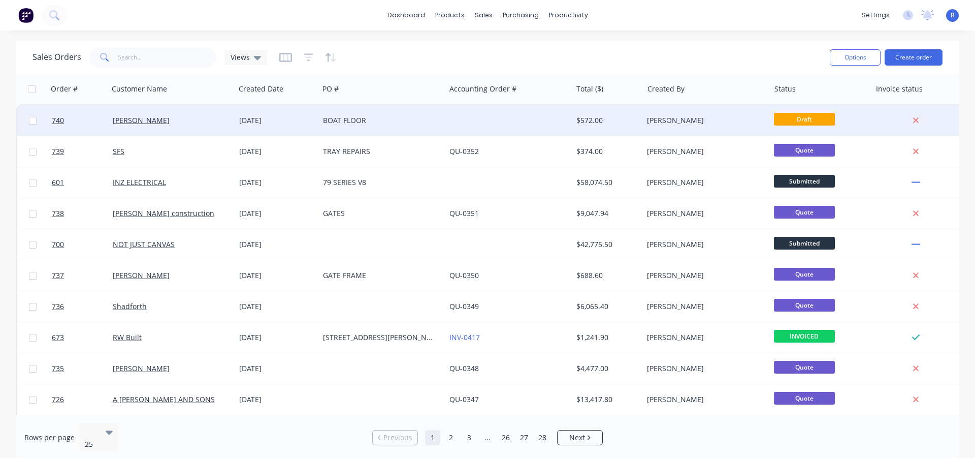
click at [206, 126] on div "[PERSON_NAME]" at bounding box center [172, 120] width 126 height 30
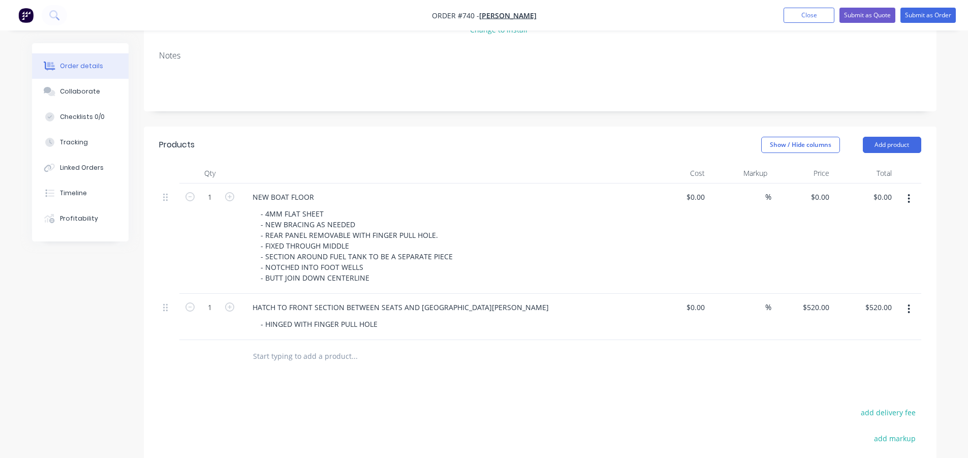
scroll to position [152, 0]
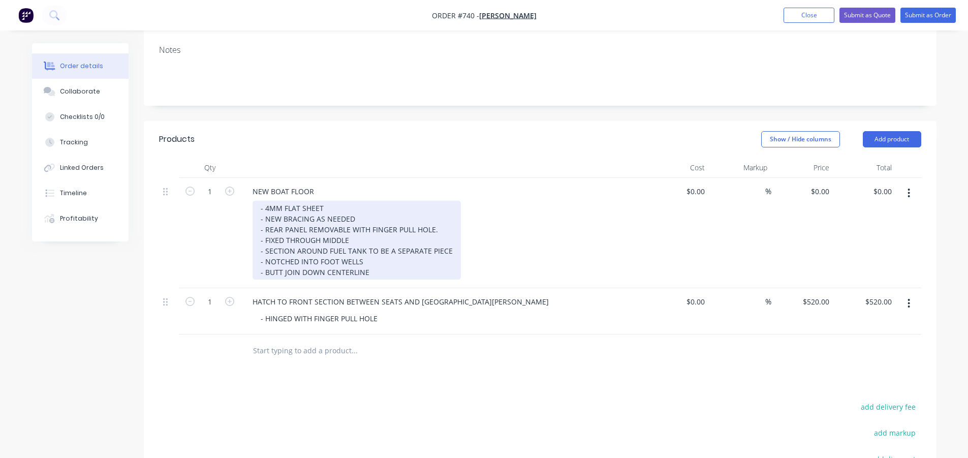
click at [407, 271] on div "- 4MM FLAT SHEET - NEW BRACING AS NEEDED - REAR PANEL REMOVABLE WITH FINGER PUL…" at bounding box center [356, 240] width 208 height 79
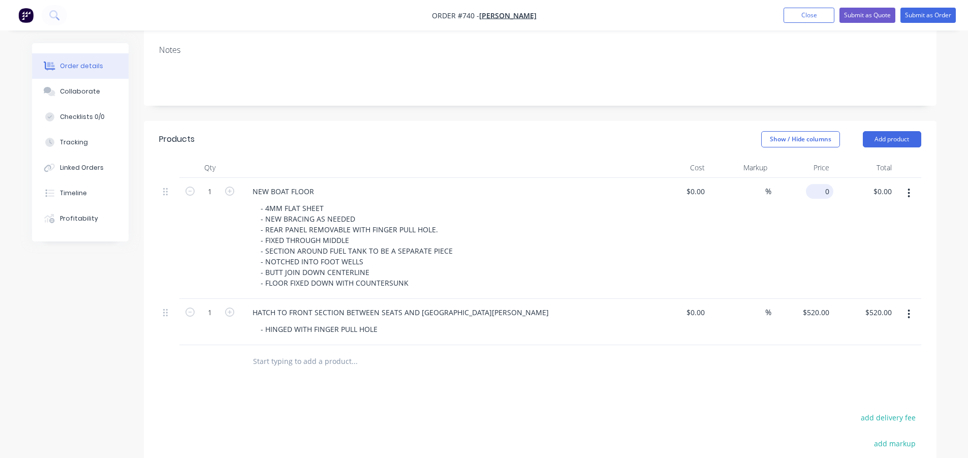
click at [819, 193] on div "0 $0.00" at bounding box center [819, 191] width 27 height 15
type input "$3,660.00"
click at [463, 146] on div "Show / Hide columns Add product" at bounding box center [621, 139] width 600 height 16
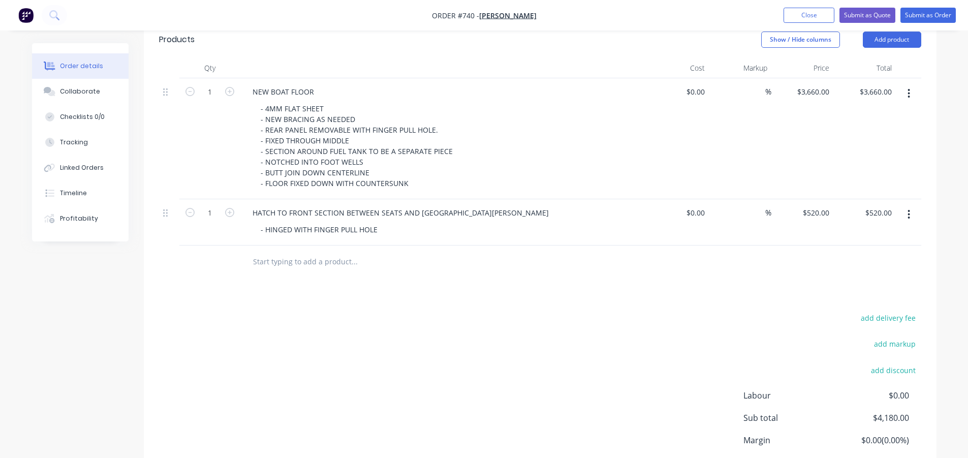
scroll to position [254, 0]
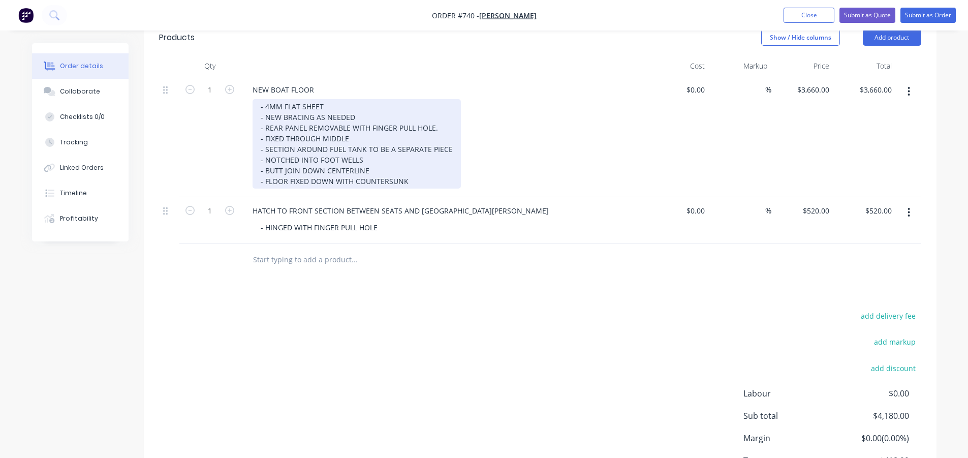
click at [412, 183] on div "- 4MM FLAT SHEET - NEW BRACING AS NEEDED - REAR PANEL REMOVABLE WITH FINGER PUL…" at bounding box center [356, 143] width 208 height 89
click at [363, 161] on div "- 4MM FLAT SHEET - NEW BRACING AS NEEDED - REAR PANEL REMOVABLE WITH FINGER PUL…" at bounding box center [356, 143] width 208 height 89
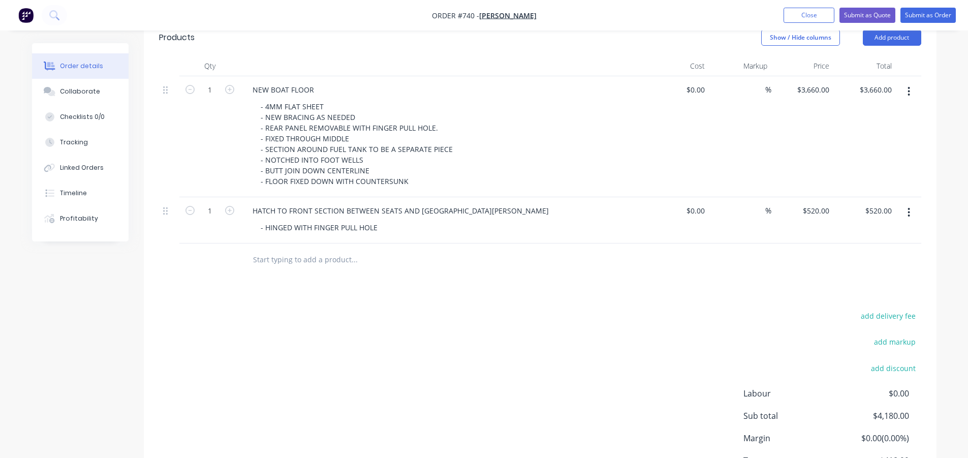
click at [513, 296] on div "Products Show / Hide columns Add product Qty Cost Markup Price Total 1 NEW BOAT…" at bounding box center [540, 269] width 792 height 501
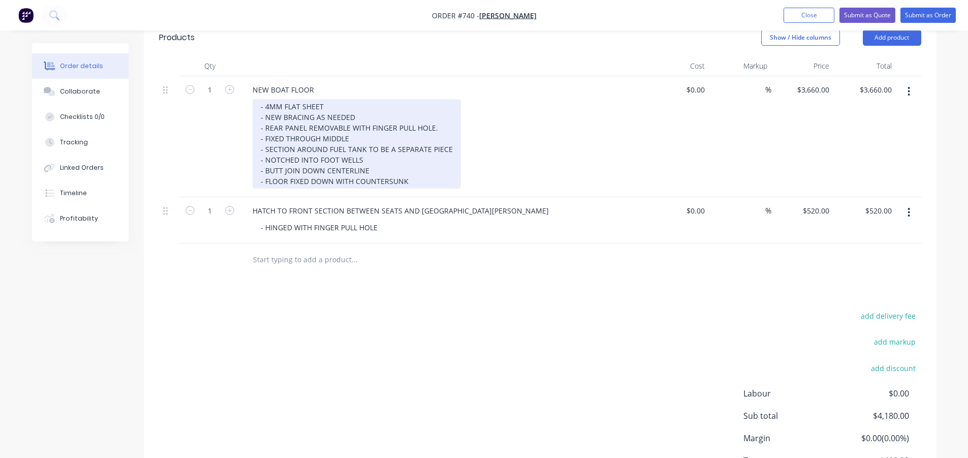
click at [416, 183] on div "- 4MM FLAT SHEET - NEW BRACING AS NEEDED - REAR PANEL REMOVABLE WITH FINGER PUL…" at bounding box center [356, 143] width 208 height 89
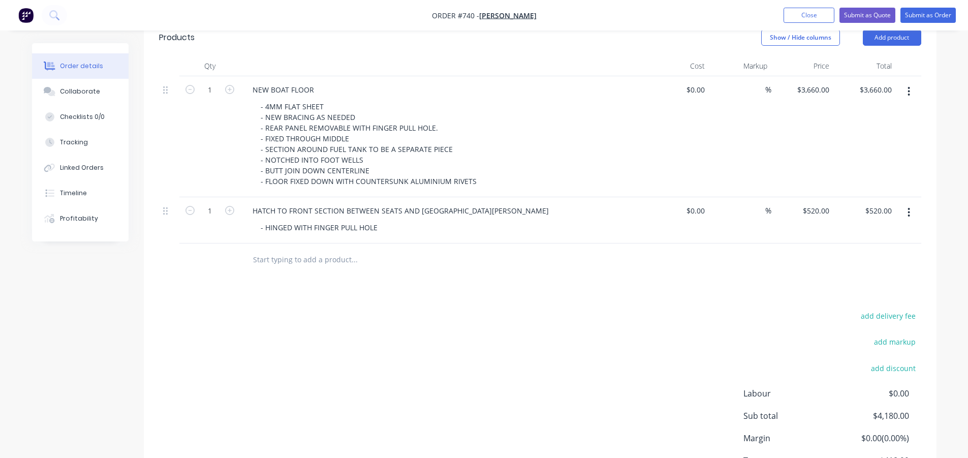
click at [493, 376] on div "add delivery fee add markup add discount Labour $0.00 Sub total $4,180.00 Margi…" at bounding box center [540, 407] width 762 height 196
click at [380, 230] on div "- HINGED WITH FINGER PULL HOLE" at bounding box center [318, 227] width 133 height 15
click at [454, 270] on div at bounding box center [423, 259] width 366 height 33
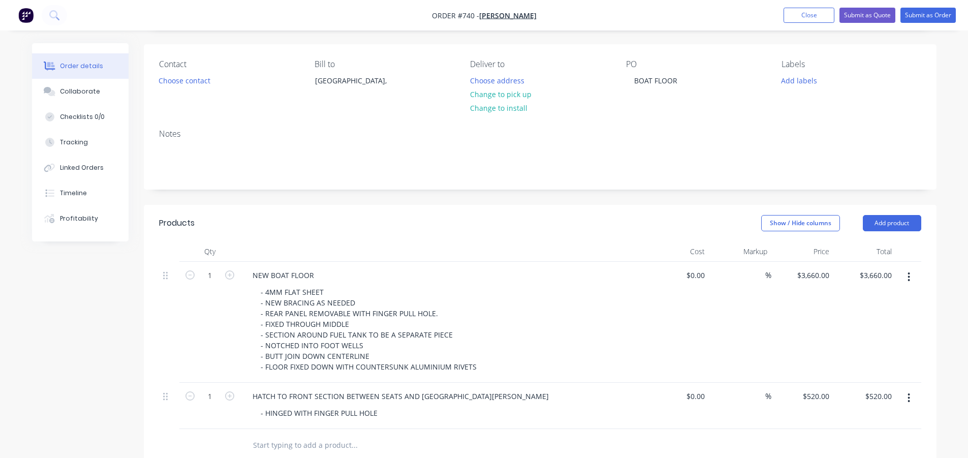
scroll to position [0, 0]
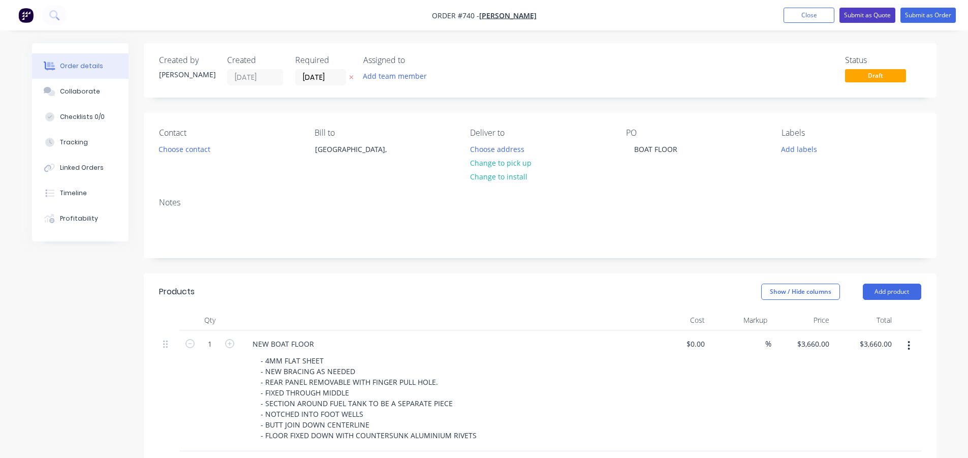
click at [861, 14] on button "Submit as Quote" at bounding box center [867, 15] width 56 height 15
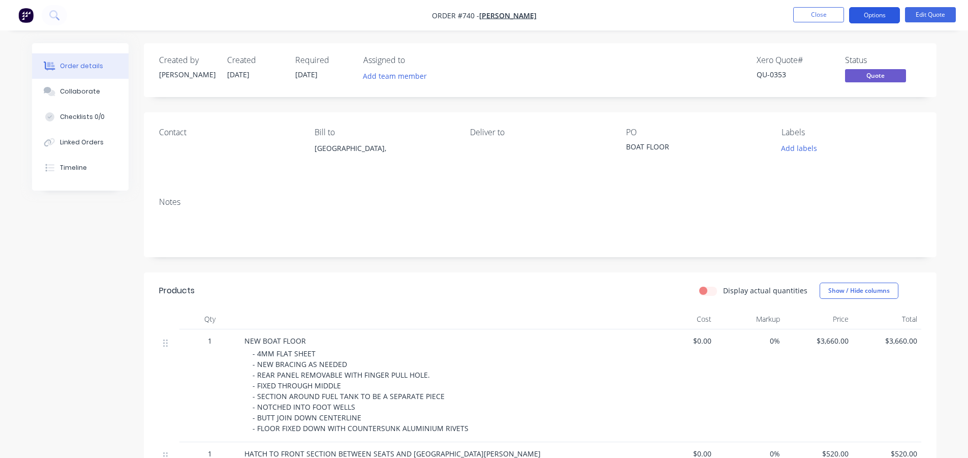
click at [879, 18] on button "Options" at bounding box center [874, 15] width 51 height 16
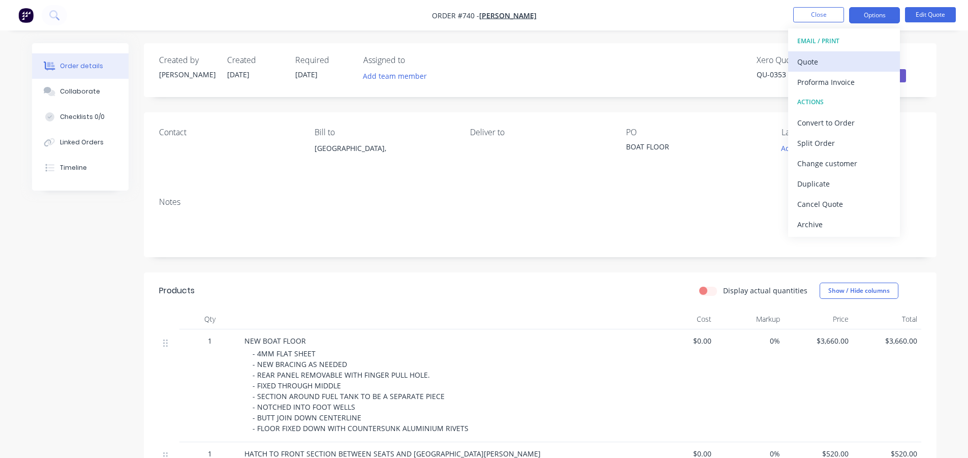
click at [820, 65] on div "Quote" at bounding box center [843, 61] width 93 height 15
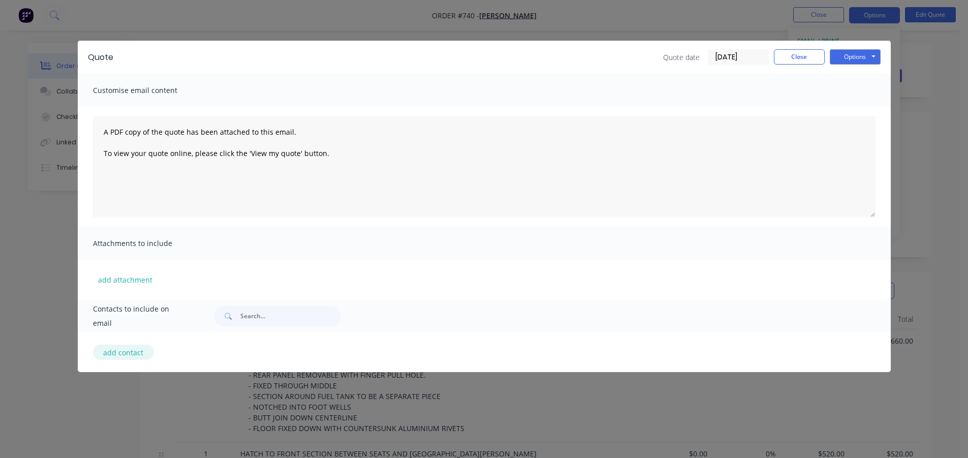
click at [117, 354] on button "add contact" at bounding box center [123, 351] width 61 height 15
select select "AU"
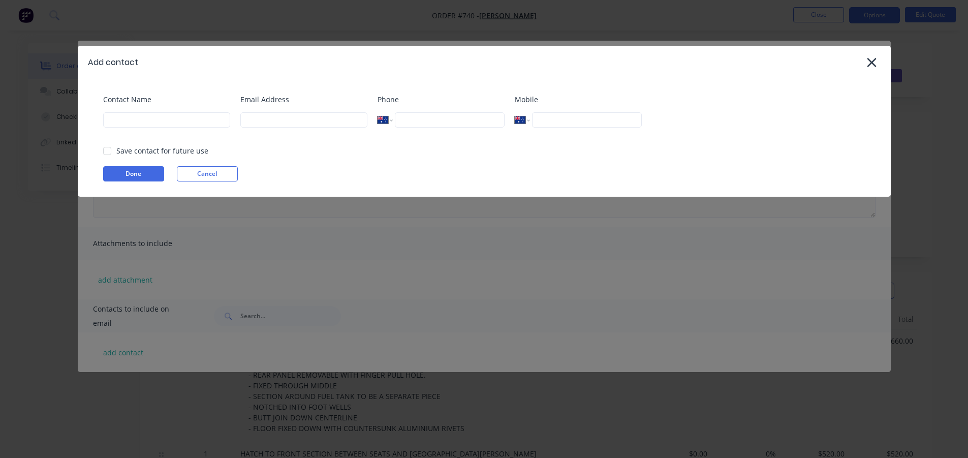
click at [206, 175] on button "Cancel" at bounding box center [207, 173] width 61 height 15
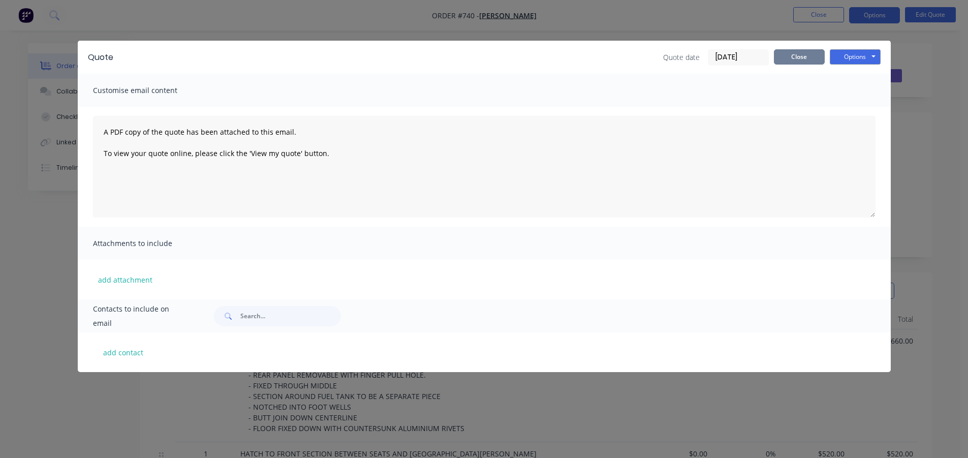
click at [799, 51] on button "Close" at bounding box center [799, 56] width 51 height 15
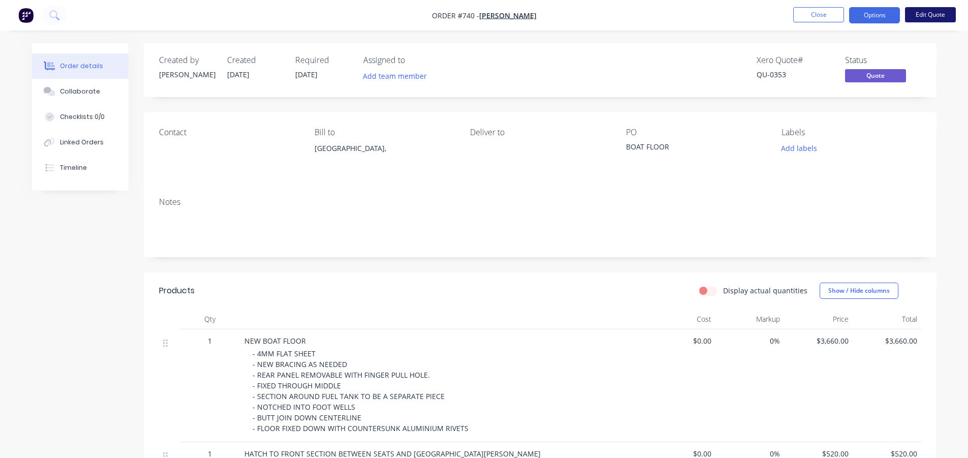
click at [932, 13] on button "Edit Quote" at bounding box center [930, 14] width 51 height 15
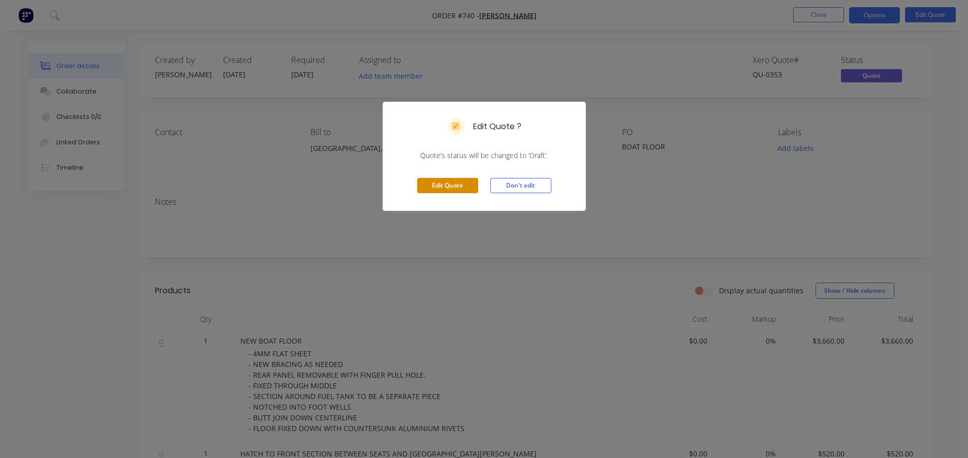
click at [465, 189] on button "Edit Quote" at bounding box center [447, 185] width 61 height 15
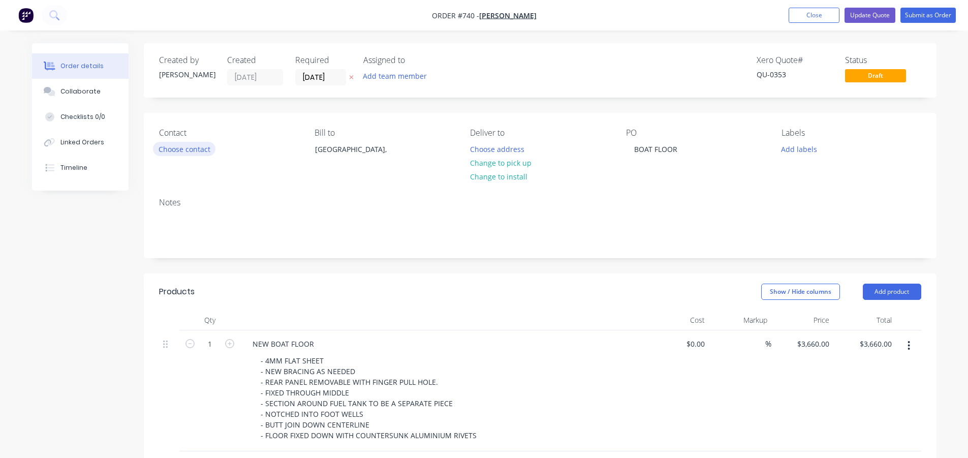
click at [186, 150] on button "Choose contact" at bounding box center [184, 149] width 62 height 14
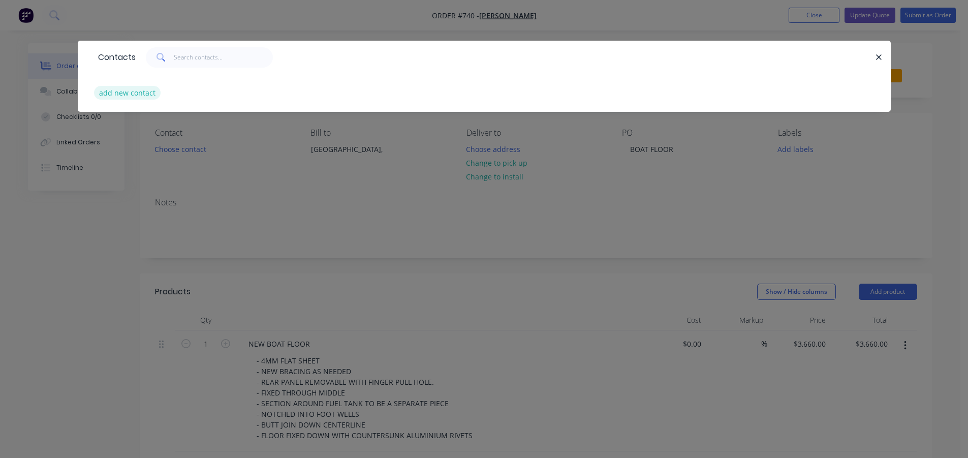
click at [139, 89] on button "add new contact" at bounding box center [127, 93] width 67 height 14
select select "AU"
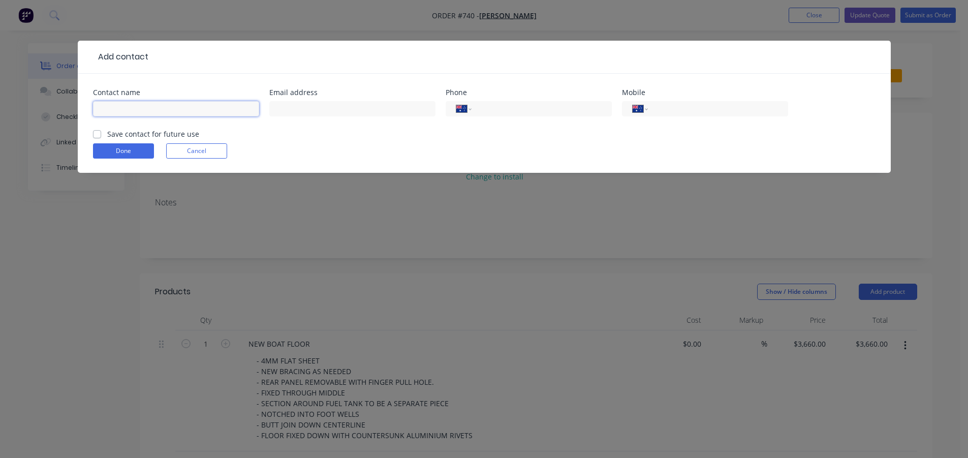
click at [237, 110] on input "text" at bounding box center [176, 108] width 166 height 15
type input "[PERSON_NAME]"
click at [318, 110] on input "text" at bounding box center [352, 108] width 166 height 15
type input "[EMAIL_ADDRESS][DOMAIN_NAME]"
click at [694, 112] on input "tel" at bounding box center [716, 109] width 122 height 12
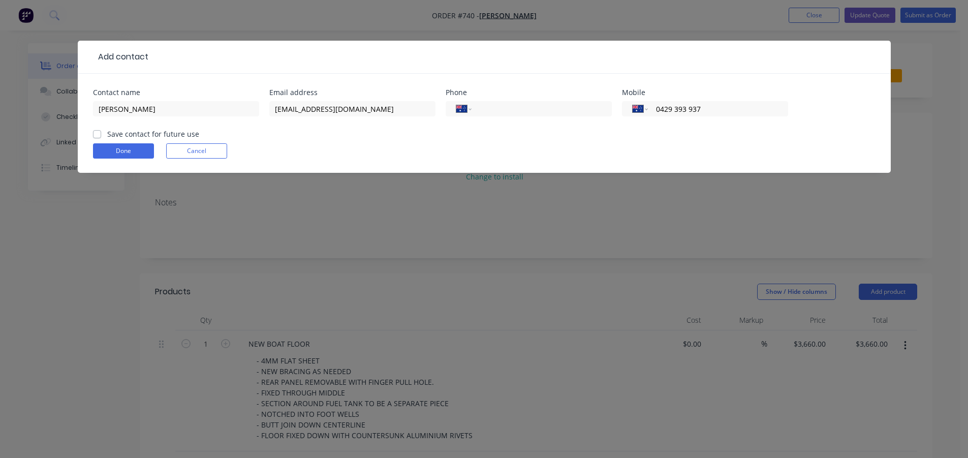
type input "0429 393 937"
click at [641, 152] on div "Done Cancel" at bounding box center [484, 150] width 782 height 15
click at [107, 134] on label "Save contact for future use" at bounding box center [153, 134] width 92 height 11
click at [99, 134] on input "Save contact for future use" at bounding box center [97, 134] width 8 height 10
checkbox input "true"
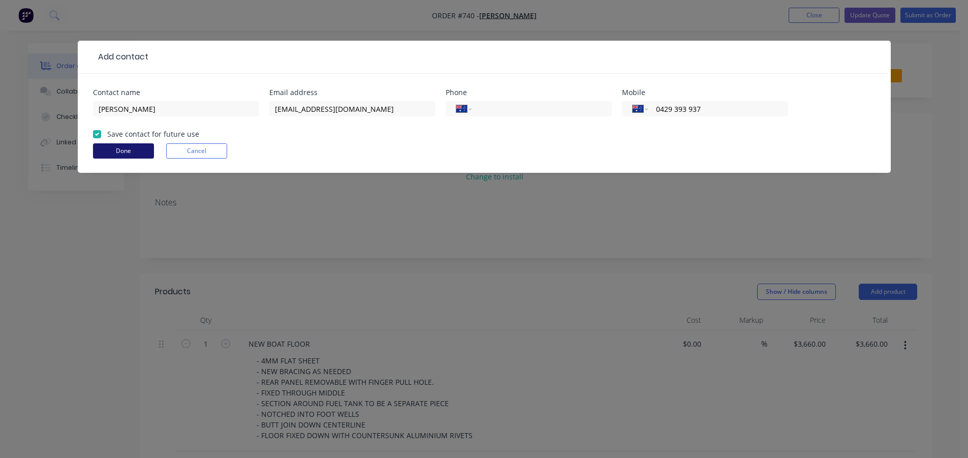
click at [119, 150] on button "Done" at bounding box center [123, 150] width 61 height 15
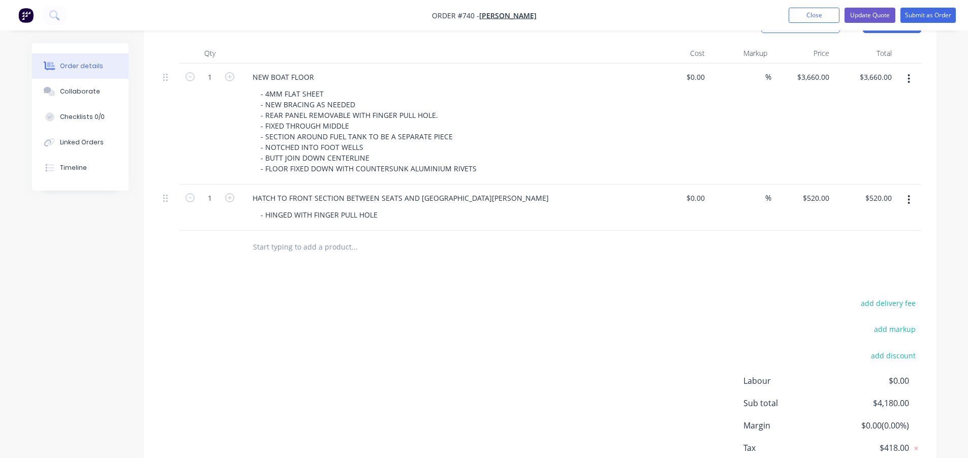
scroll to position [241, 0]
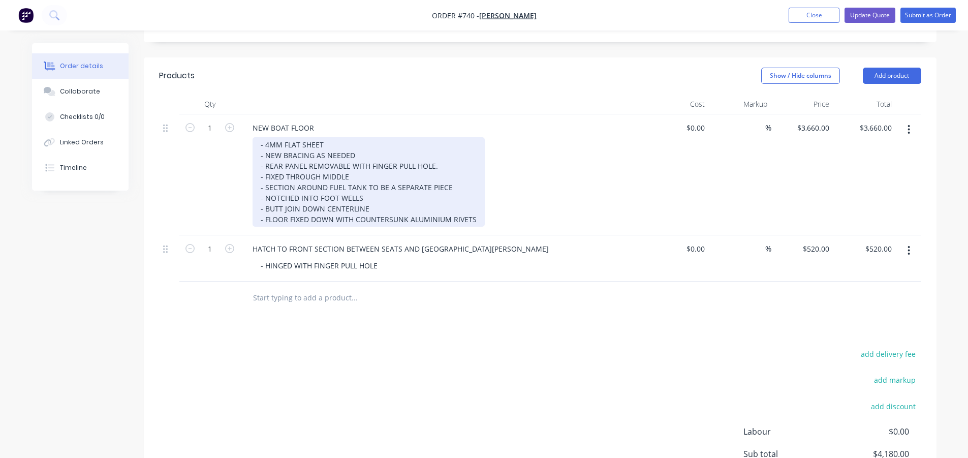
click at [478, 202] on div "- 4MM FLAT SHEET - NEW BRACING AS NEEDED - REAR PANEL REMOVABLE WITH FINGER PUL…" at bounding box center [368, 181] width 232 height 89
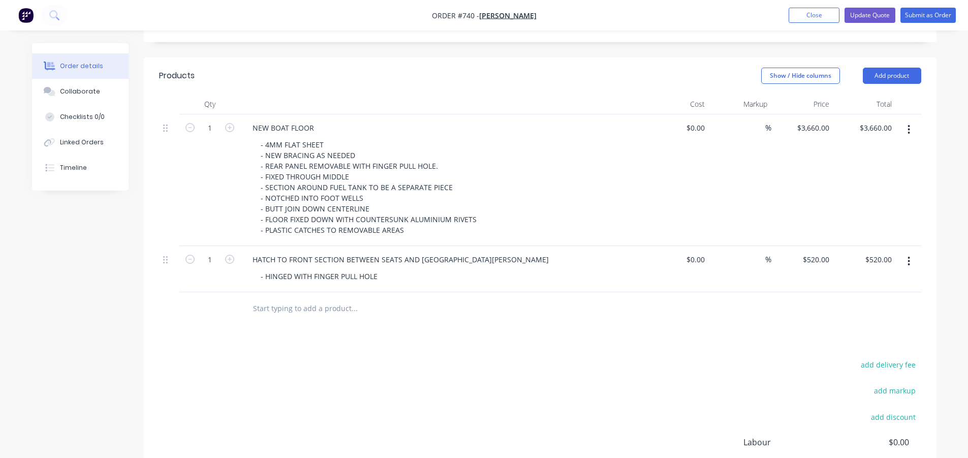
click at [523, 330] on div "Products Show / Hide columns Add product Qty Cost Markup Price Total 1 NEW BOAT…" at bounding box center [540, 313] width 792 height 512
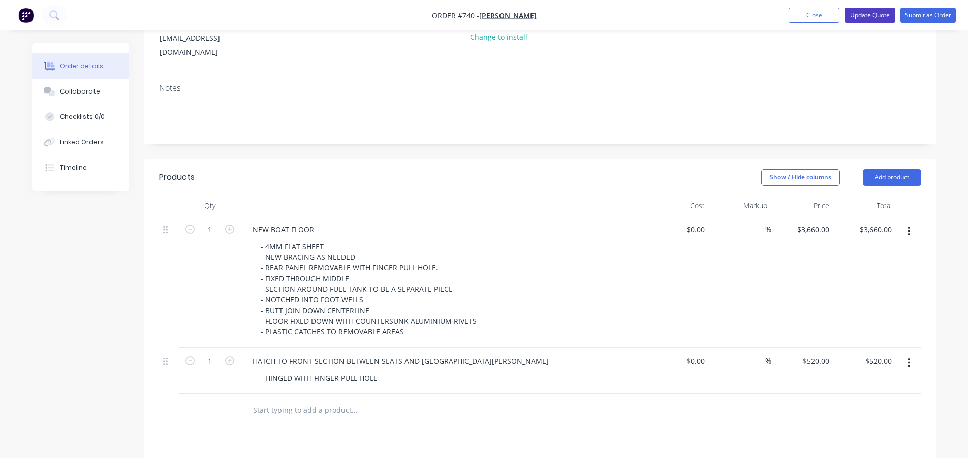
click at [863, 15] on button "Update Quote" at bounding box center [869, 15] width 51 height 15
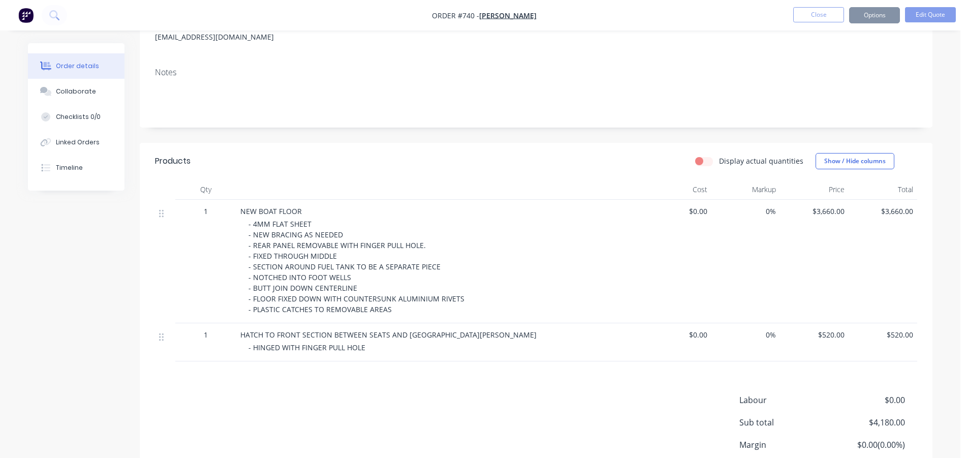
scroll to position [0, 0]
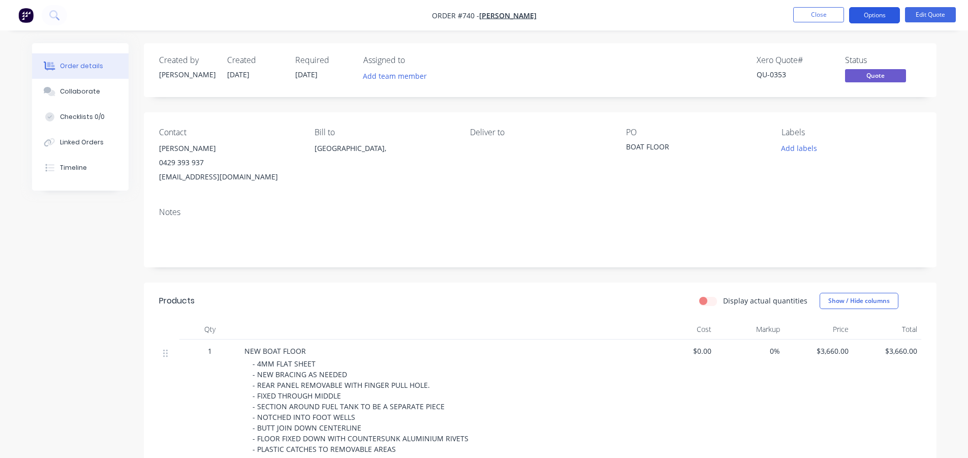
click at [866, 14] on button "Options" at bounding box center [874, 15] width 51 height 16
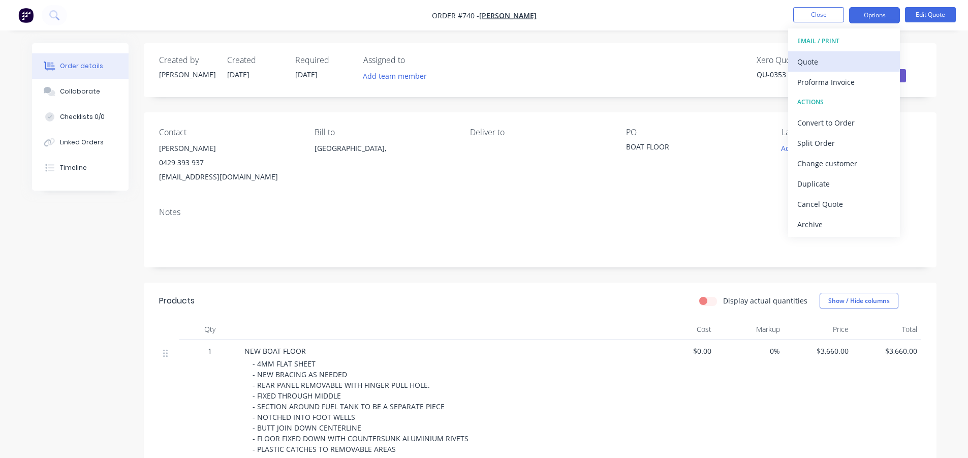
click at [820, 63] on div "Quote" at bounding box center [843, 61] width 93 height 15
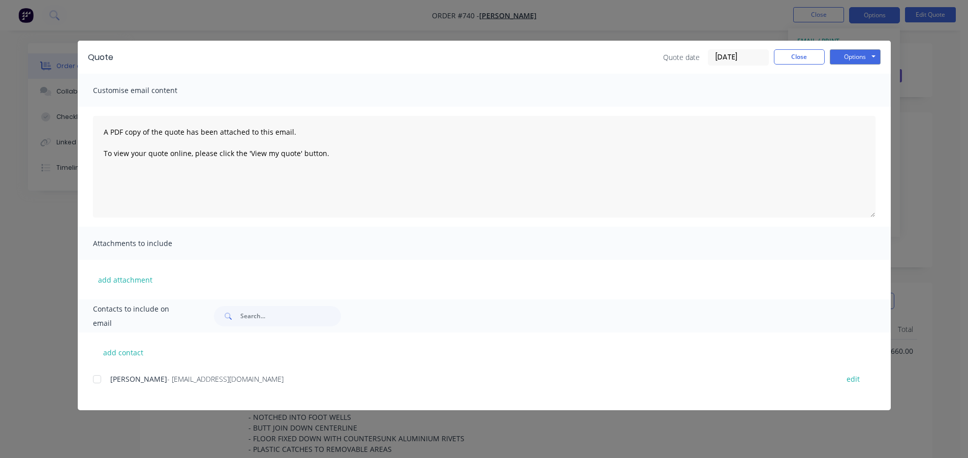
click at [97, 381] on div at bounding box center [97, 379] width 20 height 20
click at [806, 52] on button "Close" at bounding box center [799, 56] width 51 height 15
